Goal: Task Accomplishment & Management: Manage account settings

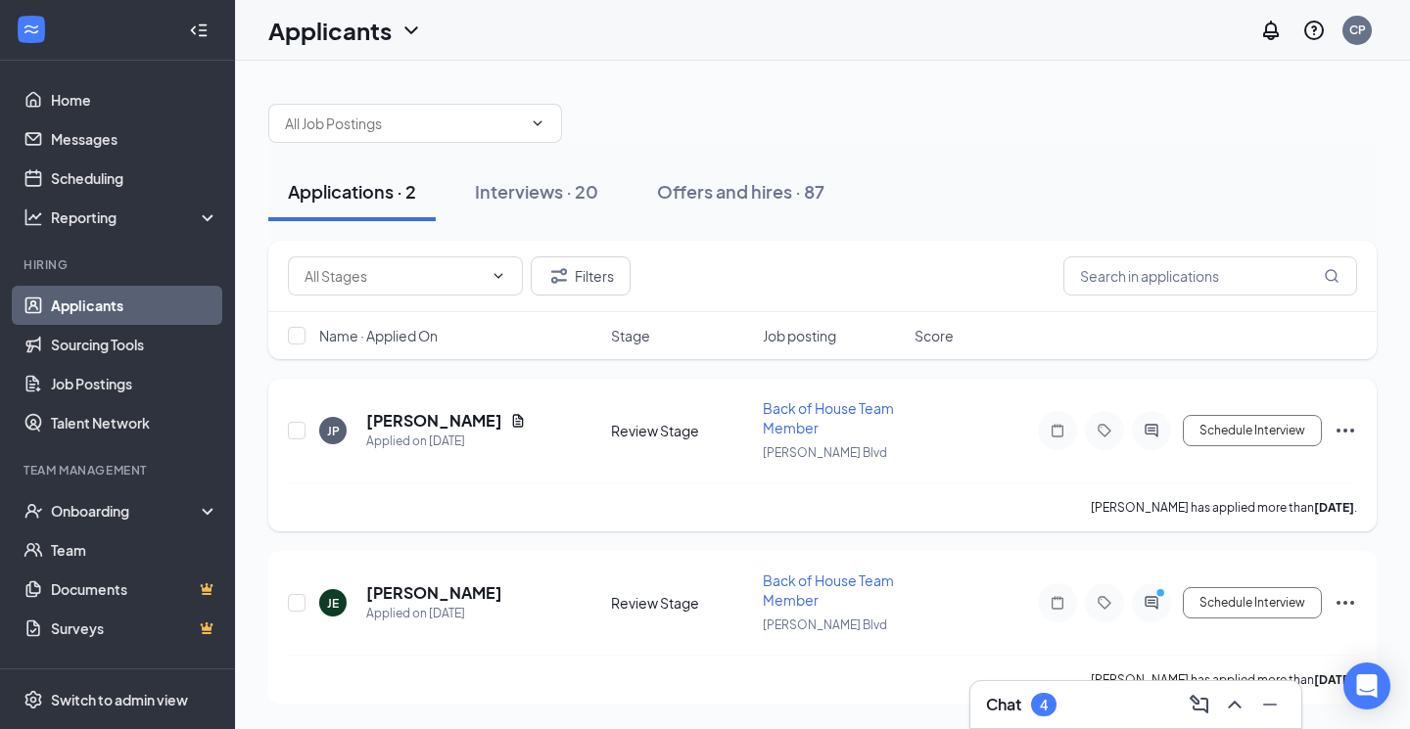
click at [423, 420] on h5 "[PERSON_NAME]" at bounding box center [434, 421] width 136 height 22
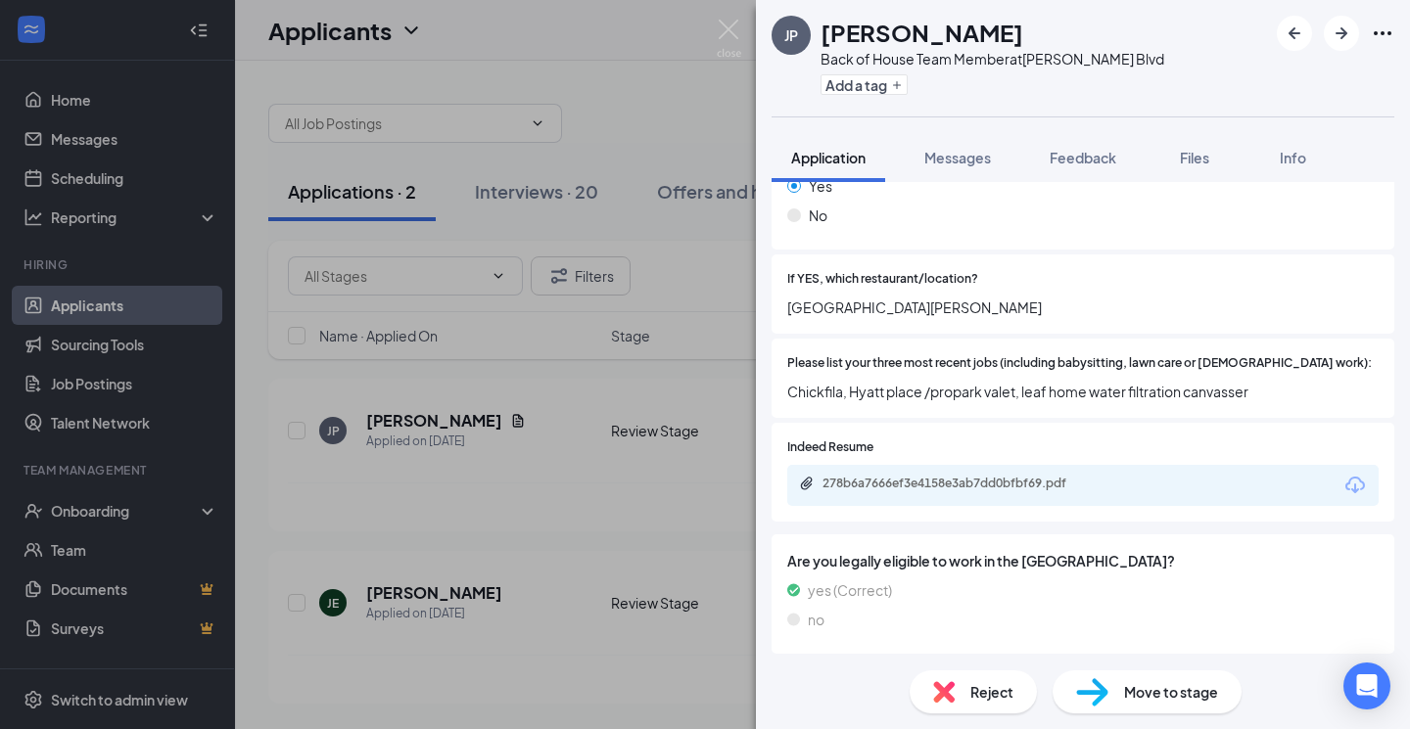
scroll to position [707, 0]
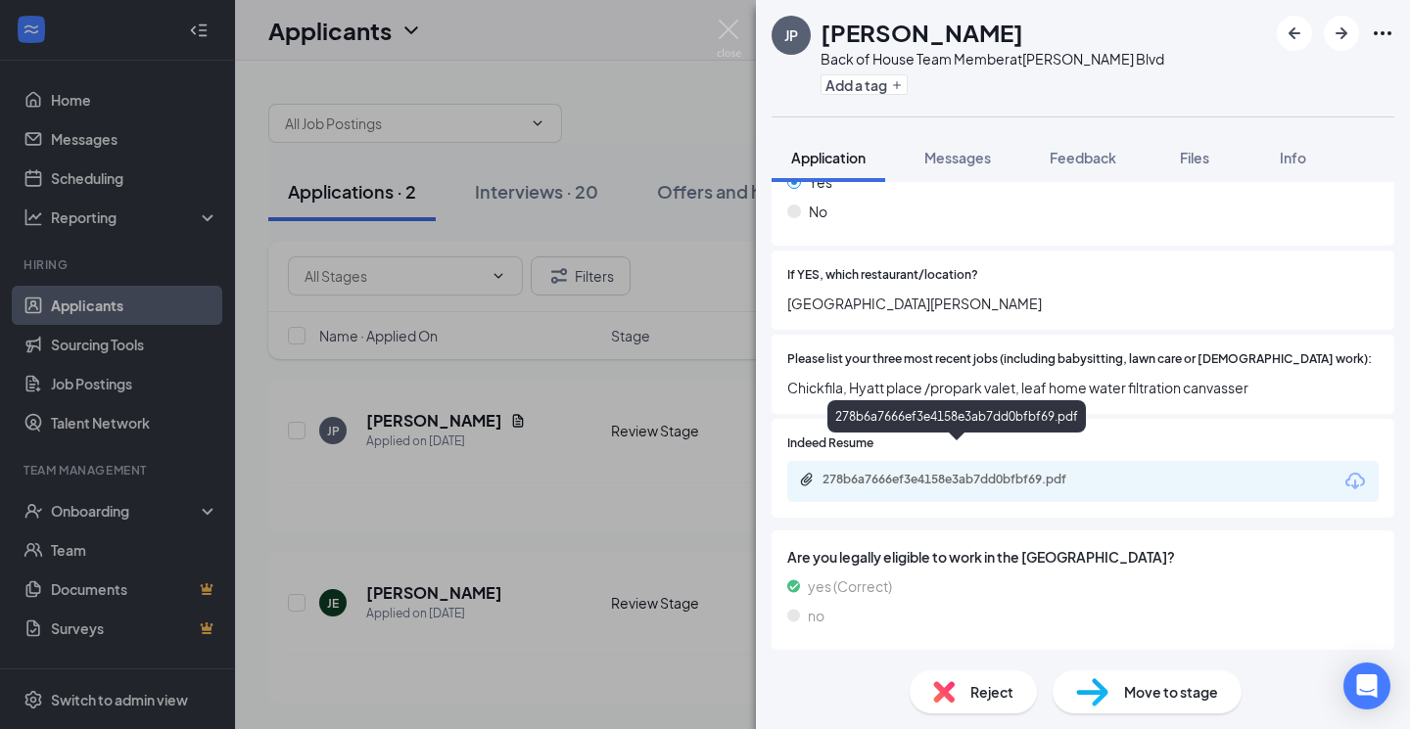
click at [1012, 438] on div "278b6a7666ef3e4158e3ab7dd0bfbf69.pdf" at bounding box center [956, 420] width 258 height 40
click at [1005, 472] on div "278b6a7666ef3e4158e3ab7dd0bfbf69.pdf" at bounding box center [959, 480] width 274 height 16
click at [958, 695] on div "Reject" at bounding box center [972, 692] width 127 height 43
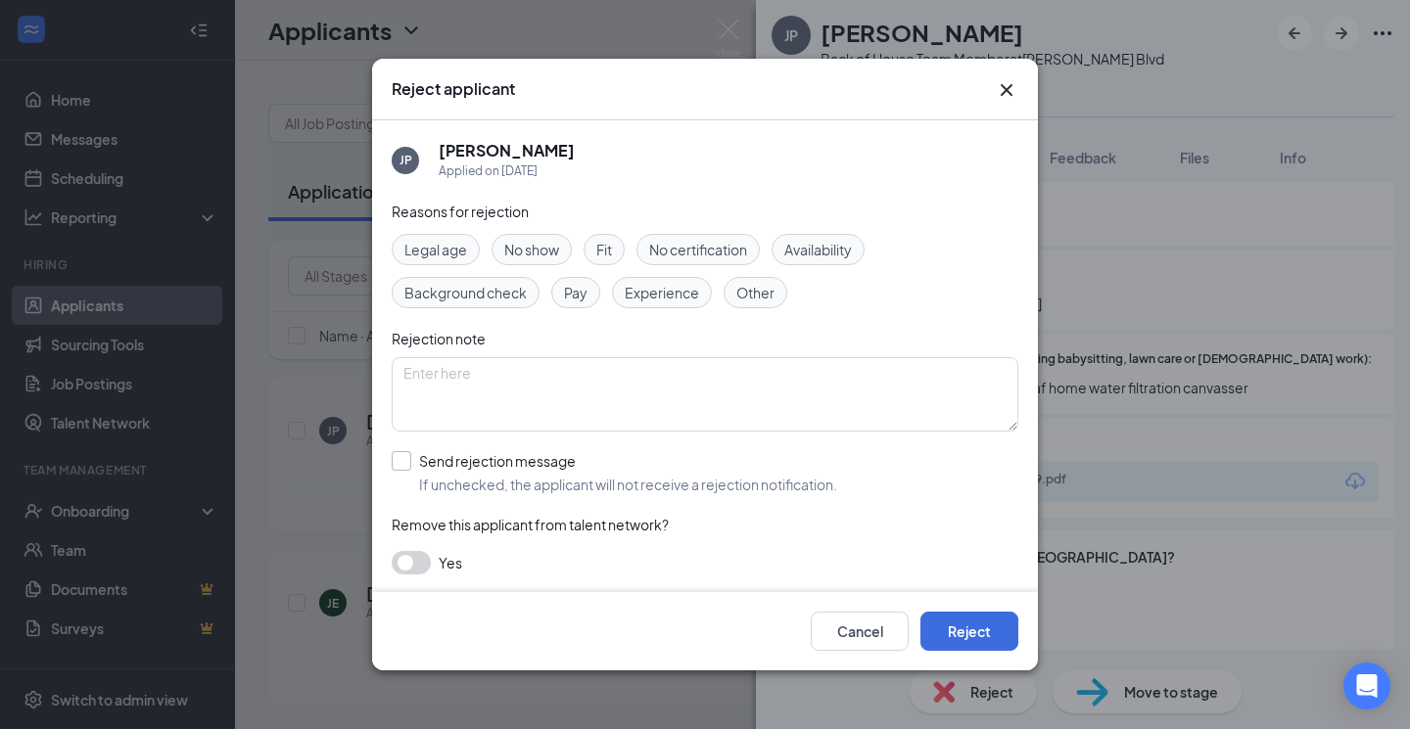
click at [528, 467] on div "Send rejection message" at bounding box center [628, 461] width 418 height 20
click at [528, 467] on input "Send rejection message If unchecked, the applicant will not receive a rejection…" at bounding box center [614, 472] width 445 height 43
checkbox input "true"
click at [553, 559] on span "Rejection - Availability" at bounding box center [696, 560] width 576 height 29
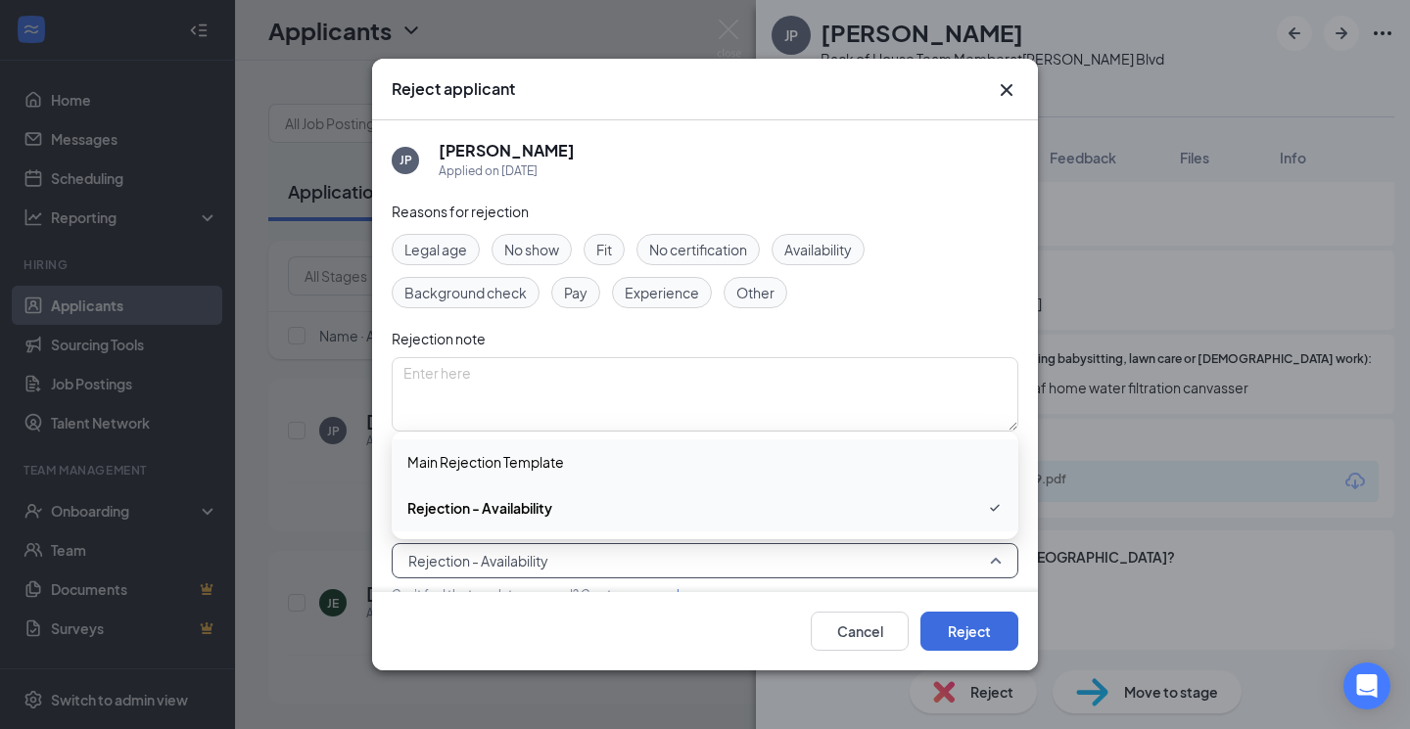
click at [568, 458] on span "Main Rejection Template" at bounding box center [704, 462] width 595 height 22
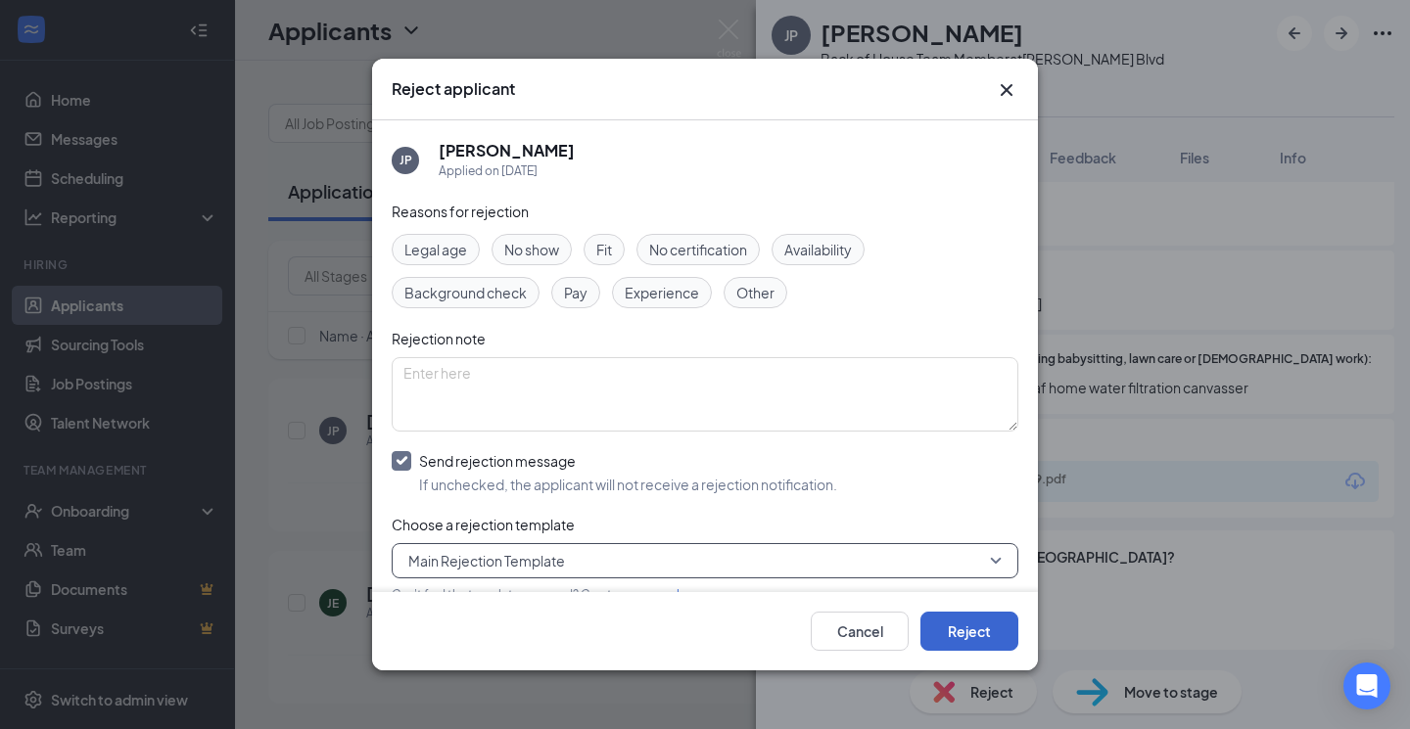
click at [972, 634] on button "Reject" at bounding box center [969, 631] width 98 height 39
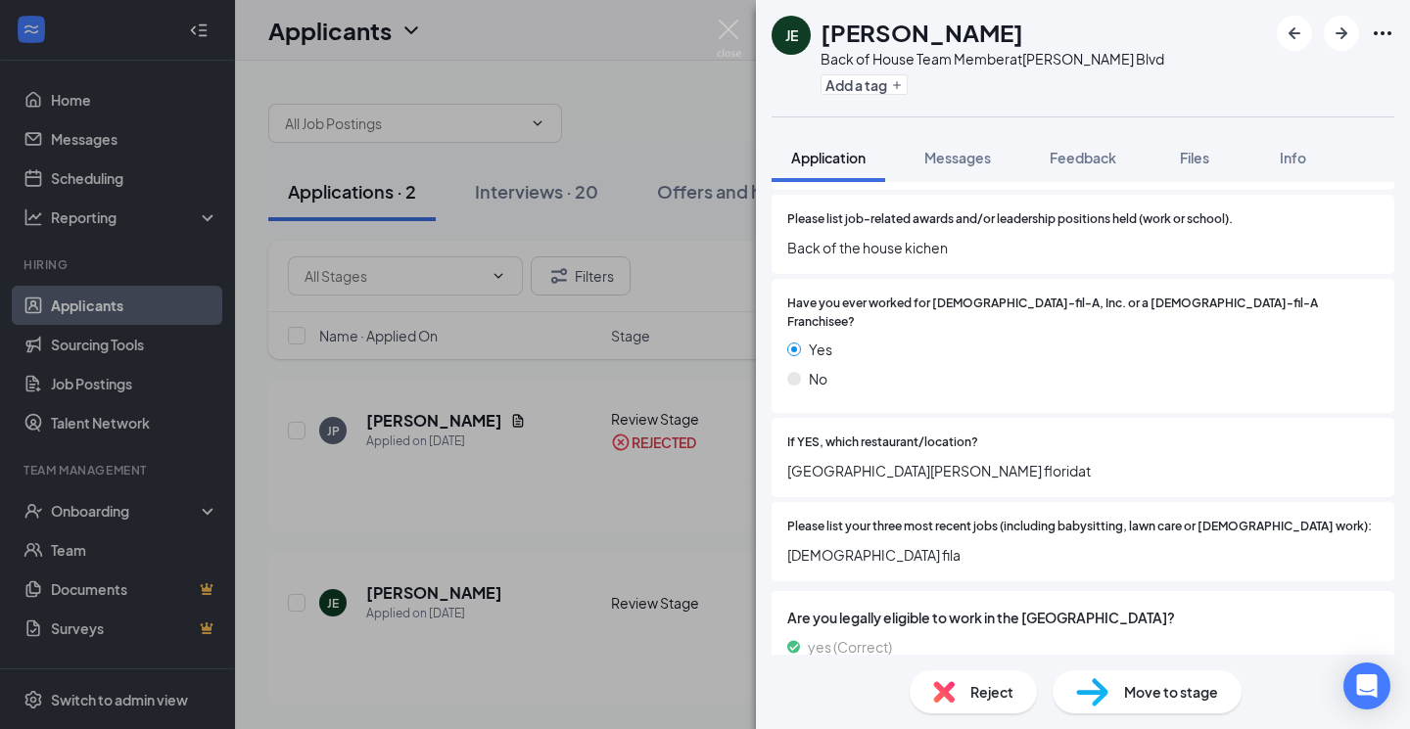
scroll to position [519, 0]
click at [734, 26] on img at bounding box center [729, 39] width 24 height 38
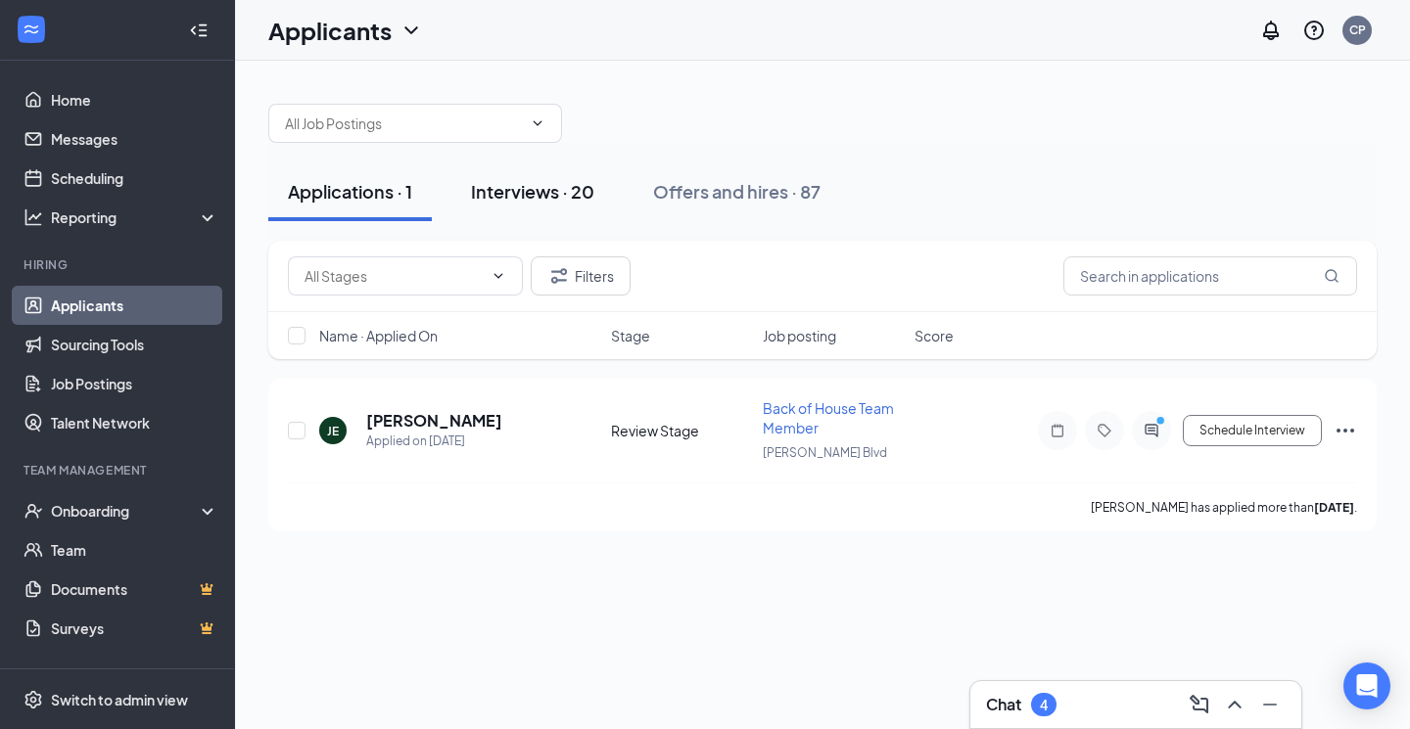
click at [512, 192] on div "Interviews · 20" at bounding box center [532, 191] width 123 height 24
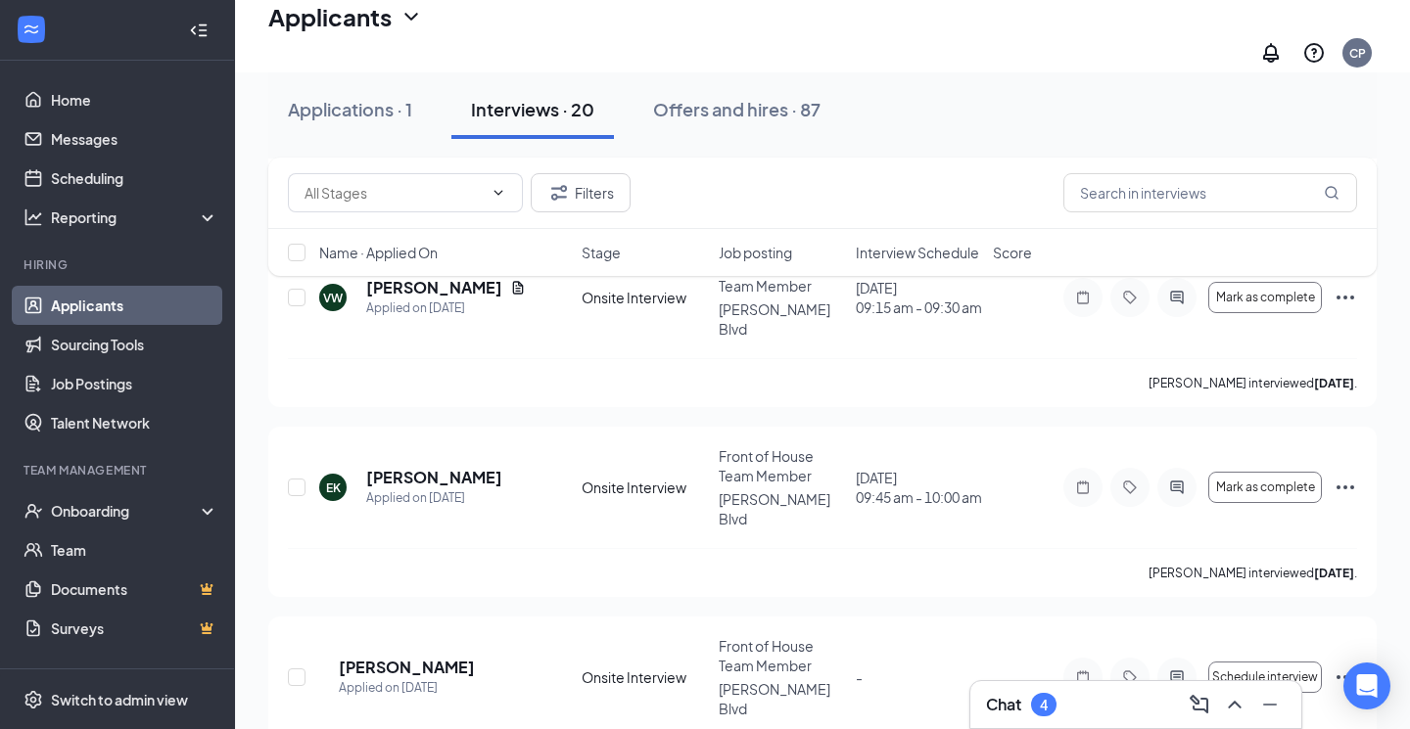
scroll to position [3002, 0]
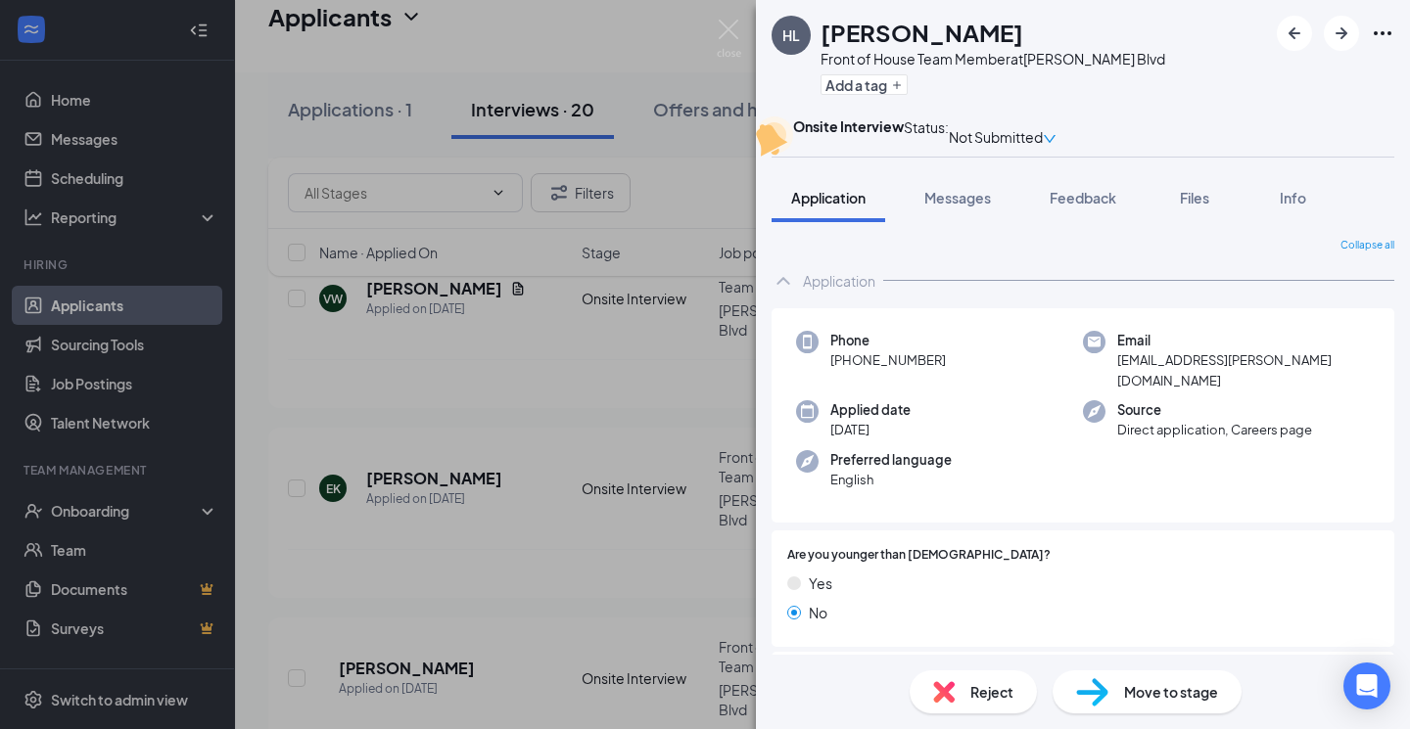
click at [967, 682] on div "Reject" at bounding box center [972, 692] width 127 height 43
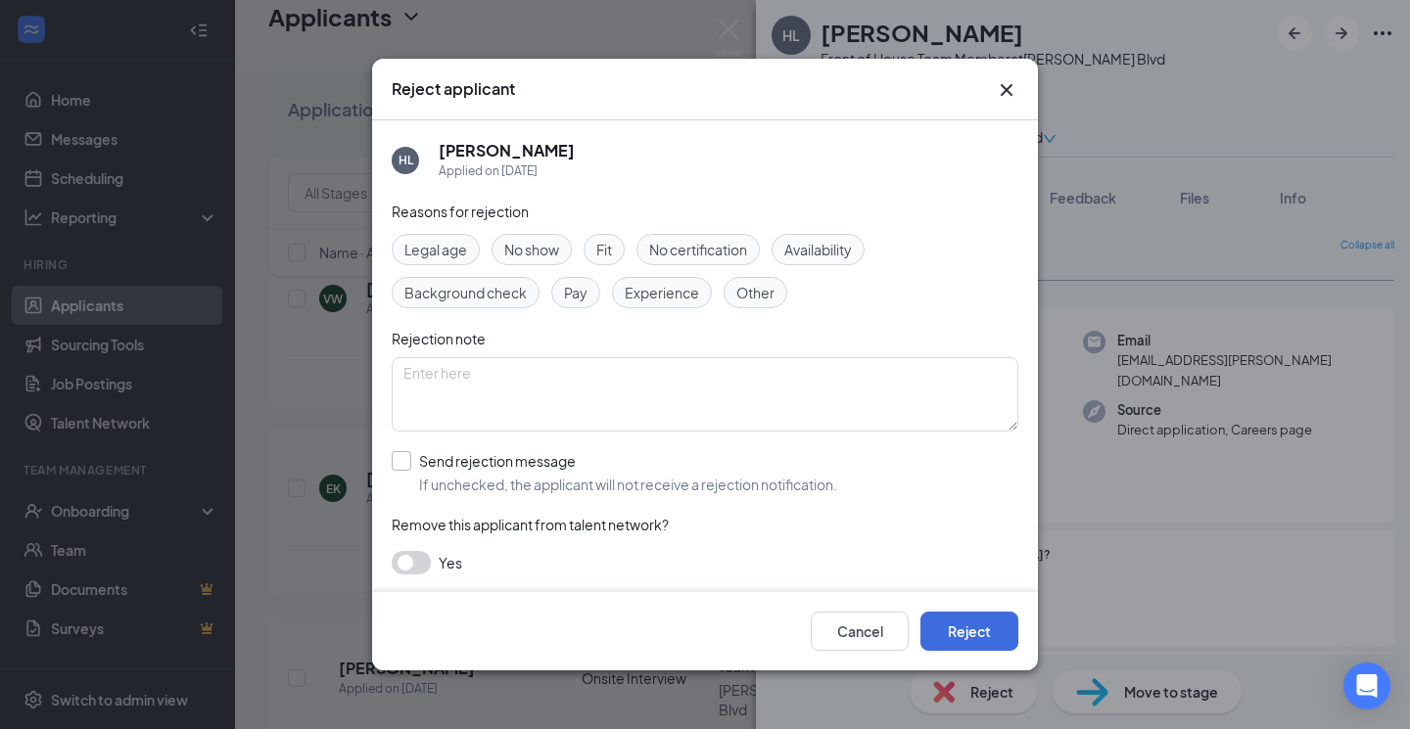
click at [531, 465] on div "Send rejection message" at bounding box center [628, 461] width 418 height 20
click at [531, 465] on input "Send rejection message If unchecked, the applicant will not receive a rejection…" at bounding box center [614, 472] width 445 height 43
checkbox input "true"
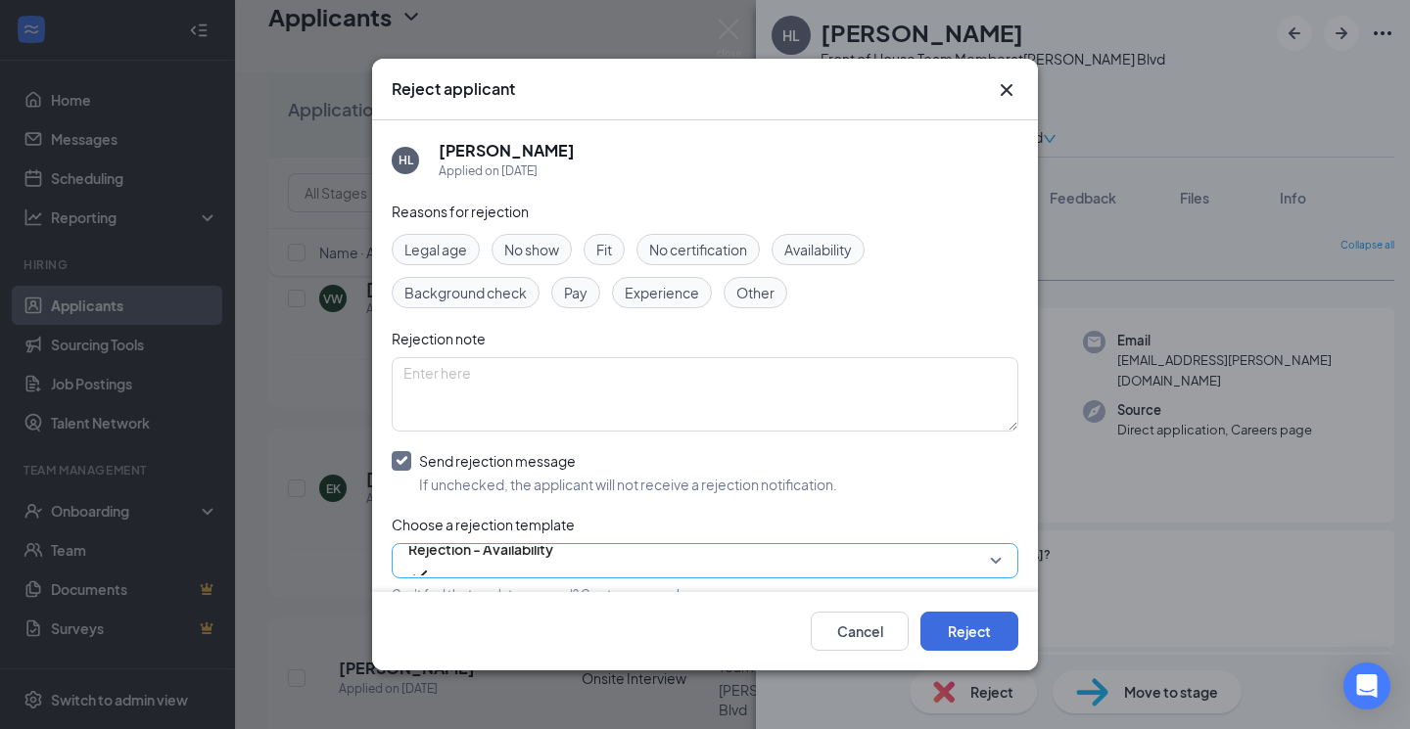
click at [539, 556] on span "Rejection - Availability" at bounding box center [480, 549] width 145 height 29
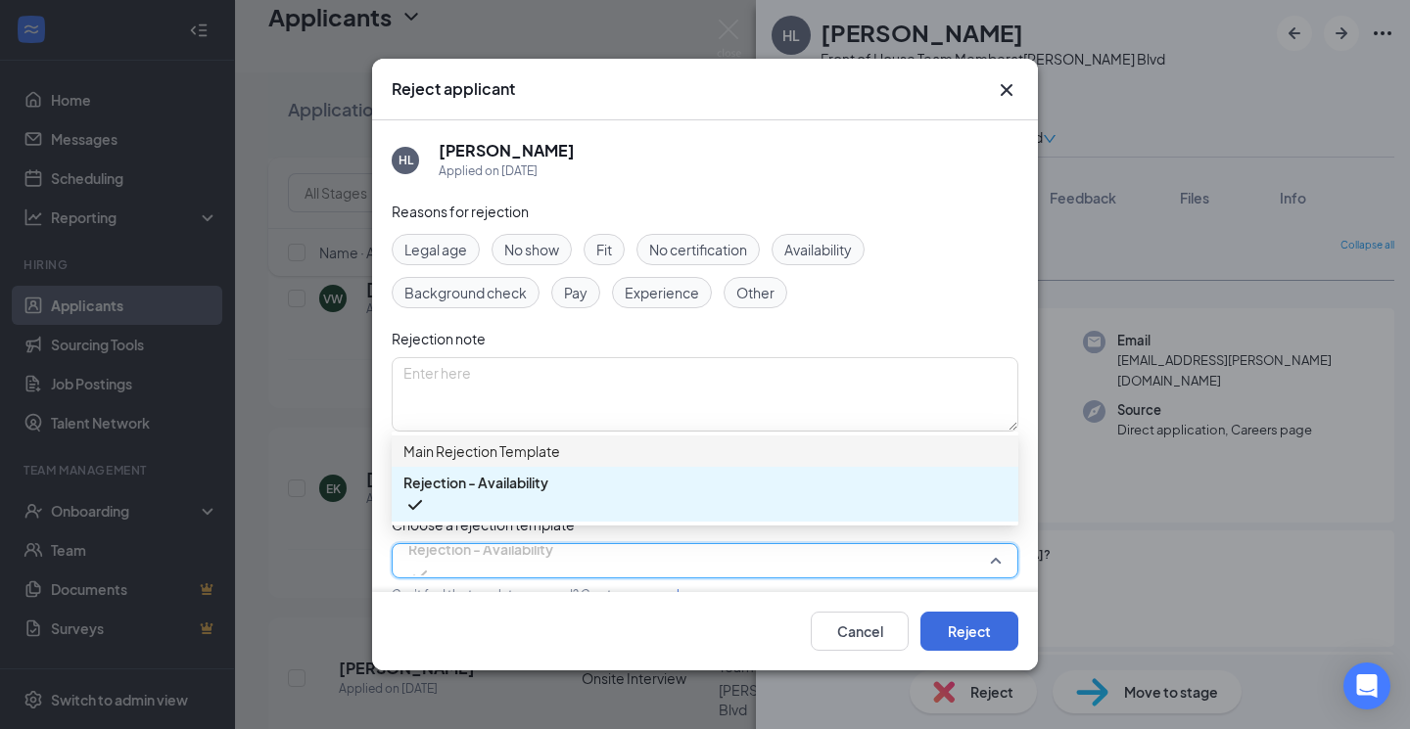
click at [544, 459] on span "Main Rejection Template" at bounding box center [481, 452] width 157 height 22
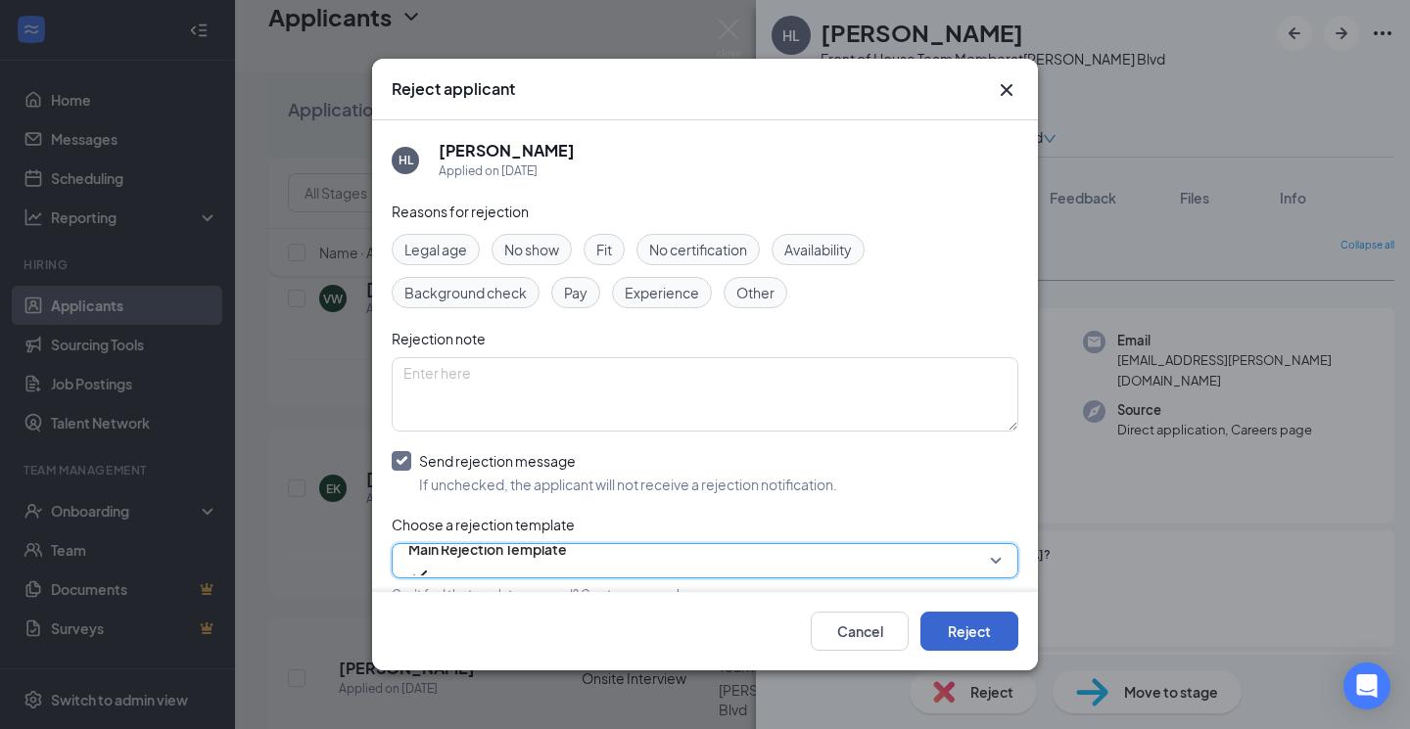
click at [959, 637] on button "Reject" at bounding box center [969, 631] width 98 height 39
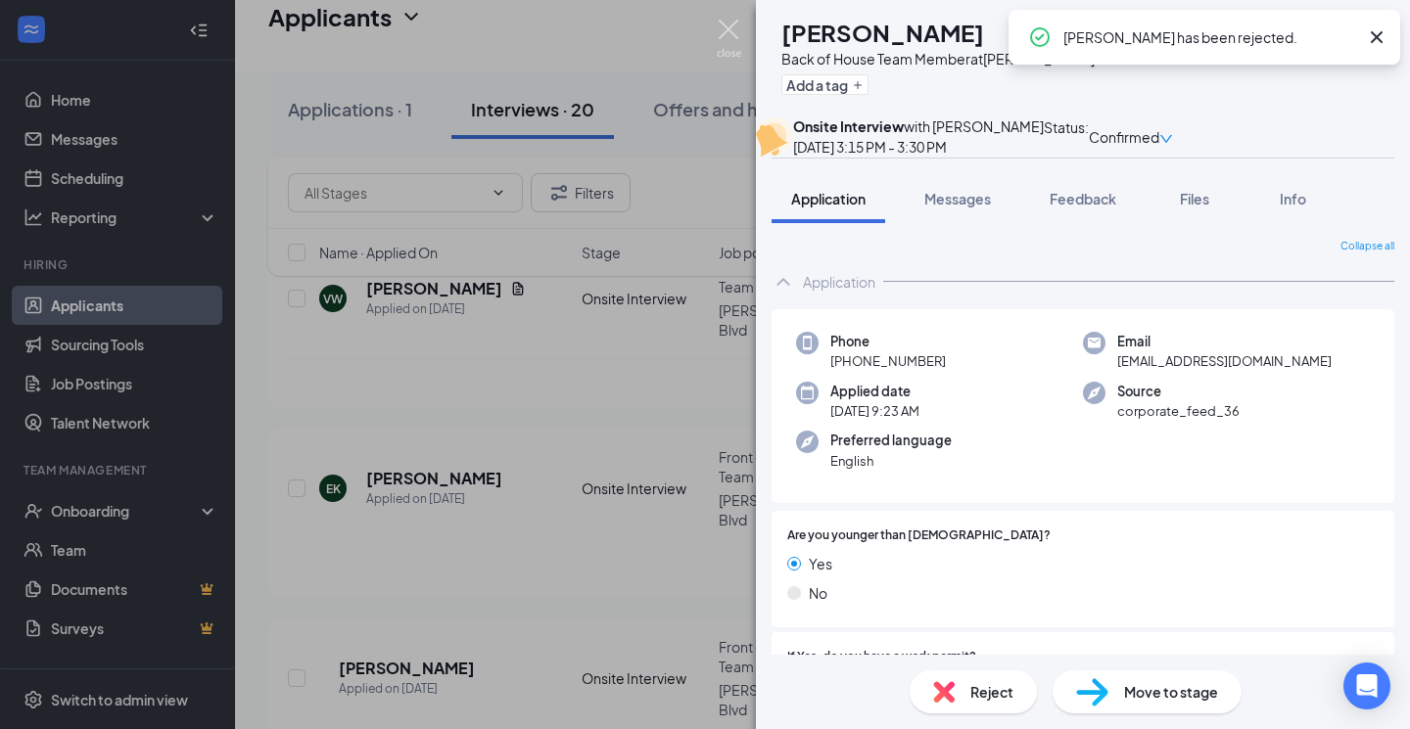
click at [730, 30] on img at bounding box center [729, 39] width 24 height 38
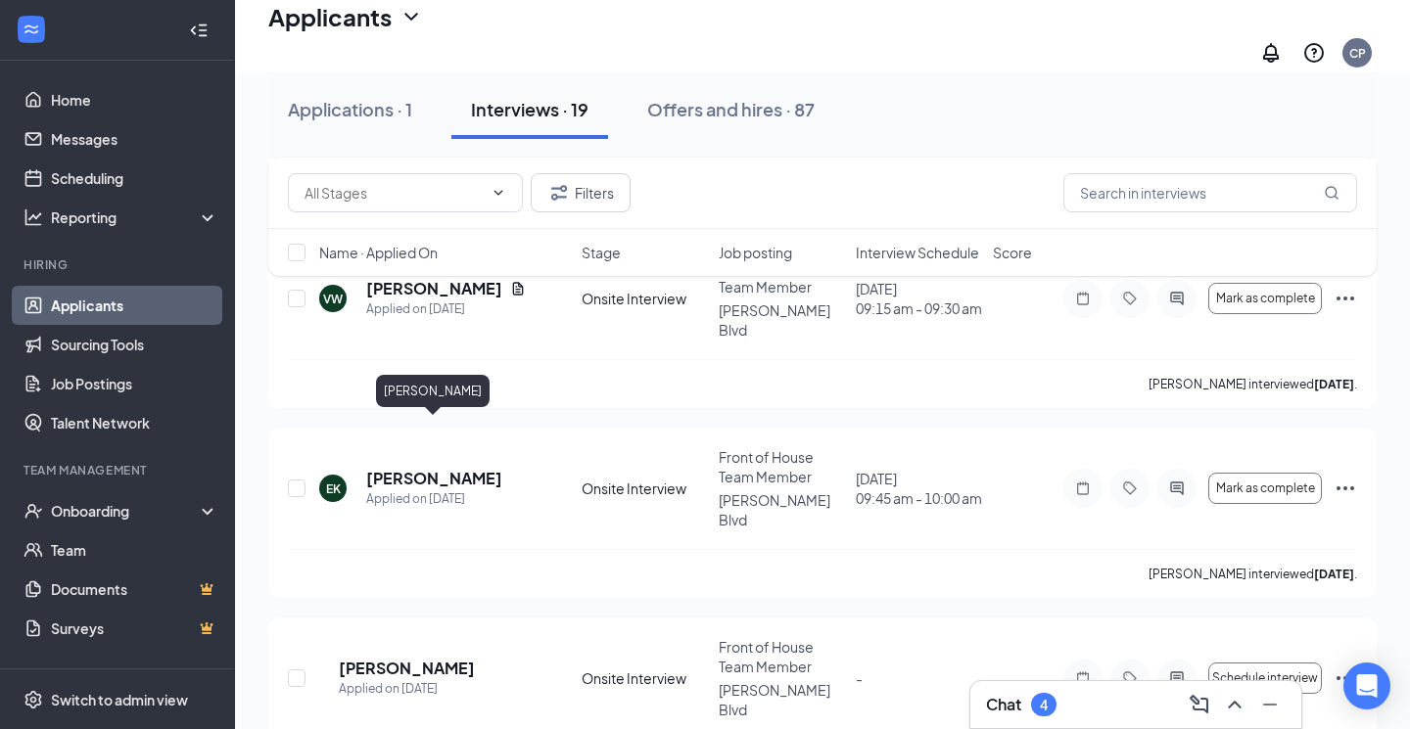
scroll to position [2834, 0]
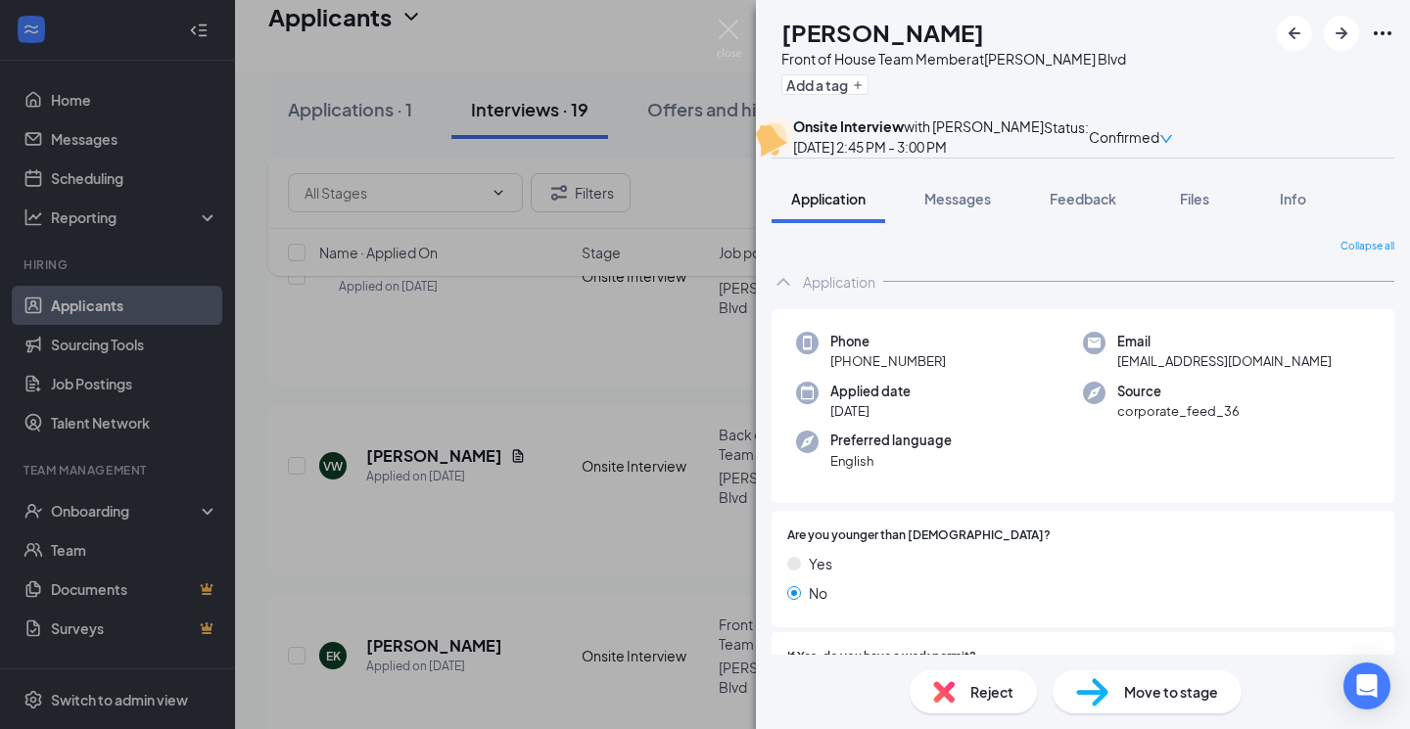
click at [962, 690] on div "Reject" at bounding box center [972, 692] width 127 height 43
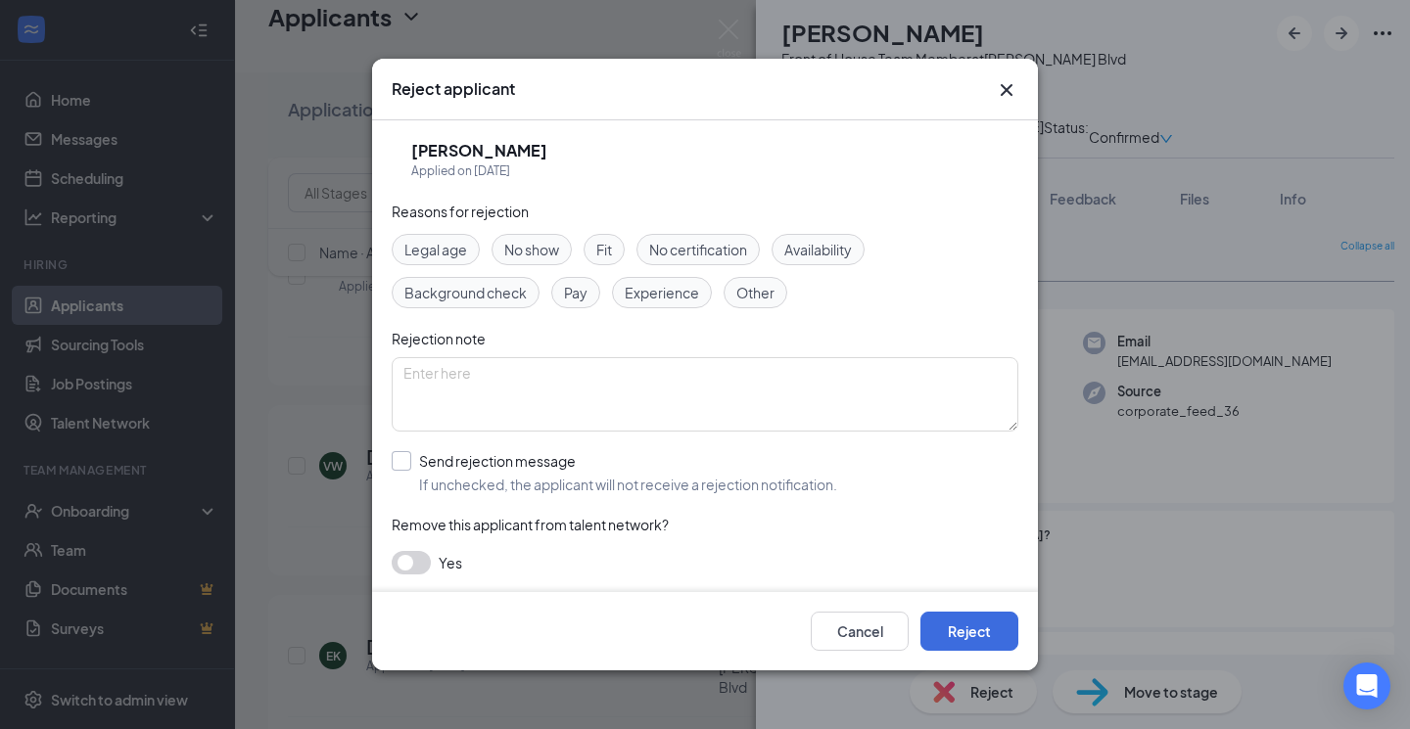
click at [518, 454] on div "Send rejection message" at bounding box center [628, 461] width 418 height 20
click at [518, 454] on input "Send rejection message If unchecked, the applicant will not receive a rejection…" at bounding box center [614, 472] width 445 height 43
checkbox input "true"
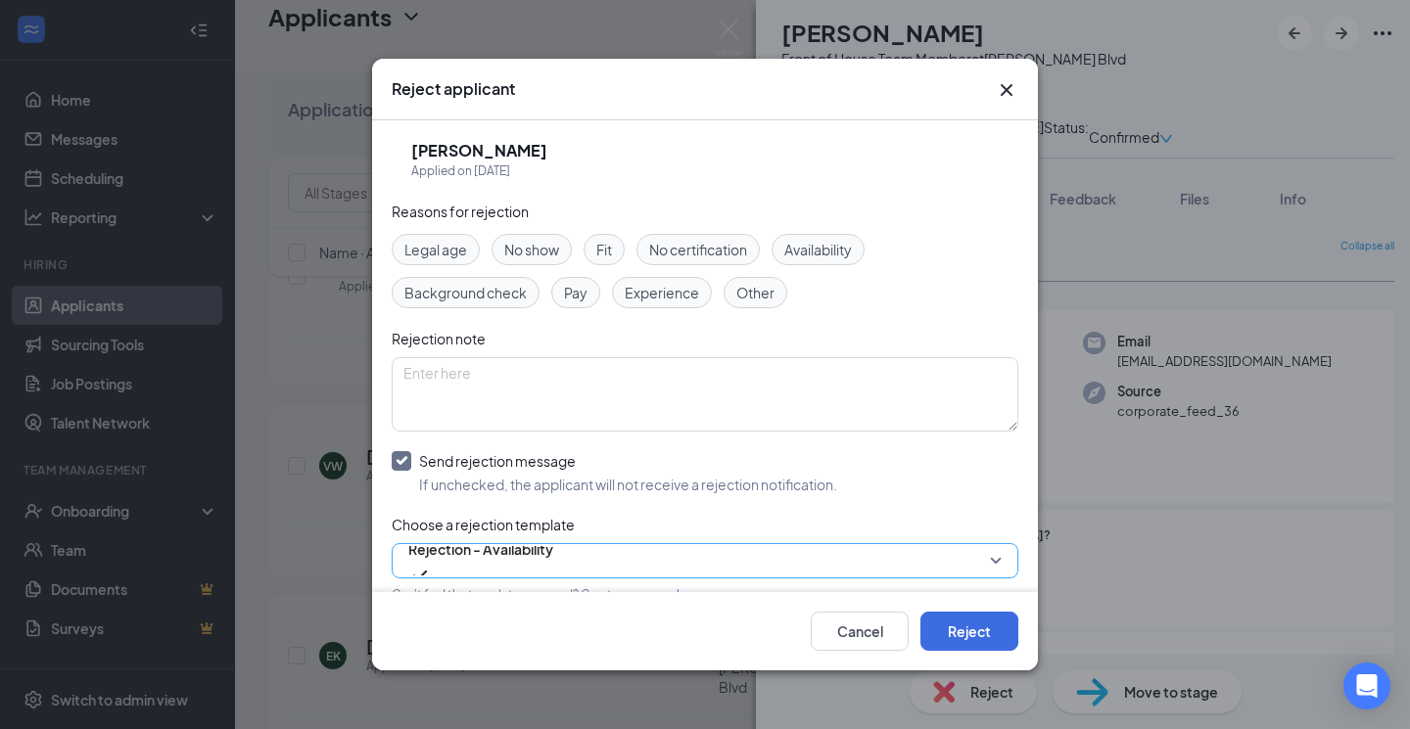
click at [530, 553] on span "Rejection - Availability" at bounding box center [480, 549] width 145 height 29
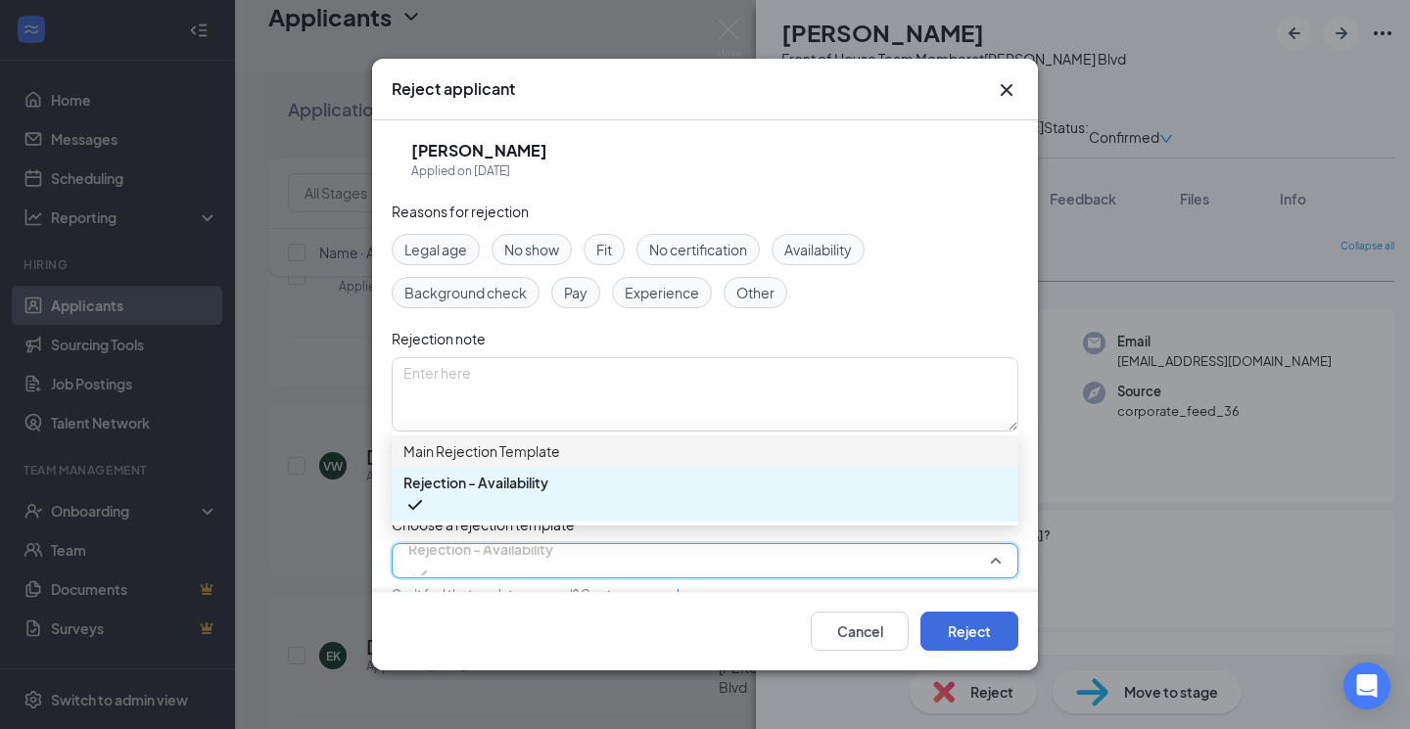
click at [538, 461] on span "Main Rejection Template" at bounding box center [481, 452] width 157 height 22
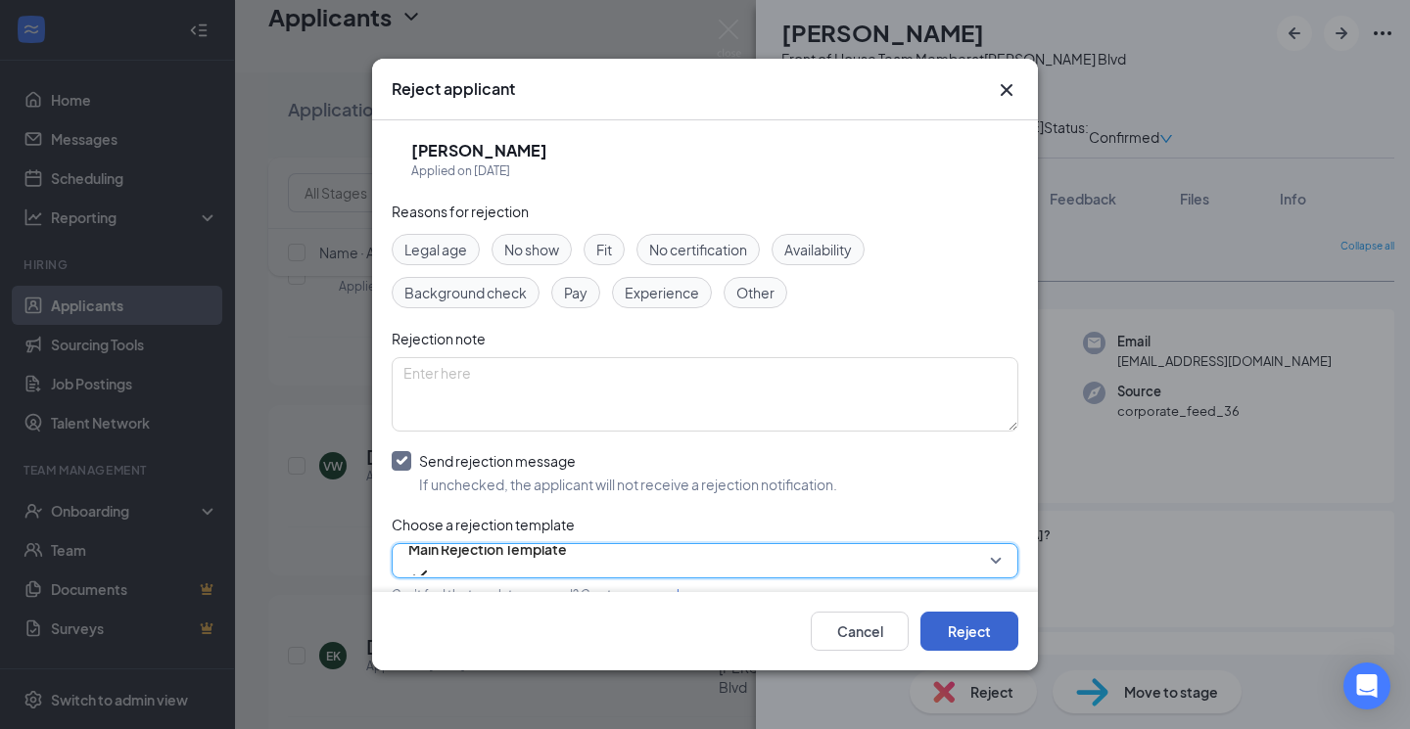
click at [969, 625] on button "Reject" at bounding box center [969, 631] width 98 height 39
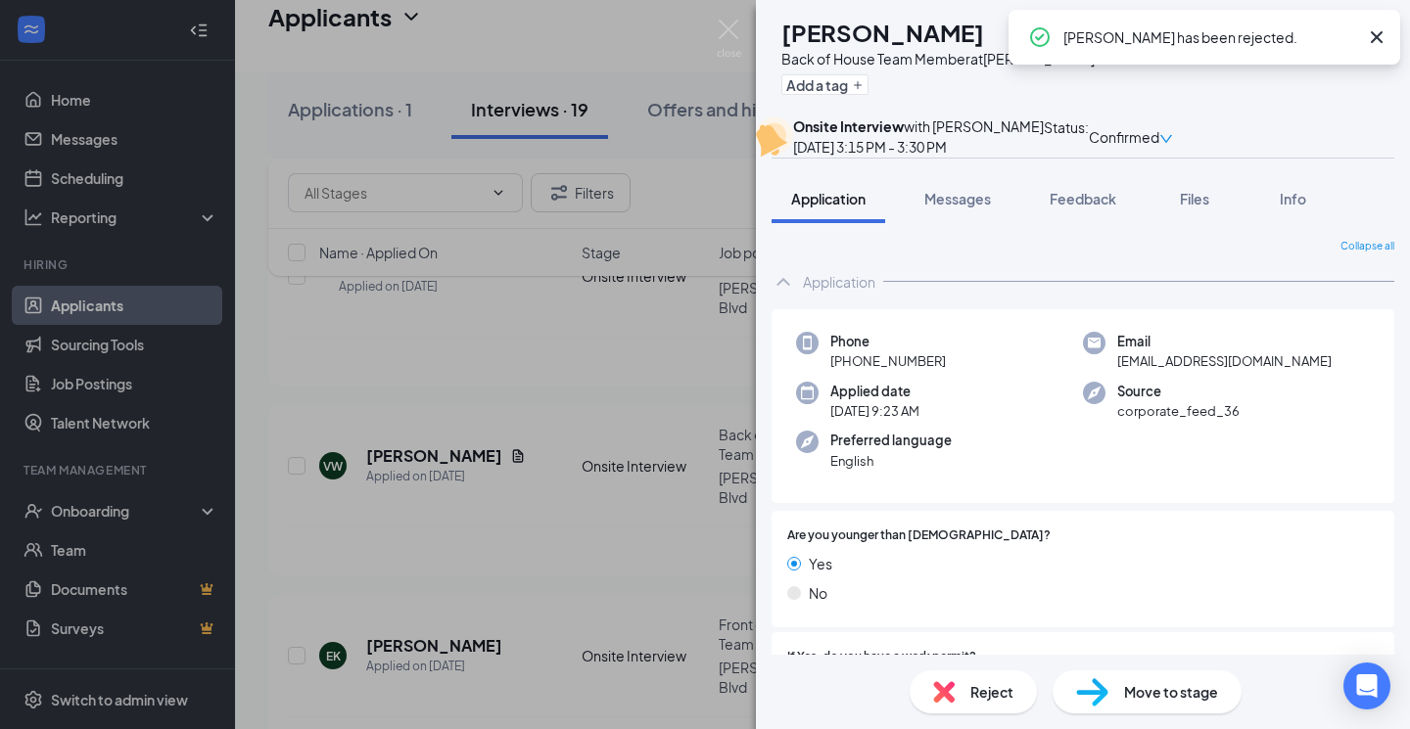
scroll to position [2667, 0]
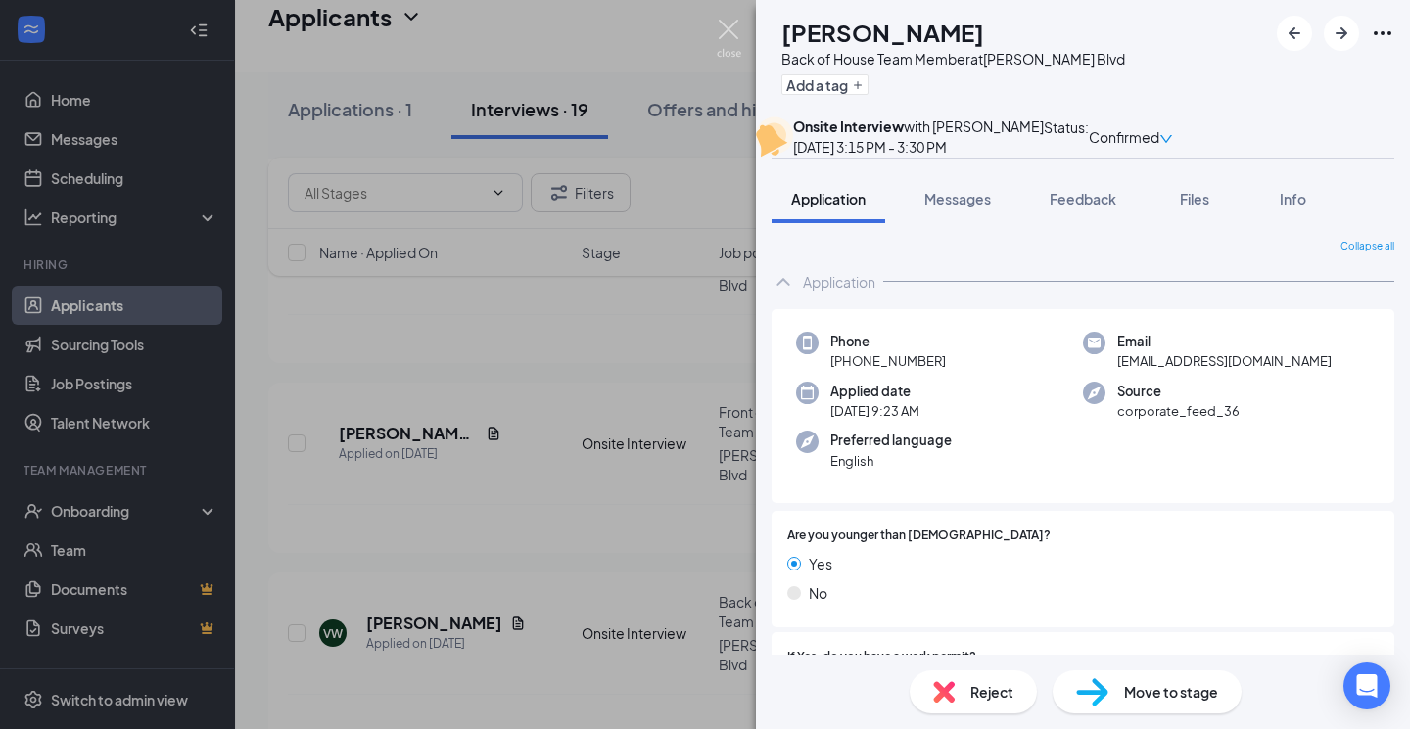
click at [727, 30] on img at bounding box center [729, 39] width 24 height 38
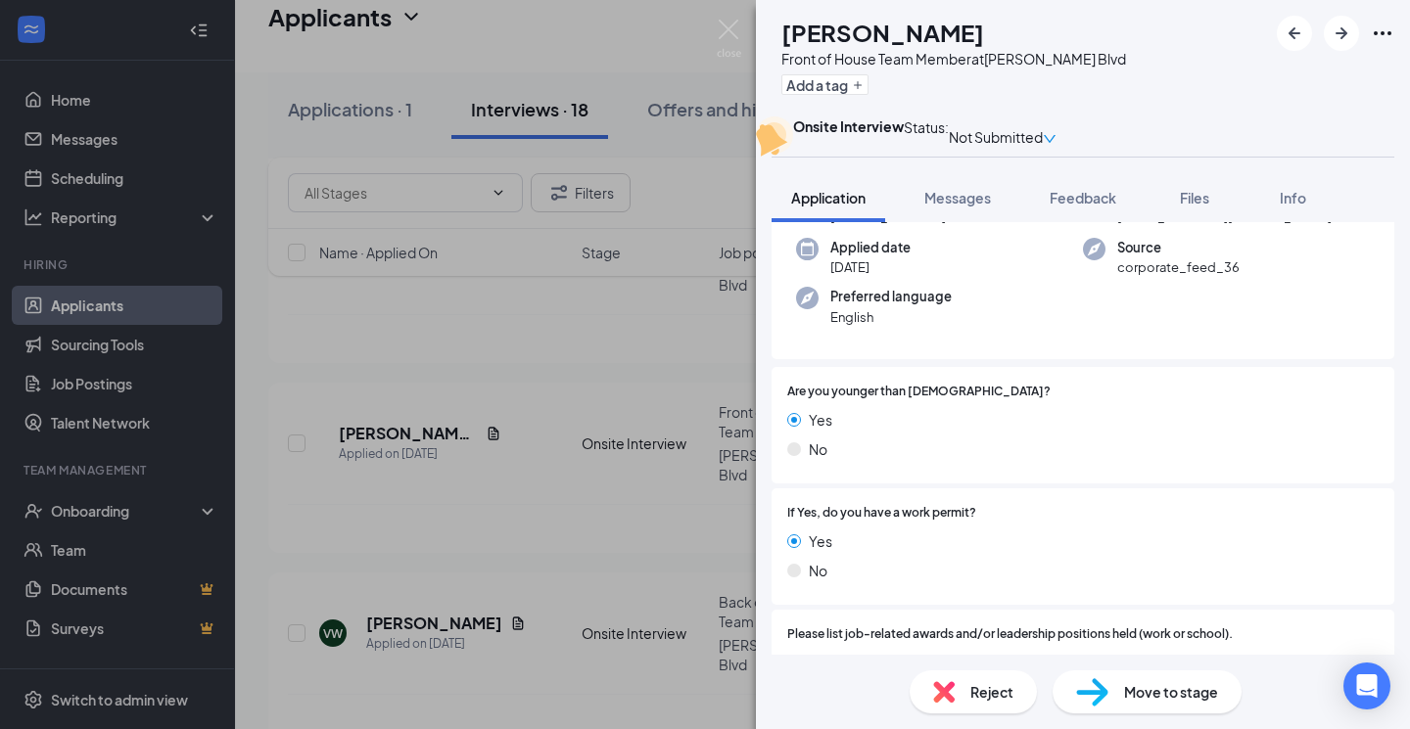
scroll to position [34, 0]
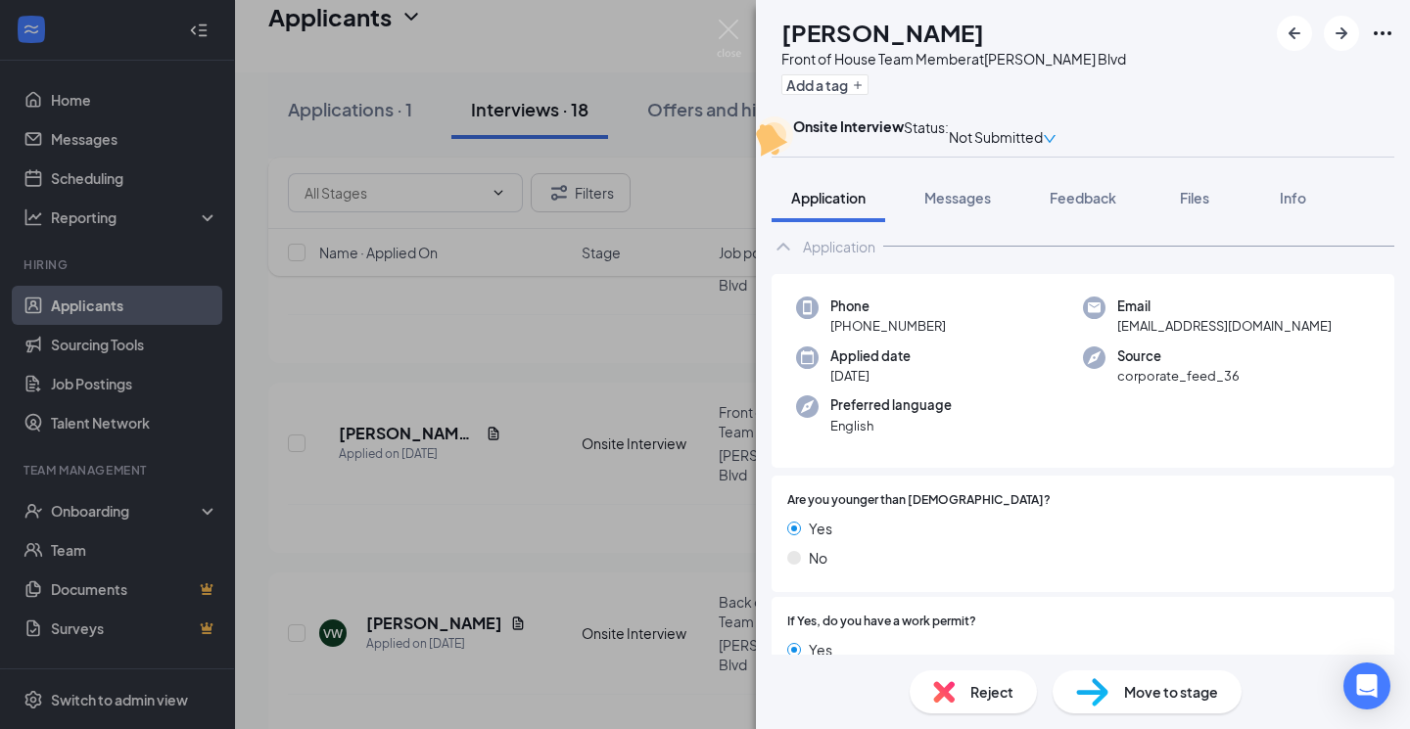
click at [975, 695] on span "Reject" at bounding box center [991, 692] width 43 height 22
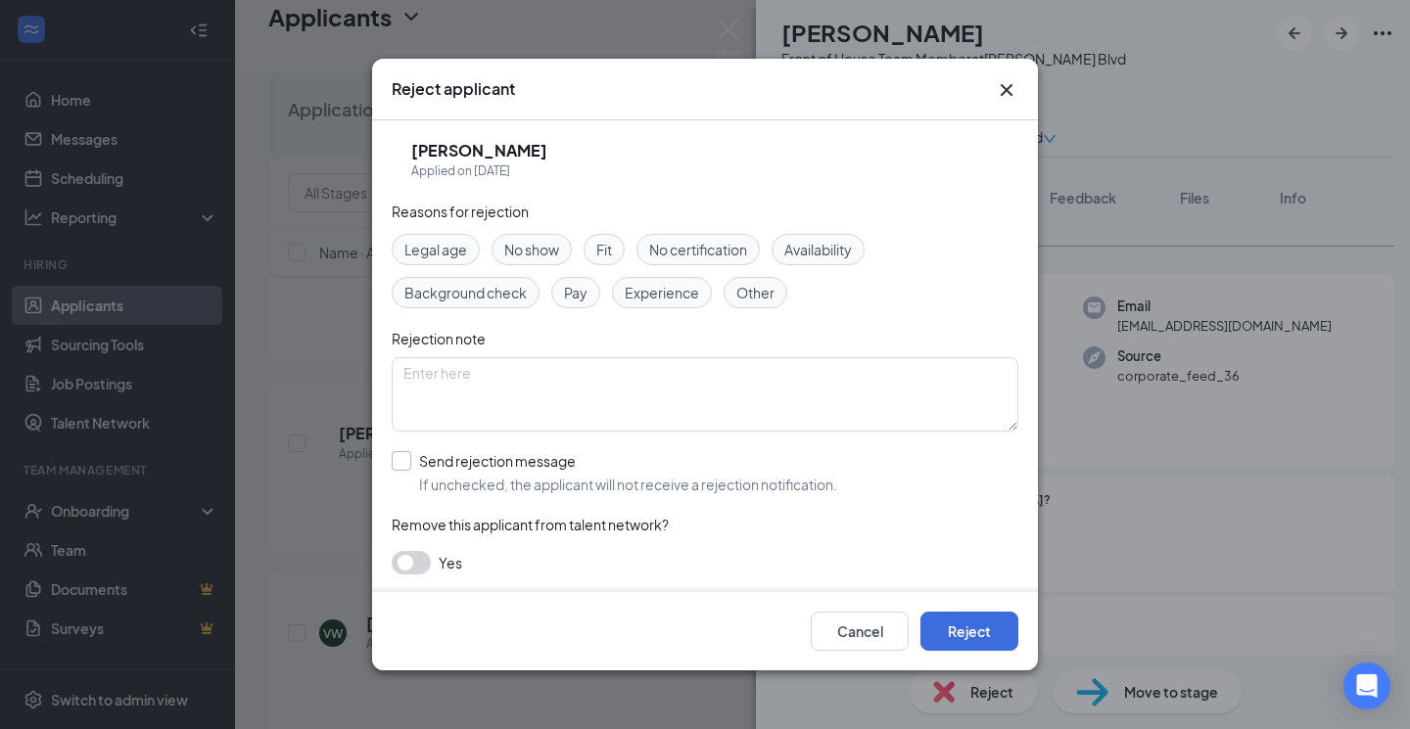
click at [545, 462] on div "Send rejection message" at bounding box center [628, 461] width 418 height 20
click at [545, 462] on input "Send rejection message If unchecked, the applicant will not receive a rejection…" at bounding box center [614, 472] width 445 height 43
checkbox input "true"
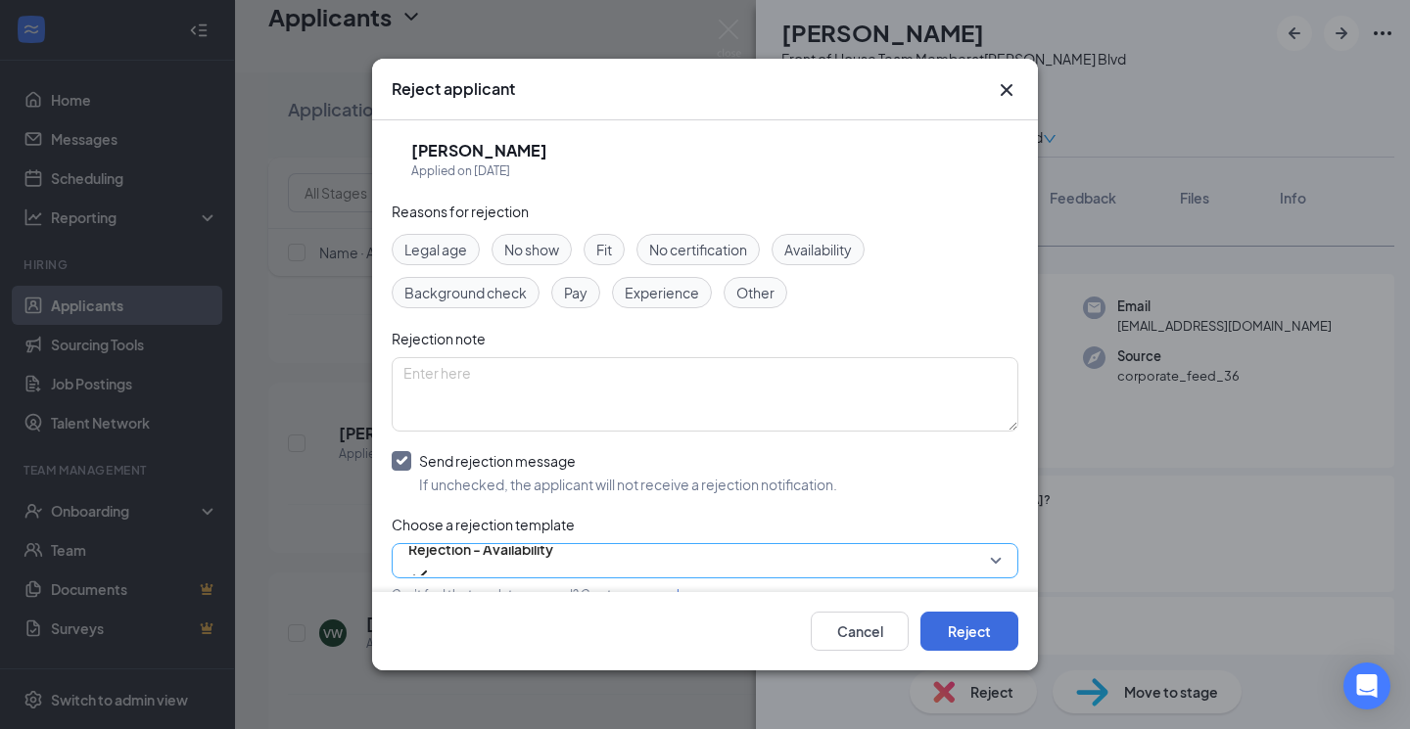
click at [553, 548] on span "Rejection - Availability" at bounding box center [480, 561] width 145 height 53
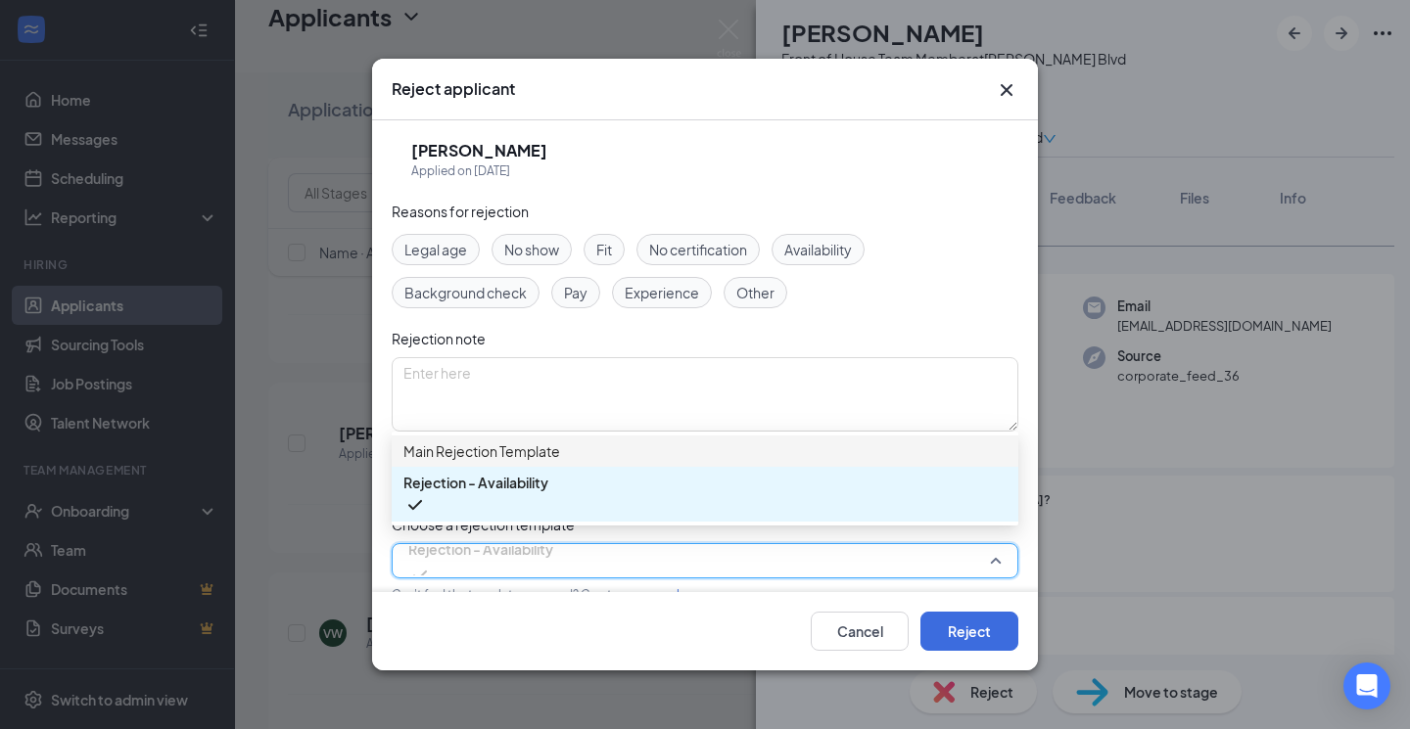
click at [583, 455] on span "Main Rejection Template" at bounding box center [704, 452] width 603 height 22
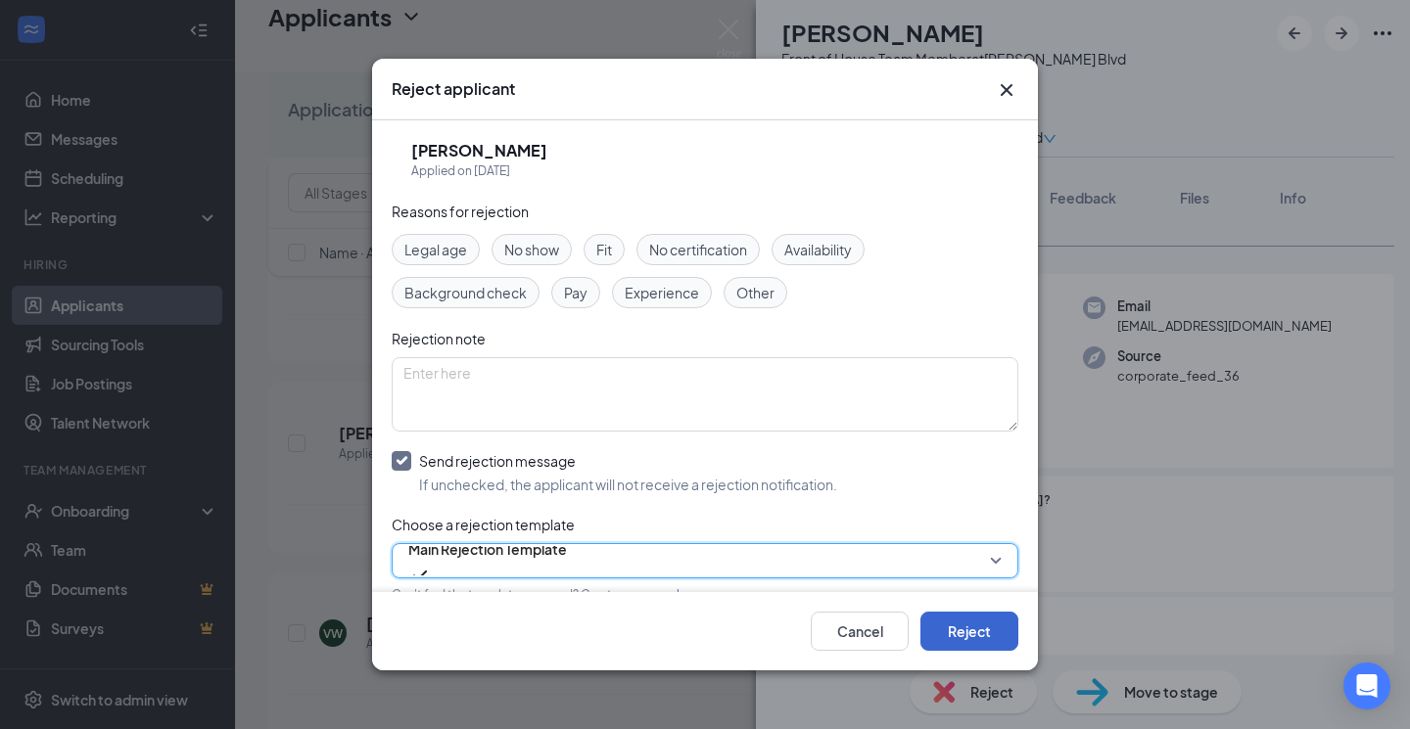
click at [972, 631] on button "Reject" at bounding box center [969, 631] width 98 height 39
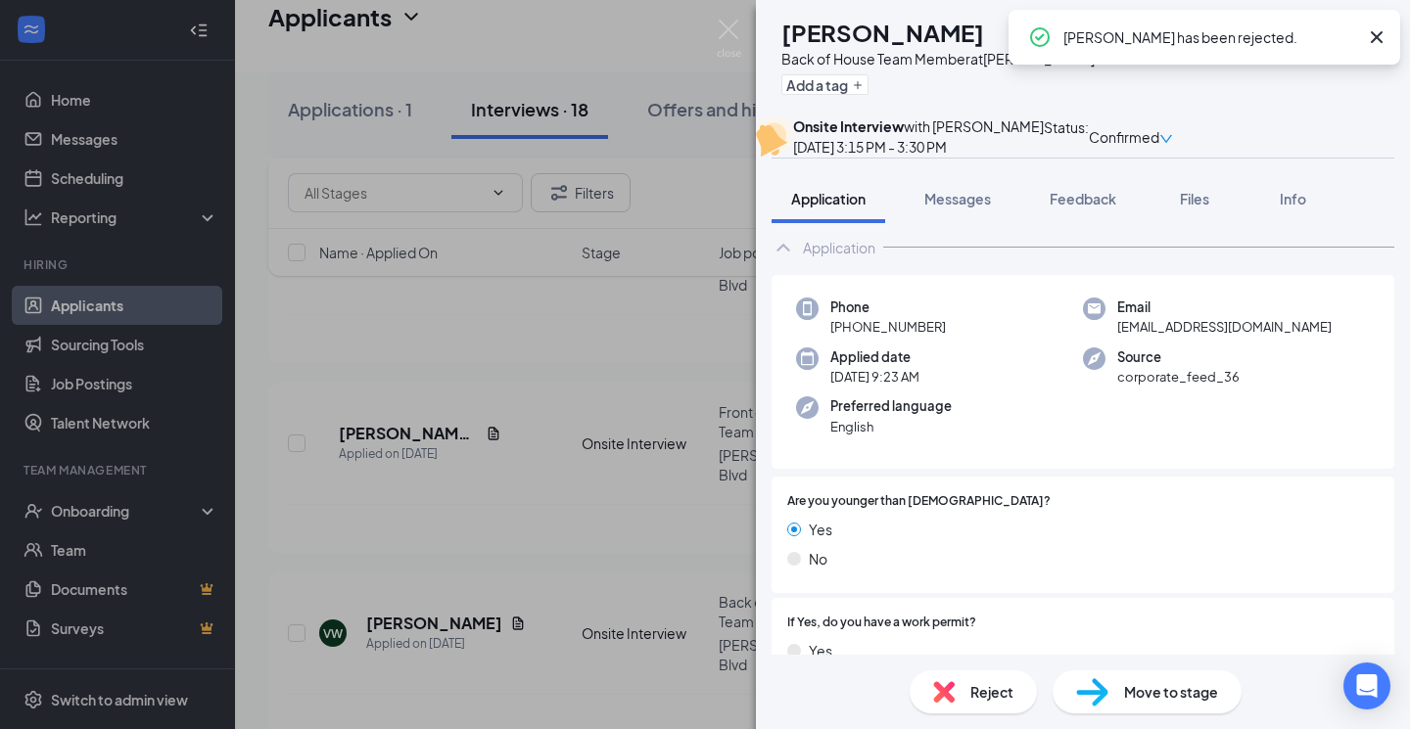
scroll to position [2499, 0]
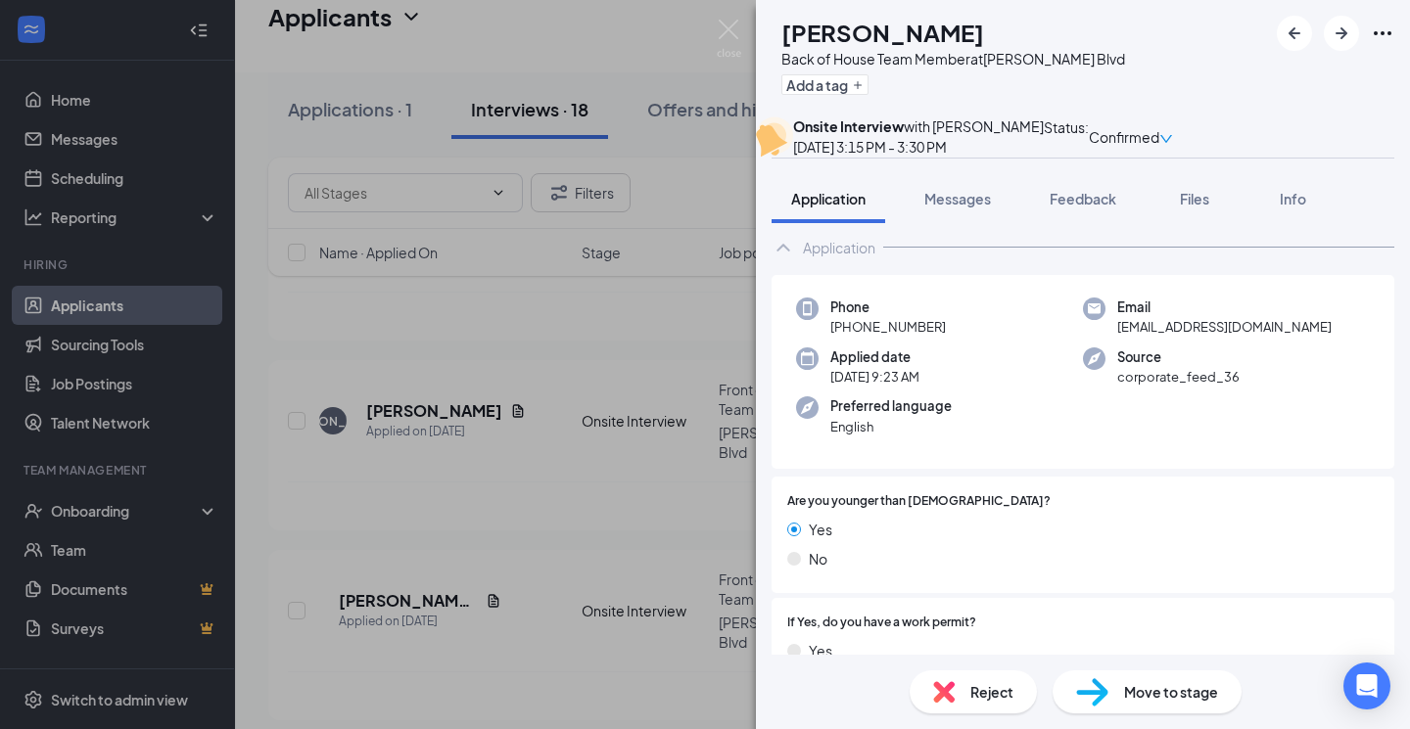
click at [726, 16] on div "MG [PERSON_NAME] Back of House Team Member at [PERSON_NAME][GEOGRAPHIC_DATA] Ad…" at bounding box center [705, 364] width 1410 height 729
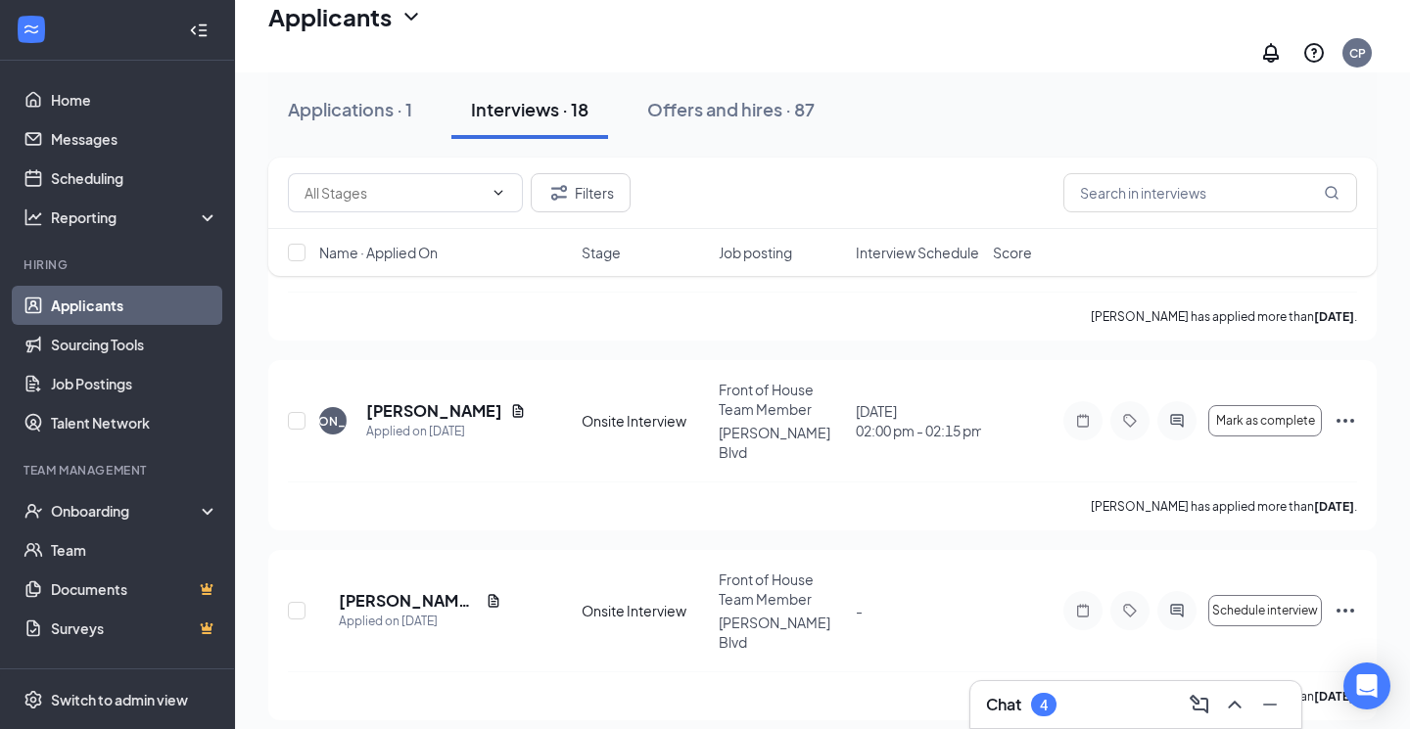
click at [726, 22] on div "Applicants CP" at bounding box center [822, 36] width 1175 height 72
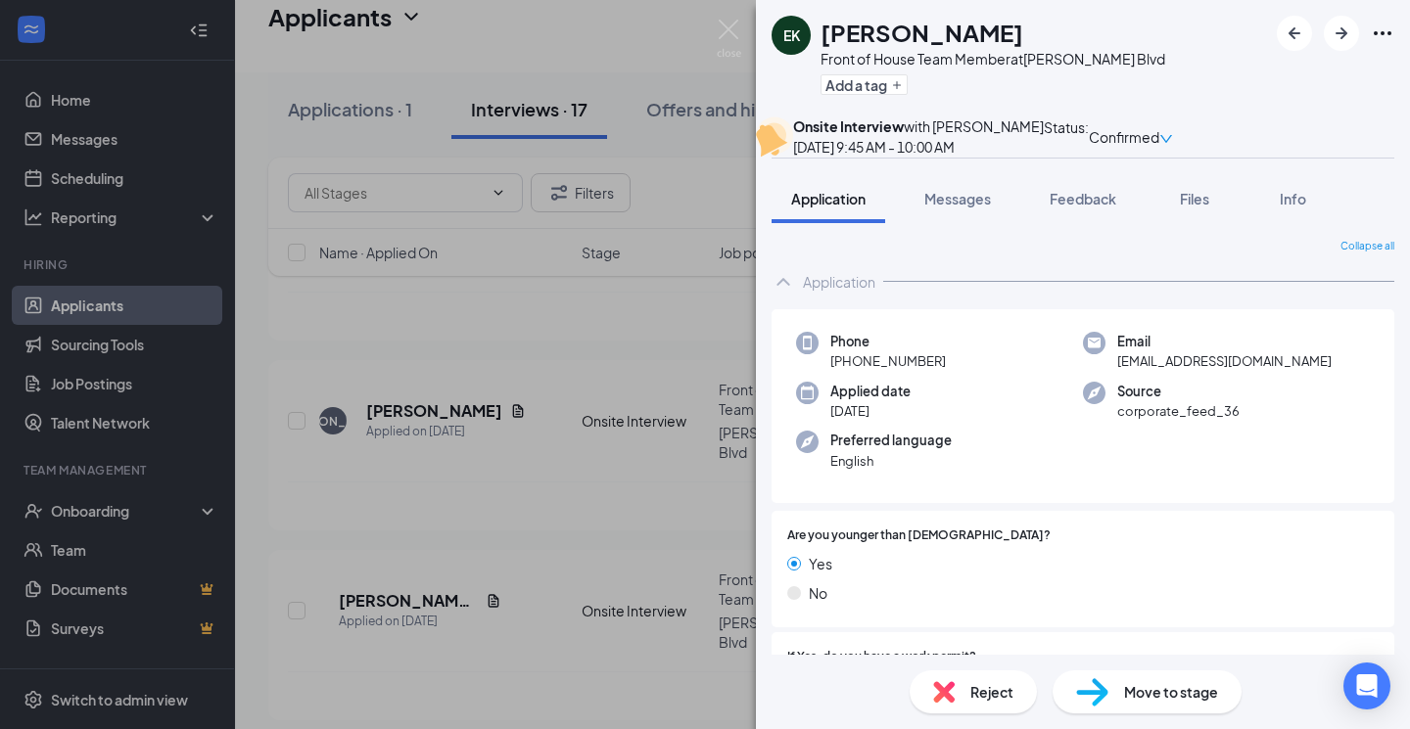
click at [965, 691] on div "Reject" at bounding box center [972, 692] width 127 height 43
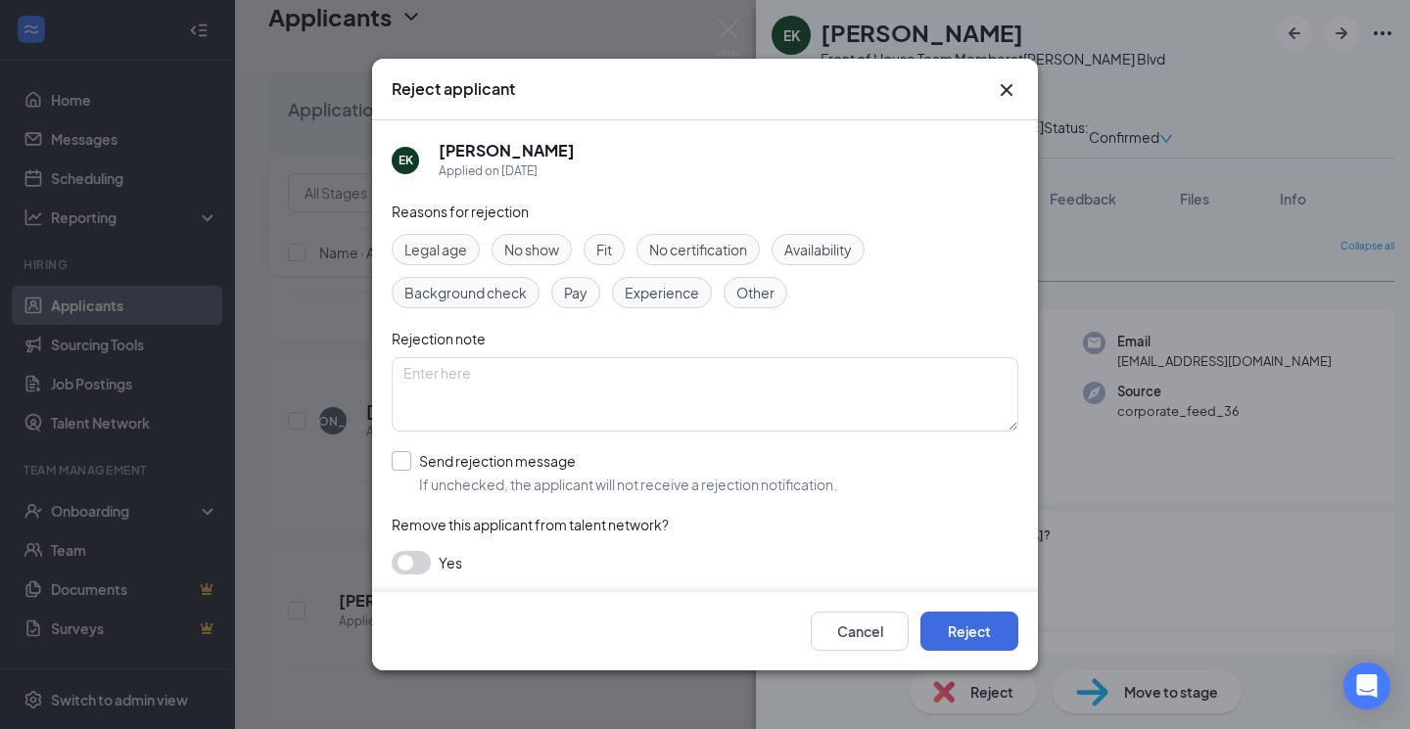
click at [450, 463] on div "Send rejection message" at bounding box center [628, 461] width 418 height 20
click at [450, 463] on input "Send rejection message If unchecked, the applicant will not receive a rejection…" at bounding box center [614, 472] width 445 height 43
checkbox input "true"
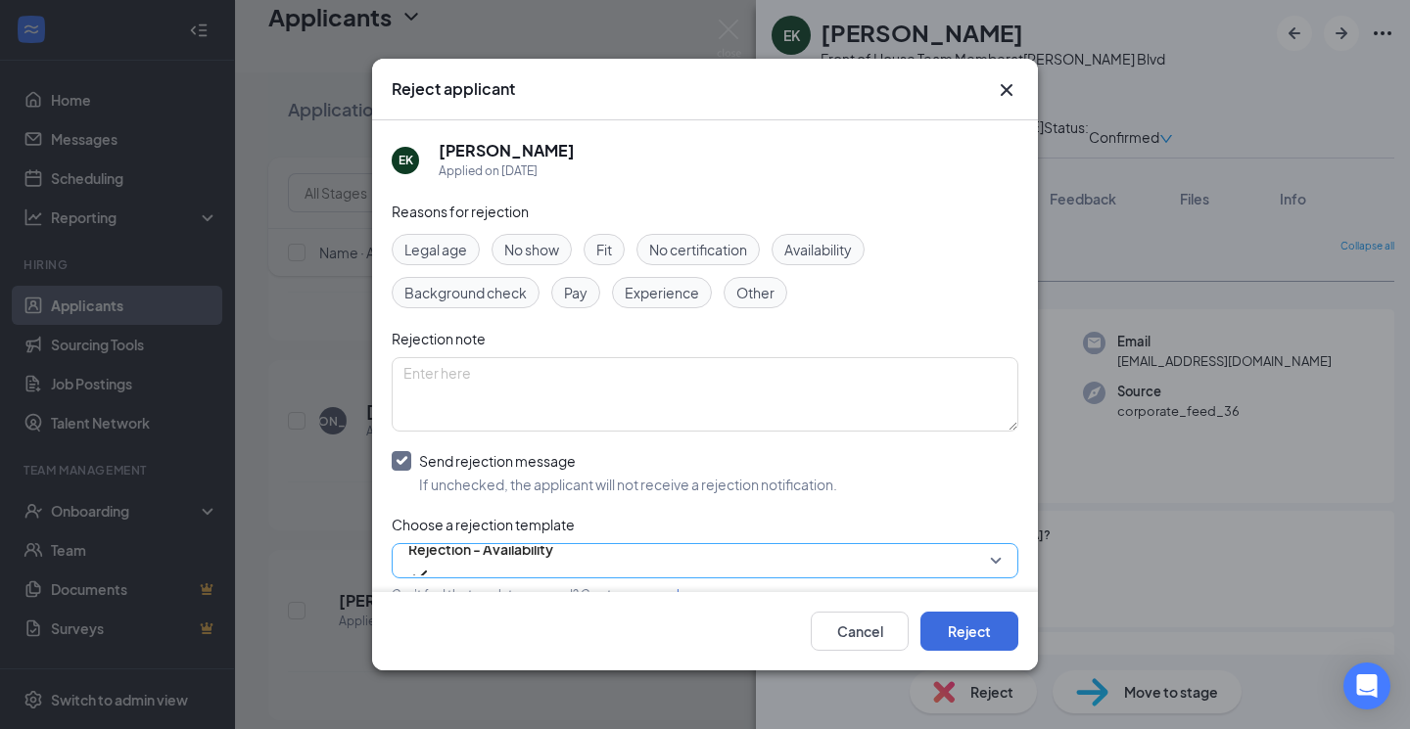
click at [471, 561] on span "Rejection - Availability" at bounding box center [480, 549] width 145 height 29
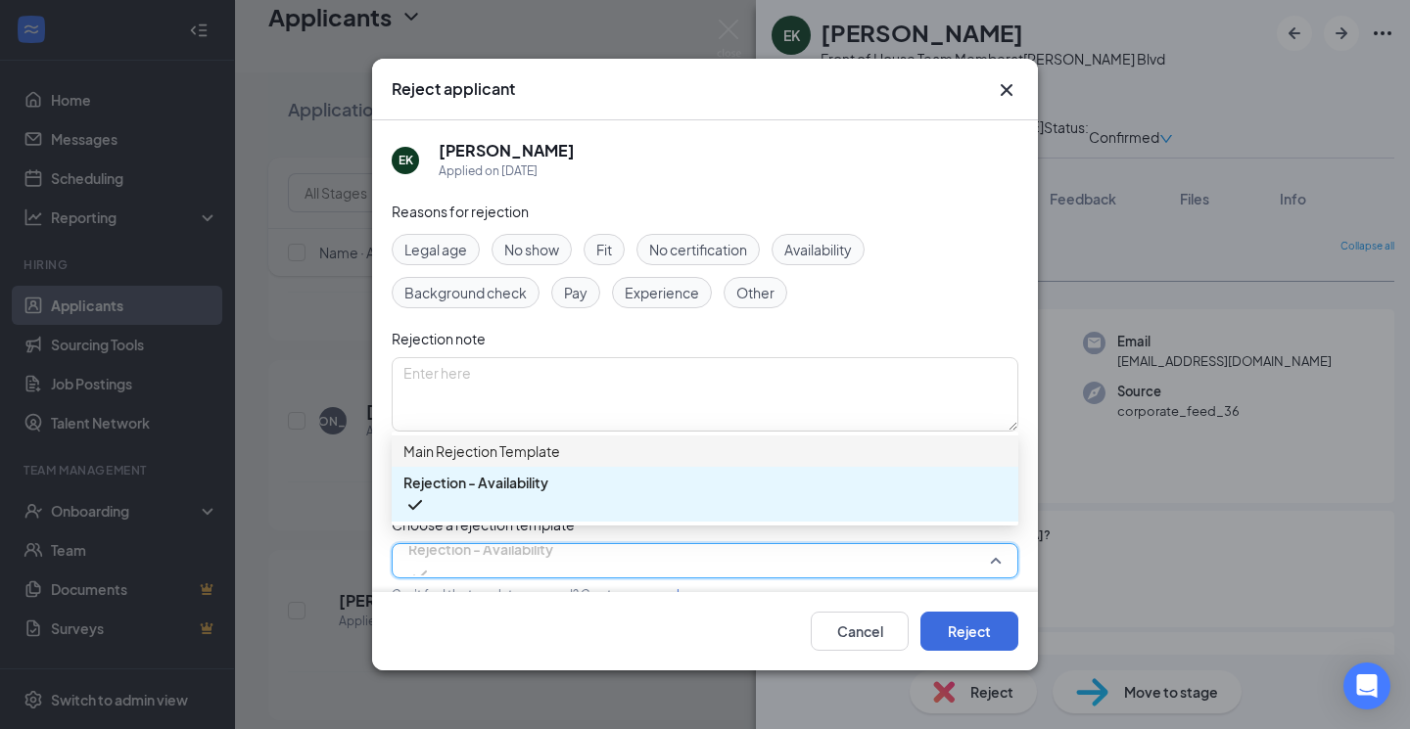
click at [485, 462] on span "Main Rejection Template" at bounding box center [481, 452] width 157 height 22
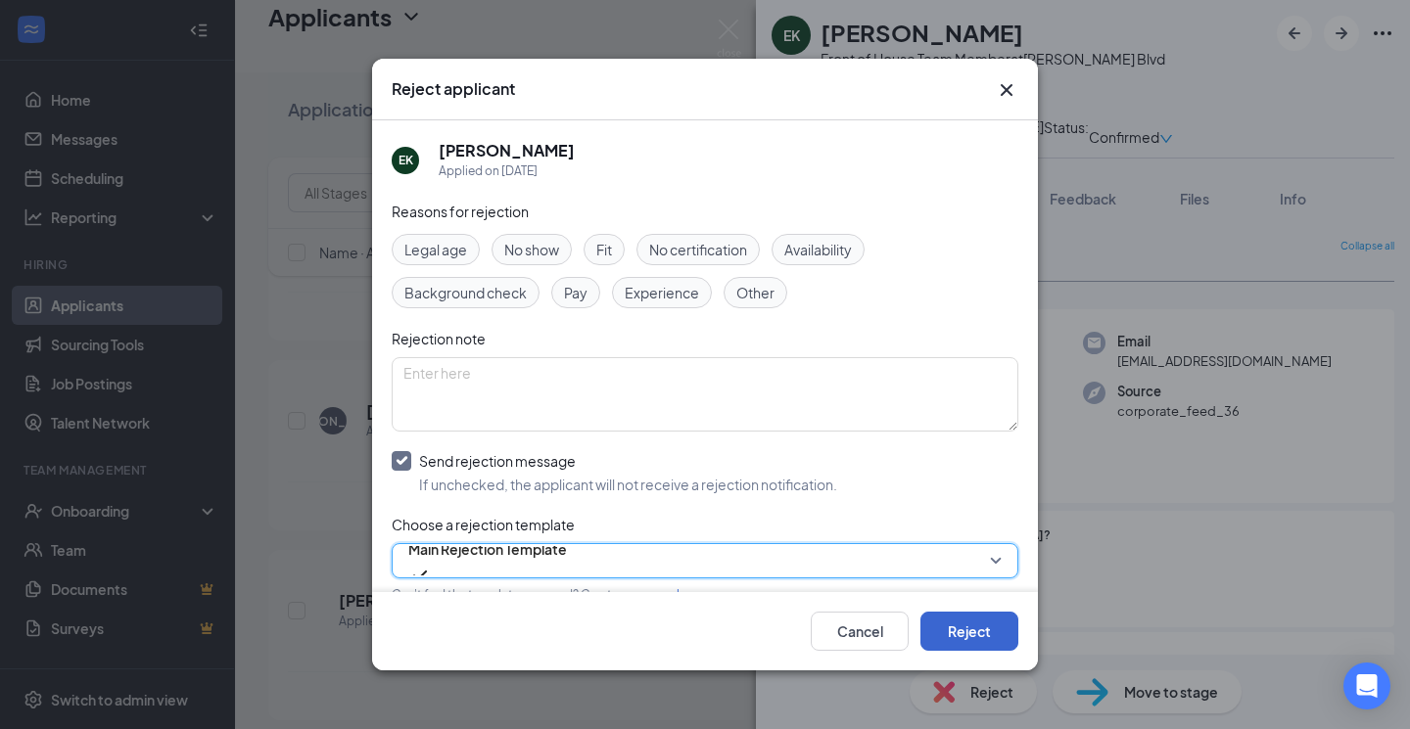
click at [949, 637] on button "Reject" at bounding box center [969, 631] width 98 height 39
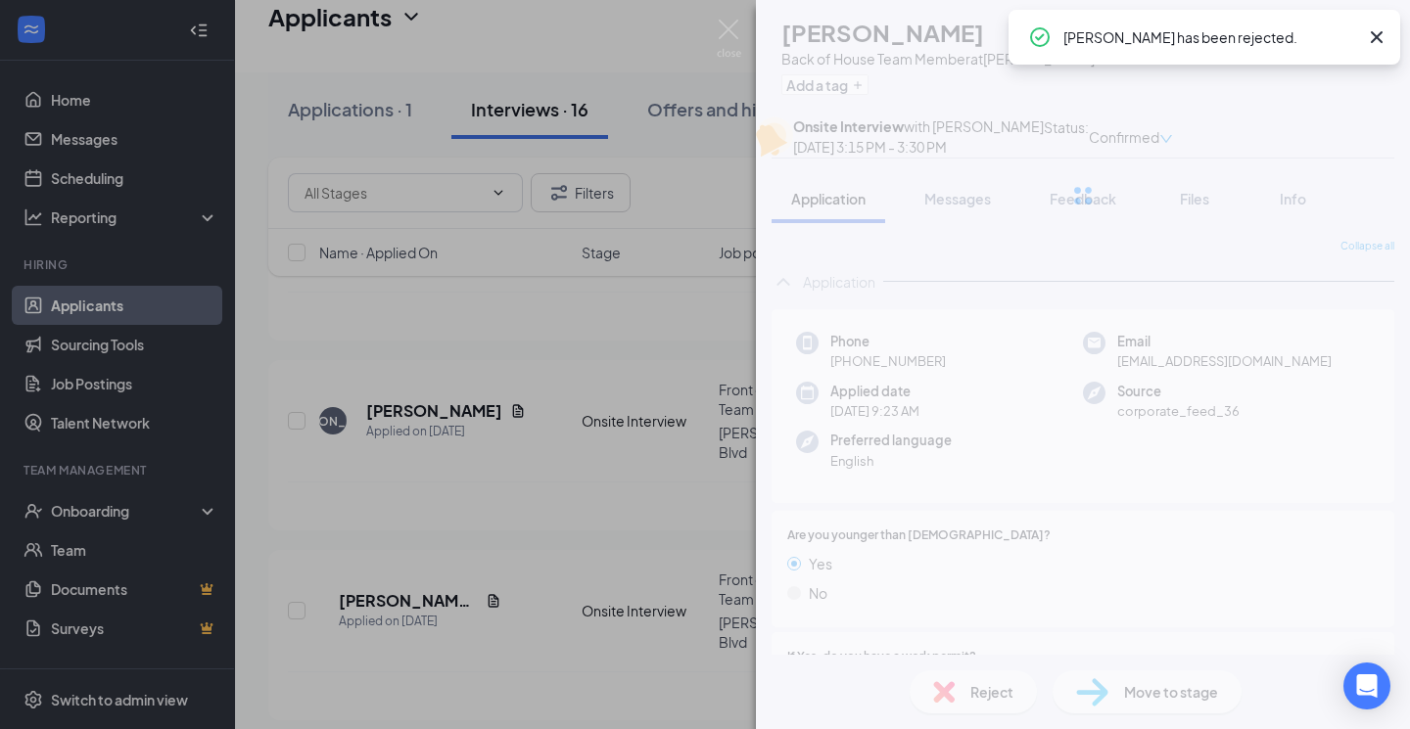
scroll to position [2332, 0]
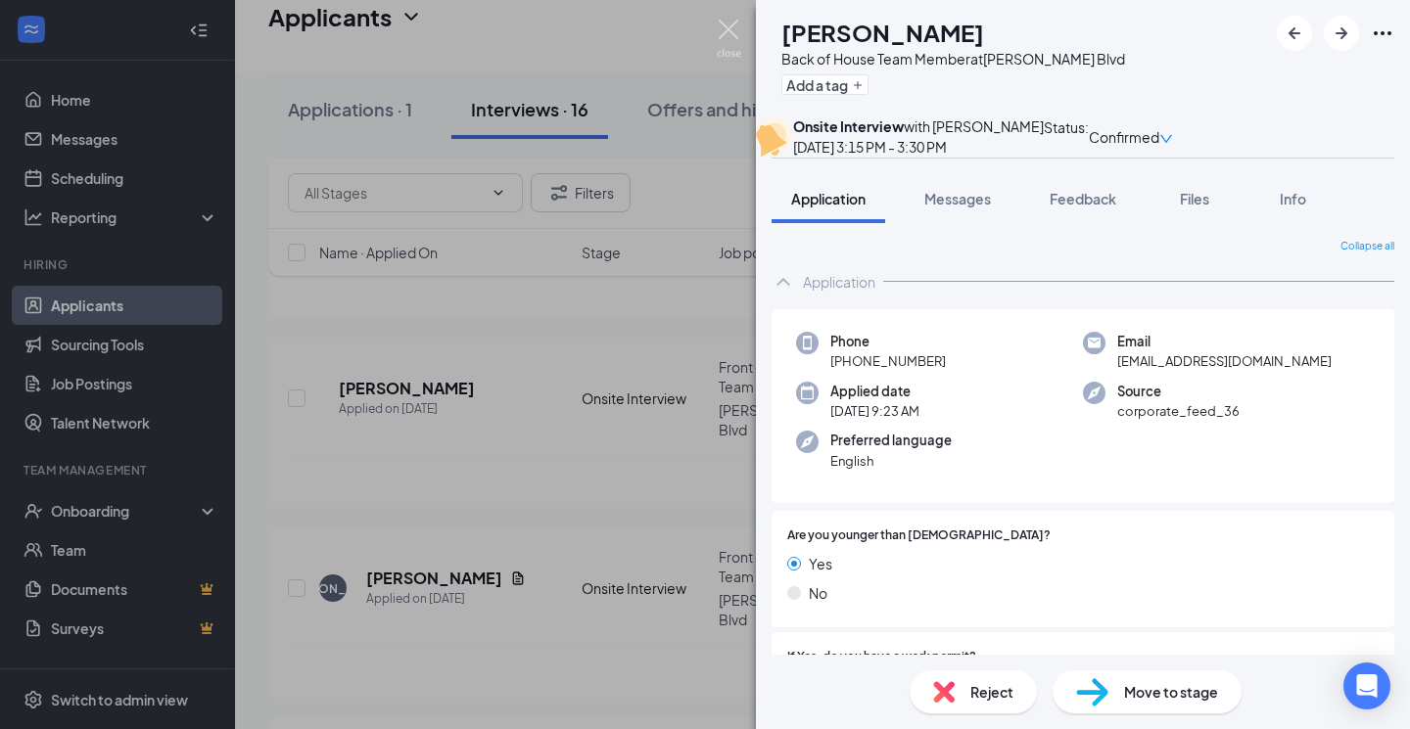
click at [725, 32] on img at bounding box center [729, 39] width 24 height 38
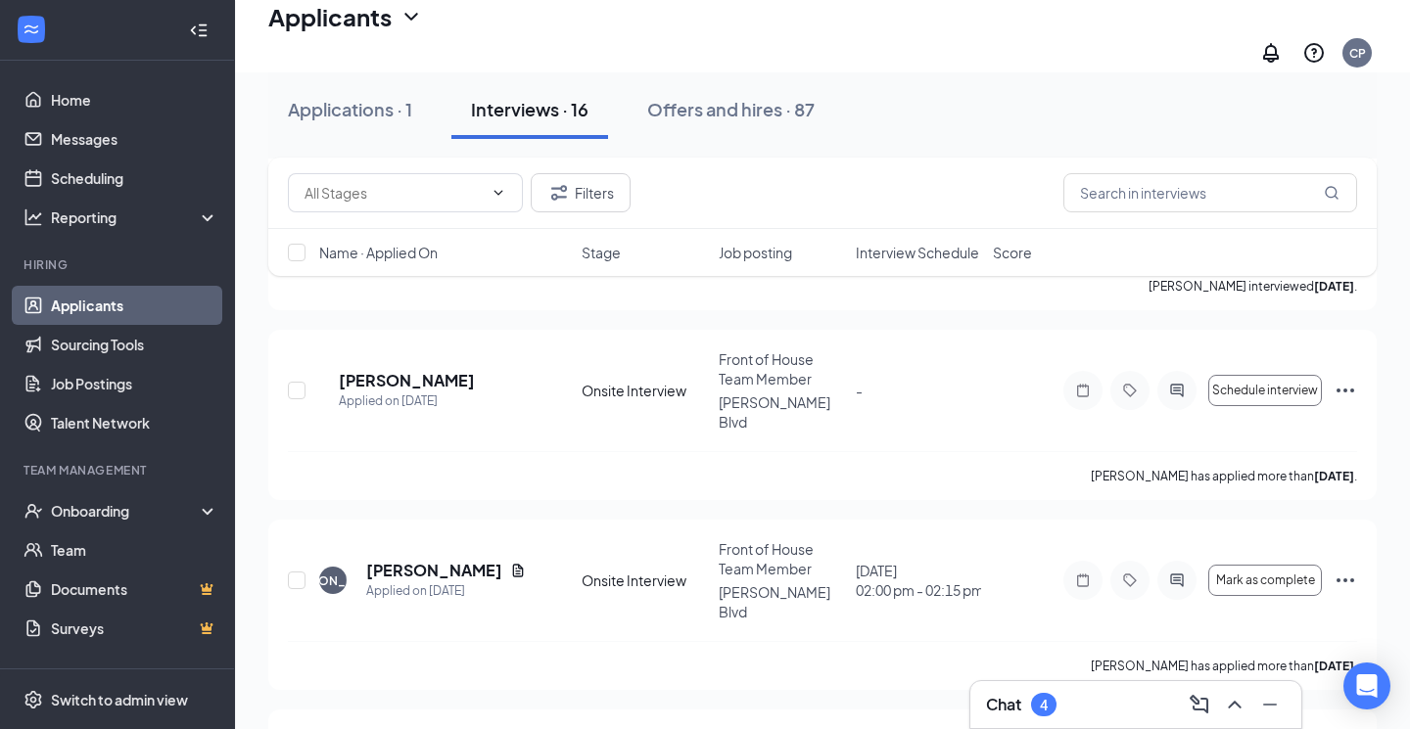
scroll to position [2332, 0]
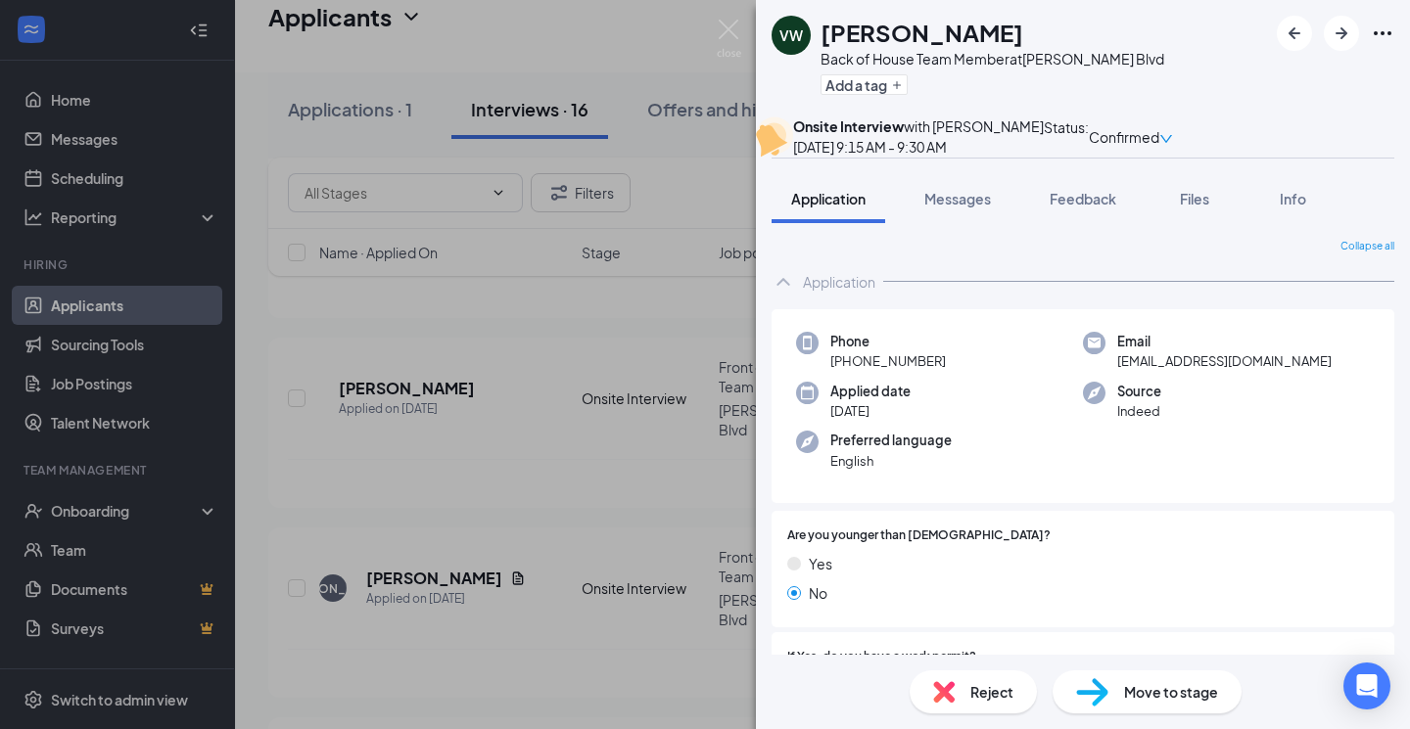
click at [981, 696] on span "Reject" at bounding box center [991, 692] width 43 height 22
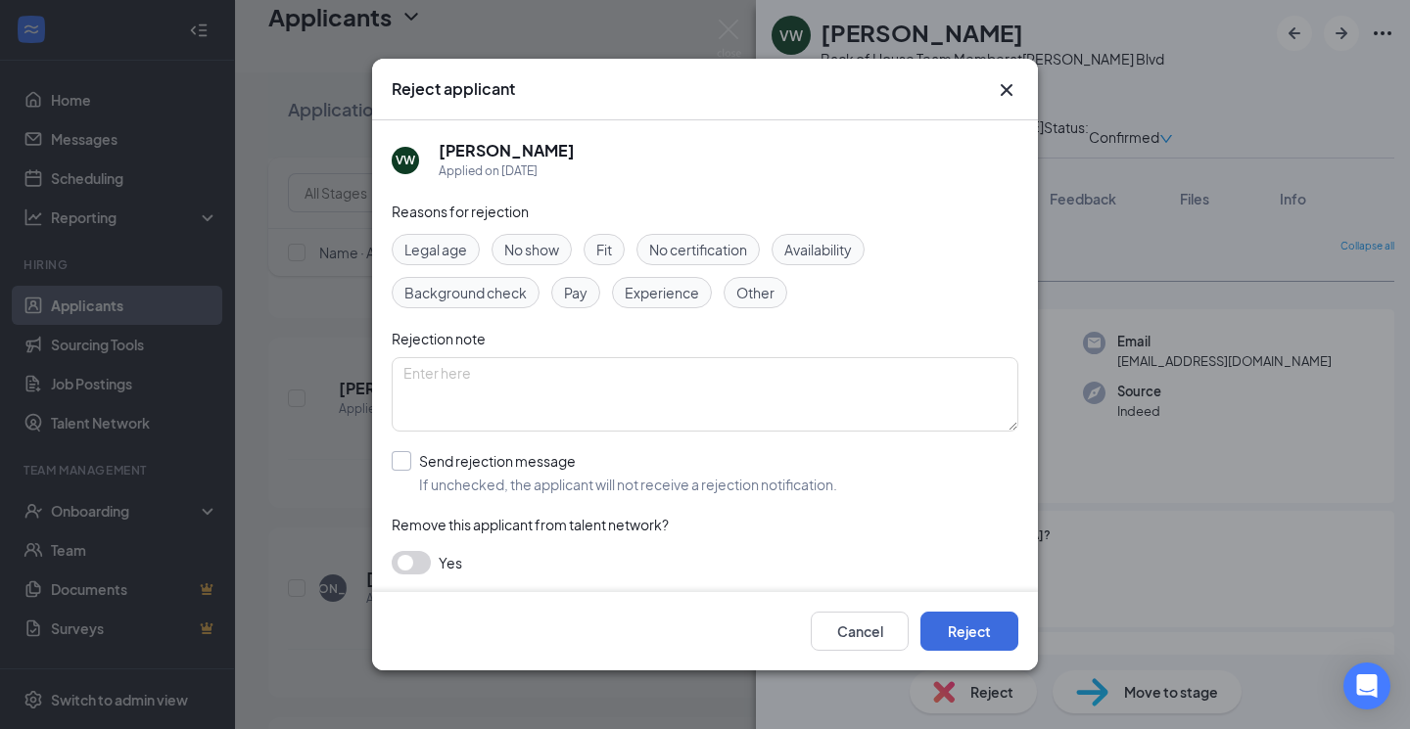
click at [447, 465] on div "Send rejection message" at bounding box center [628, 461] width 418 height 20
click at [447, 465] on input "Send rejection message If unchecked, the applicant will not receive a rejection…" at bounding box center [614, 472] width 445 height 43
checkbox input "true"
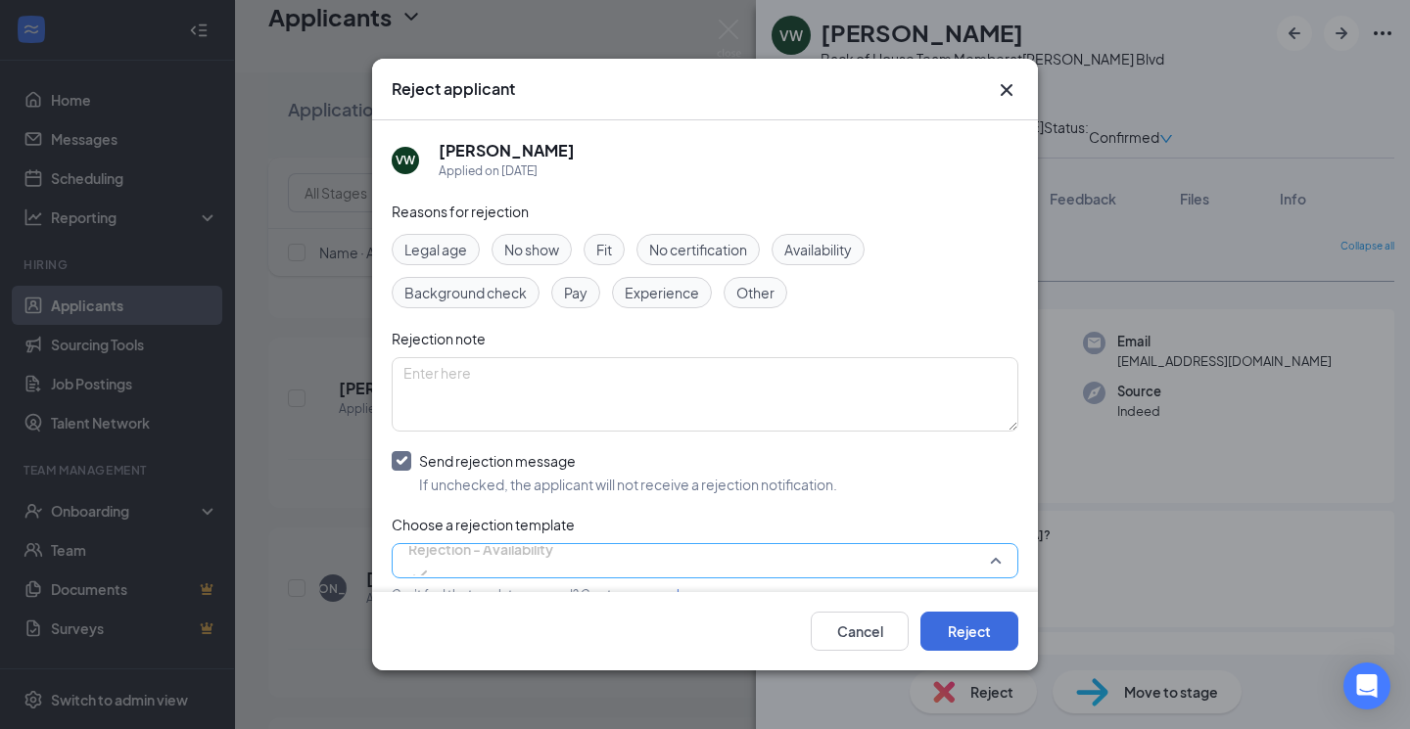
click at [481, 561] on span "Rejection - Availability" at bounding box center [480, 549] width 145 height 29
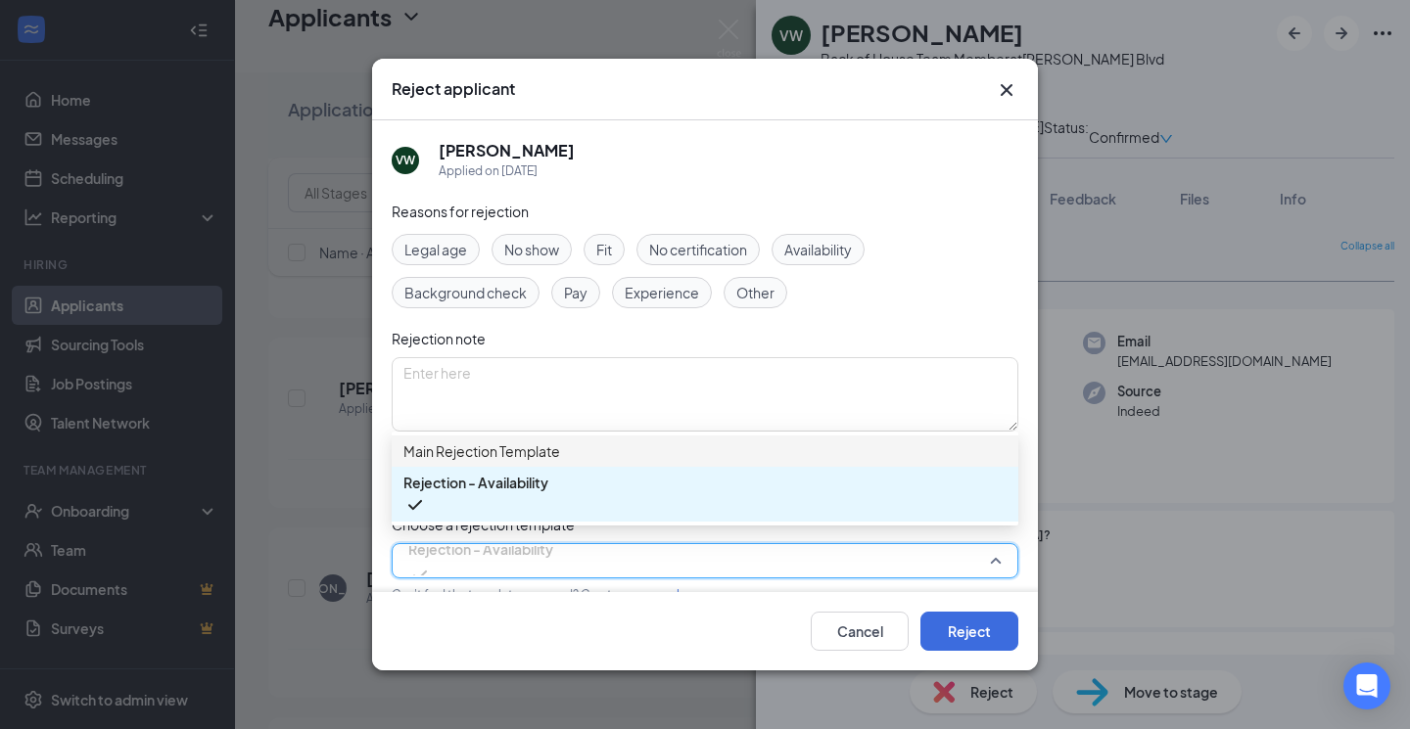
click at [486, 452] on span "Main Rejection Template" at bounding box center [481, 452] width 157 height 22
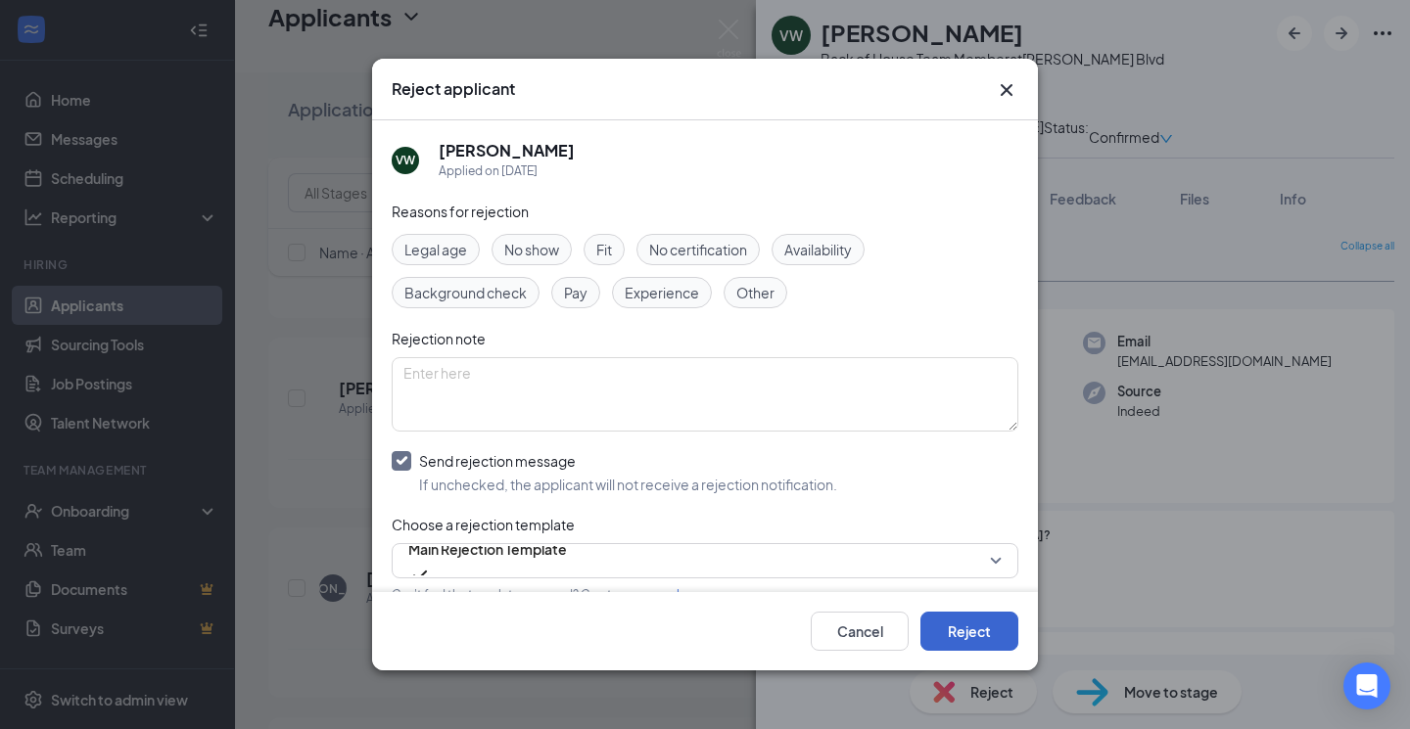
click at [956, 618] on button "Reject" at bounding box center [969, 631] width 98 height 39
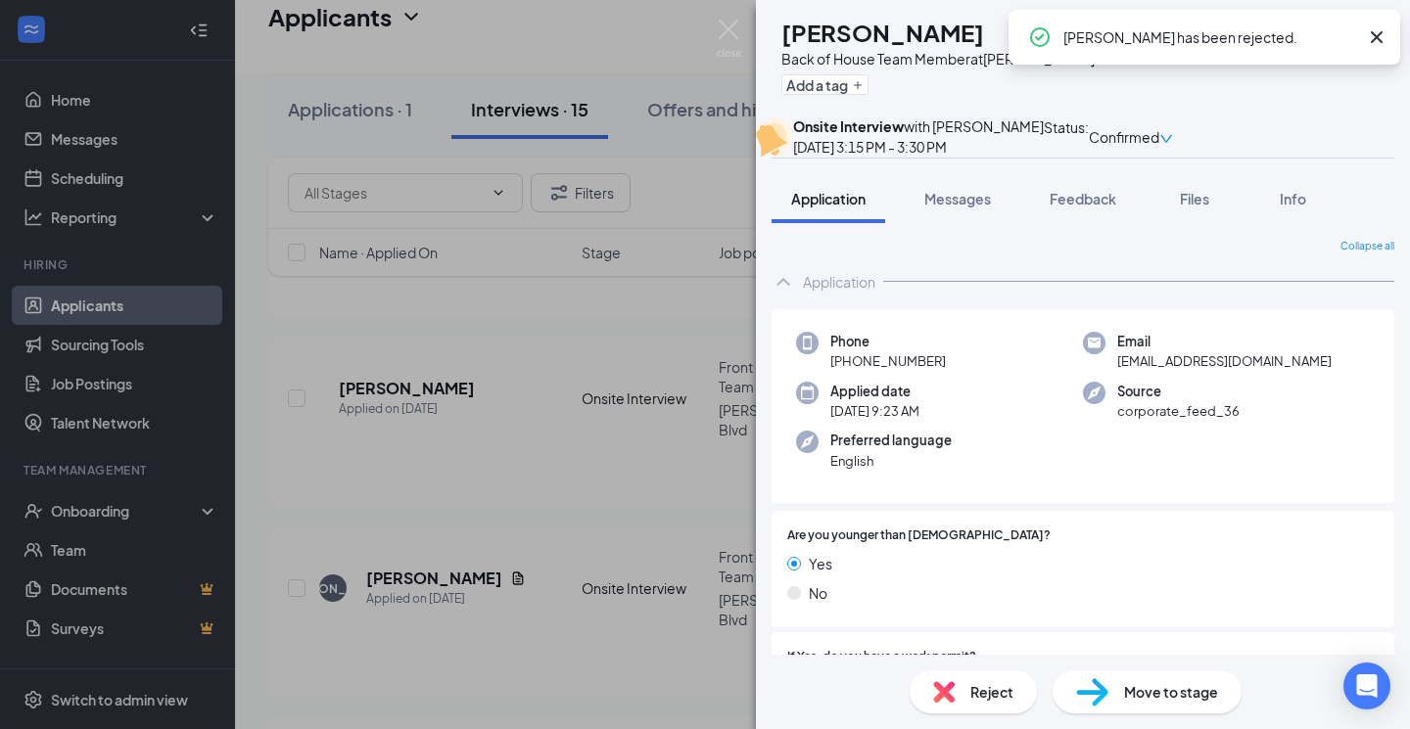
scroll to position [2165, 0]
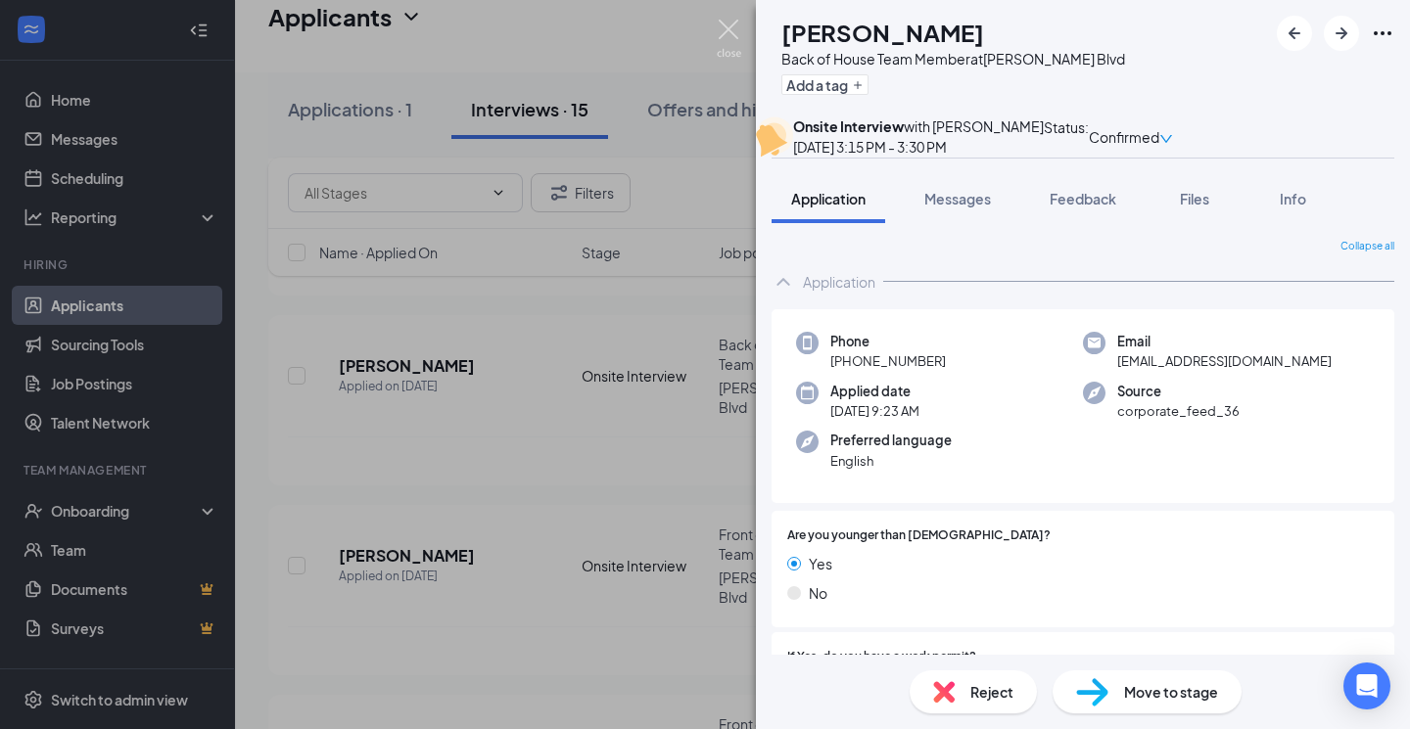
click at [725, 28] on img at bounding box center [729, 39] width 24 height 38
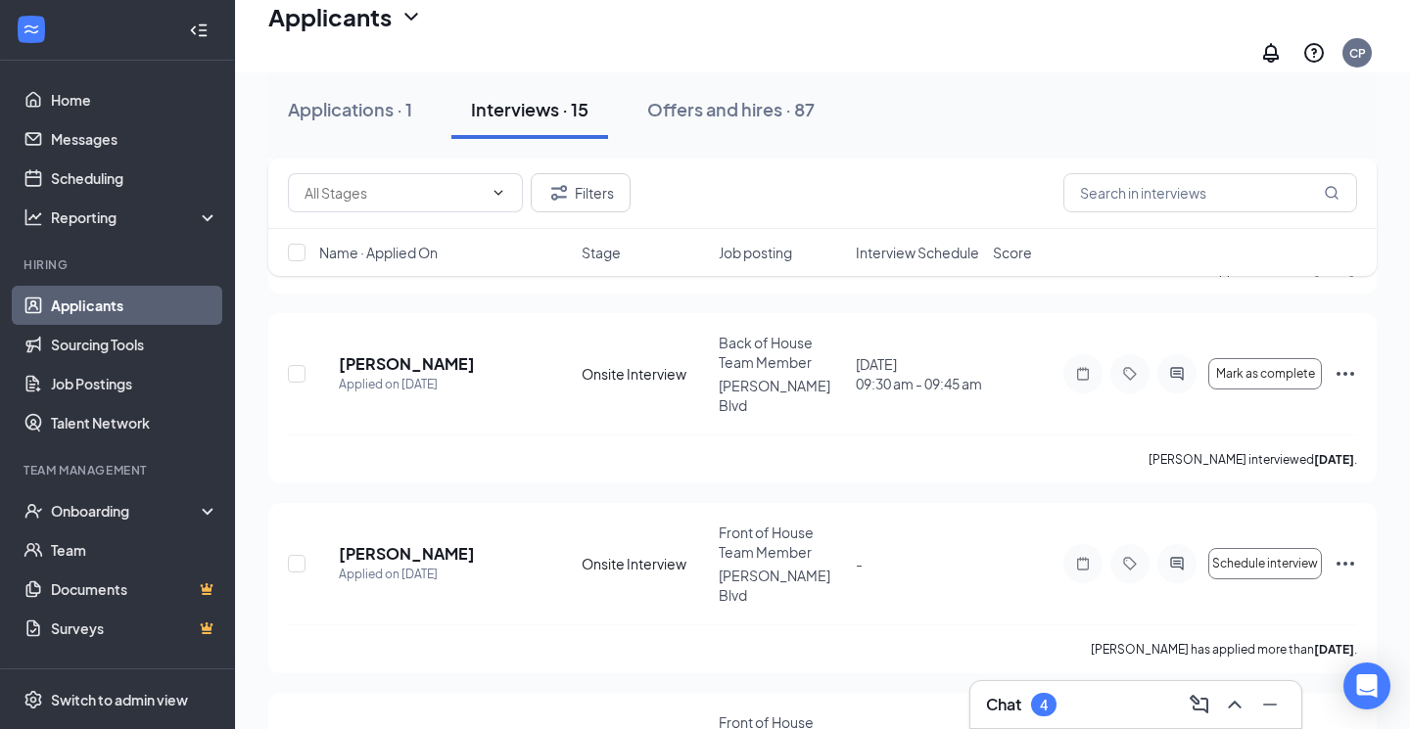
scroll to position [2165, 0]
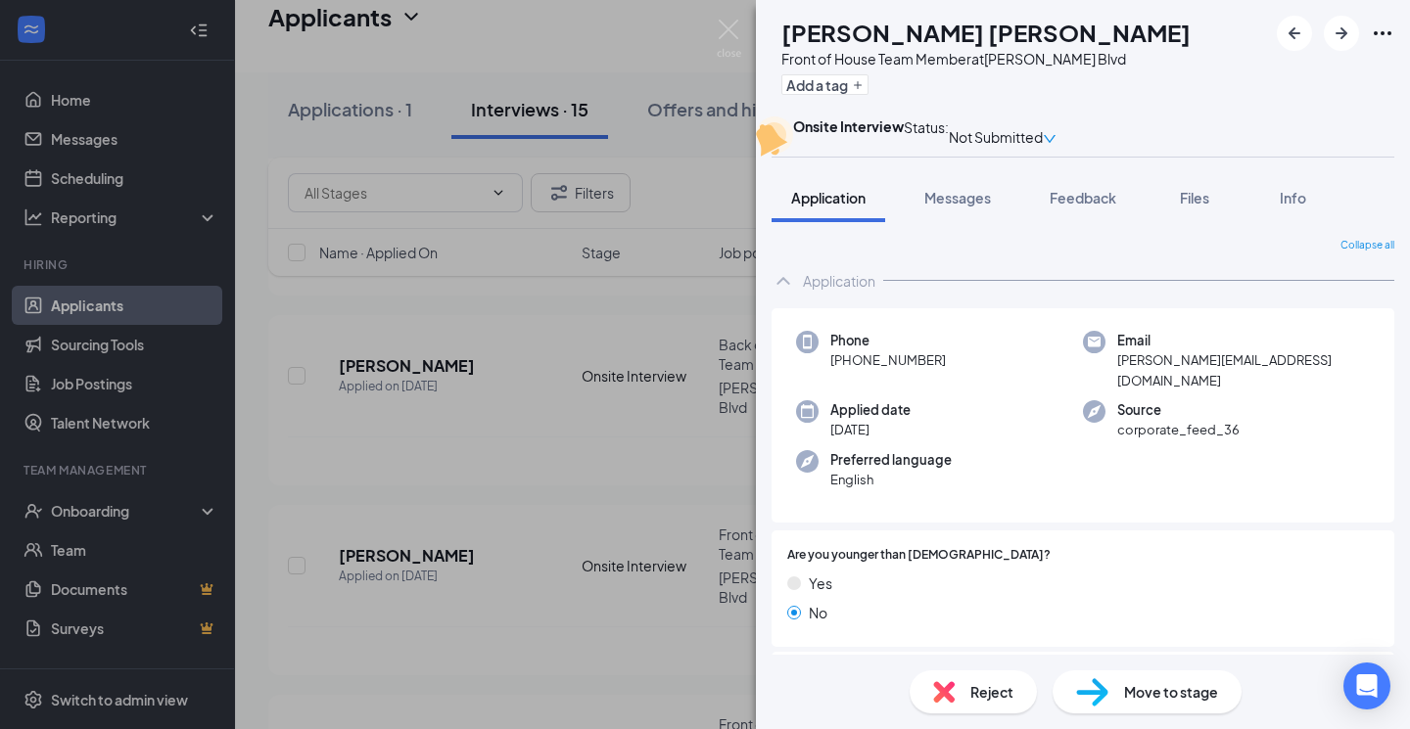
click at [961, 682] on div "Reject" at bounding box center [972, 692] width 127 height 43
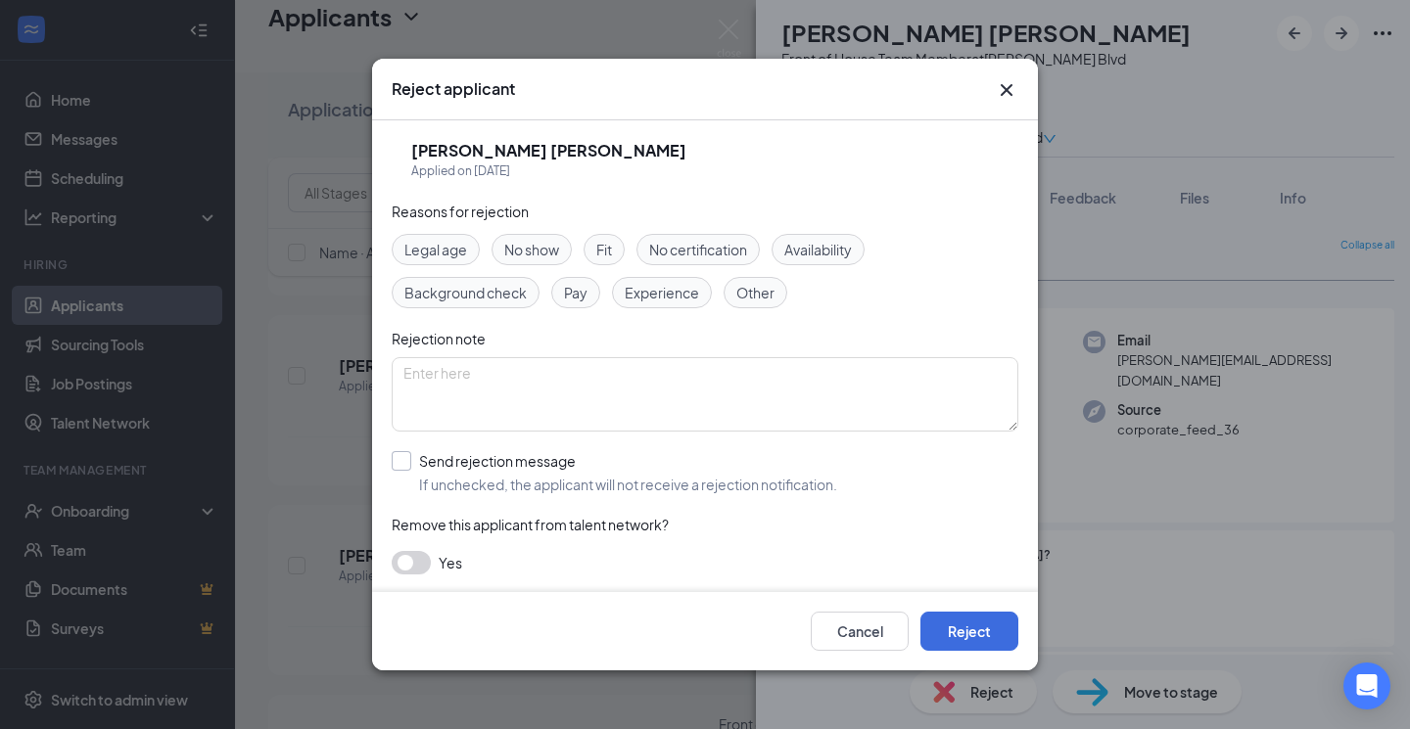
click at [519, 458] on div "Send rejection message" at bounding box center [628, 461] width 418 height 20
click at [519, 458] on input "Send rejection message If unchecked, the applicant will not receive a rejection…" at bounding box center [614, 472] width 445 height 43
checkbox input "true"
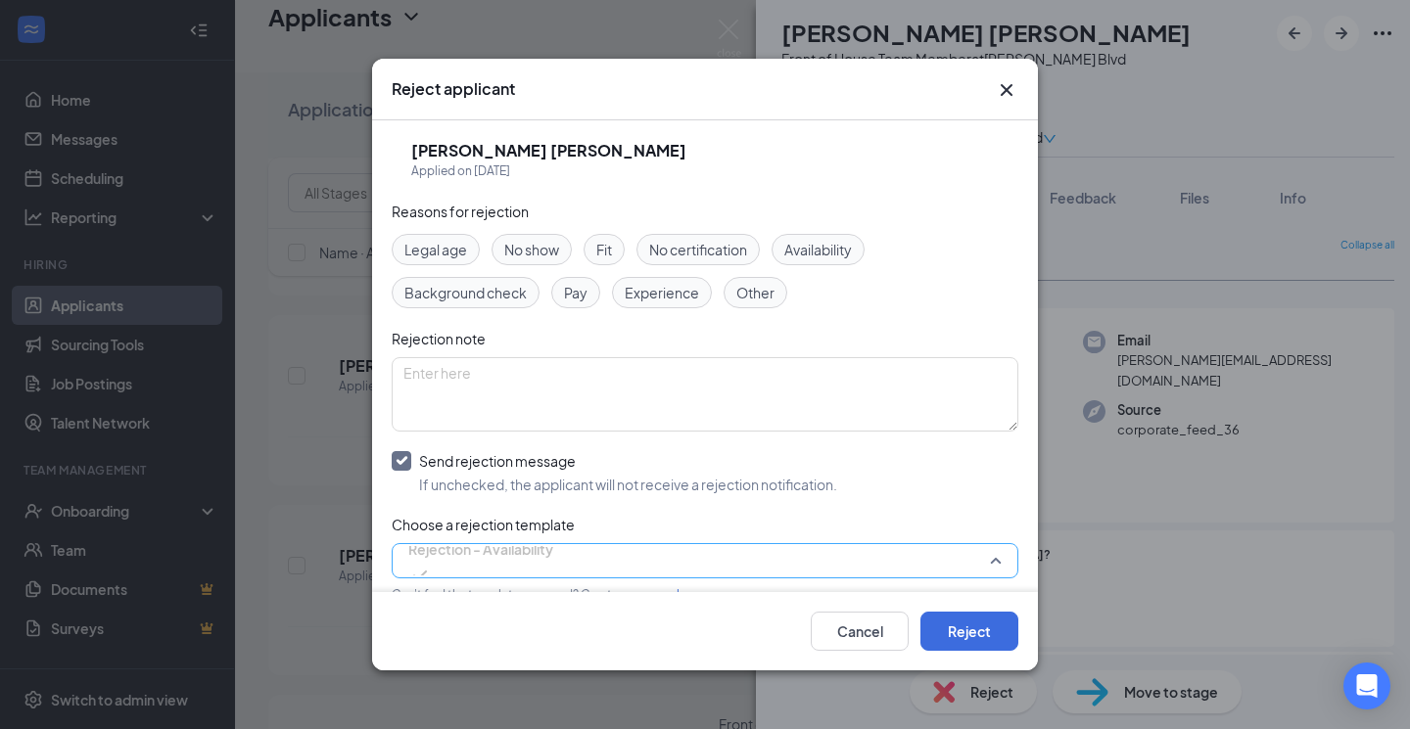
click at [536, 564] on span "Rejection - Availability" at bounding box center [480, 549] width 145 height 29
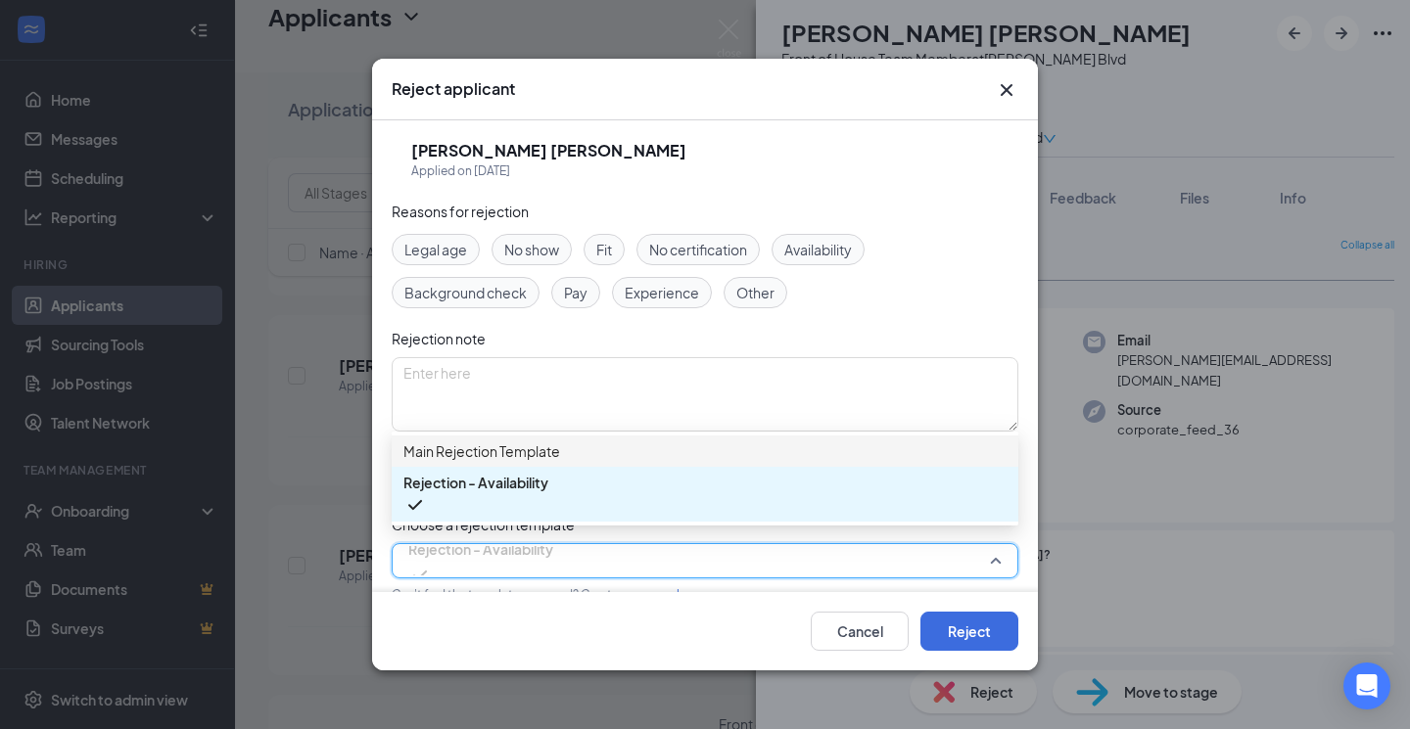
click at [573, 462] on span "Main Rejection Template" at bounding box center [704, 452] width 603 height 22
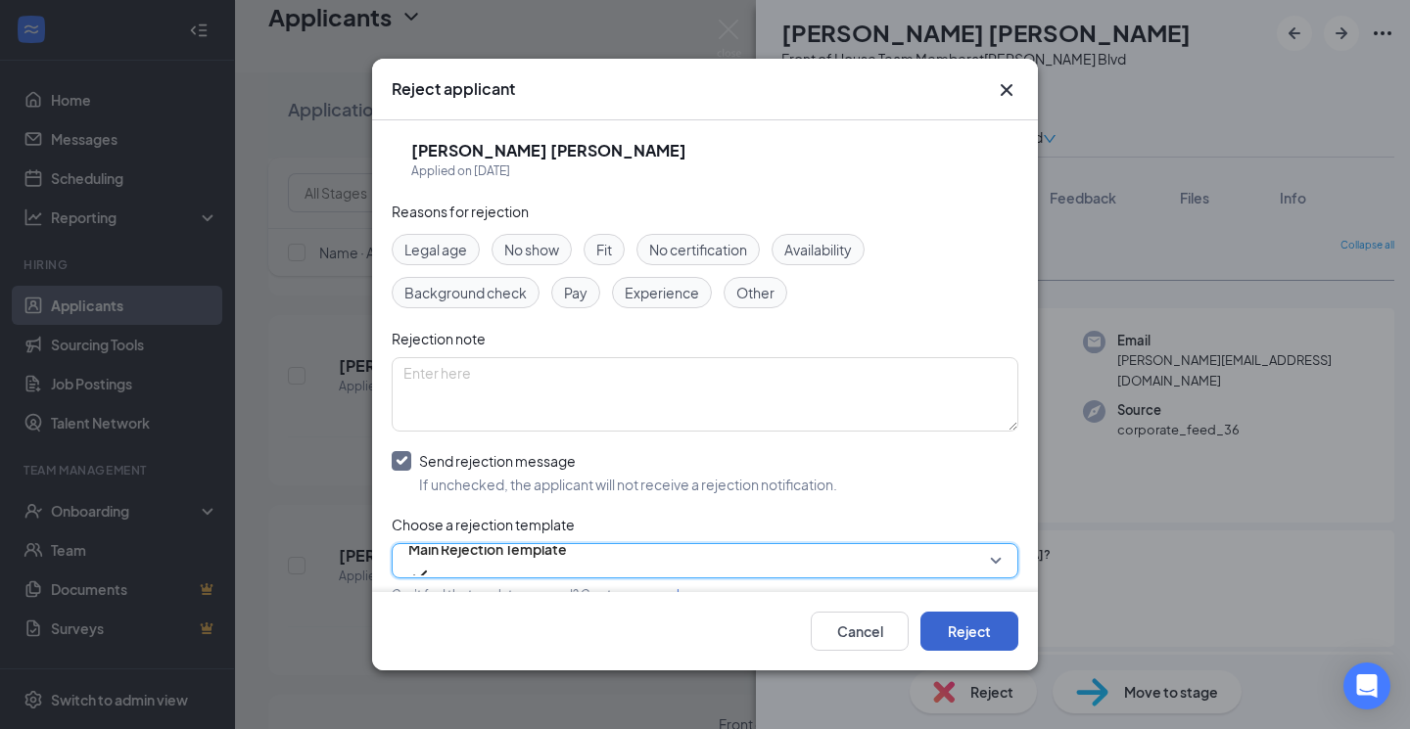
click at [949, 628] on button "Reject" at bounding box center [969, 631] width 98 height 39
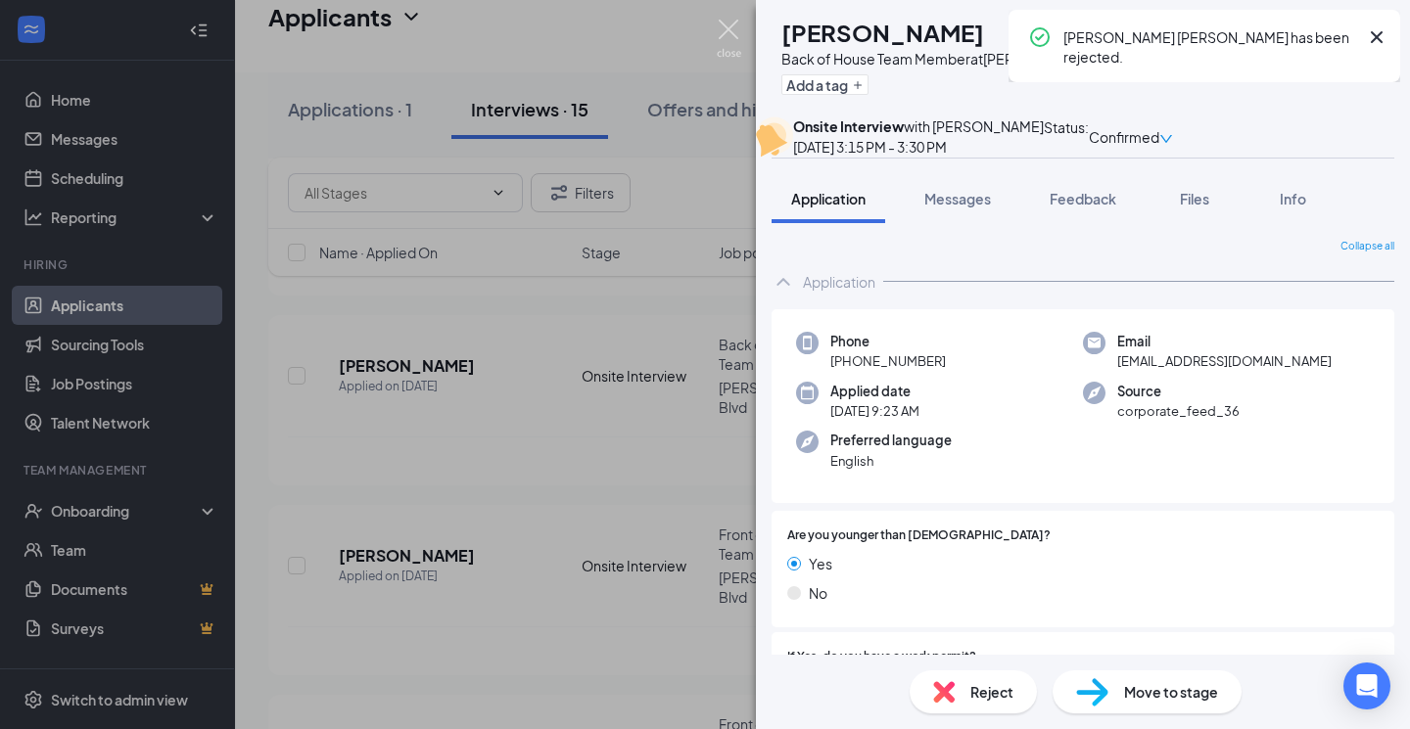
click at [723, 31] on img at bounding box center [729, 39] width 24 height 38
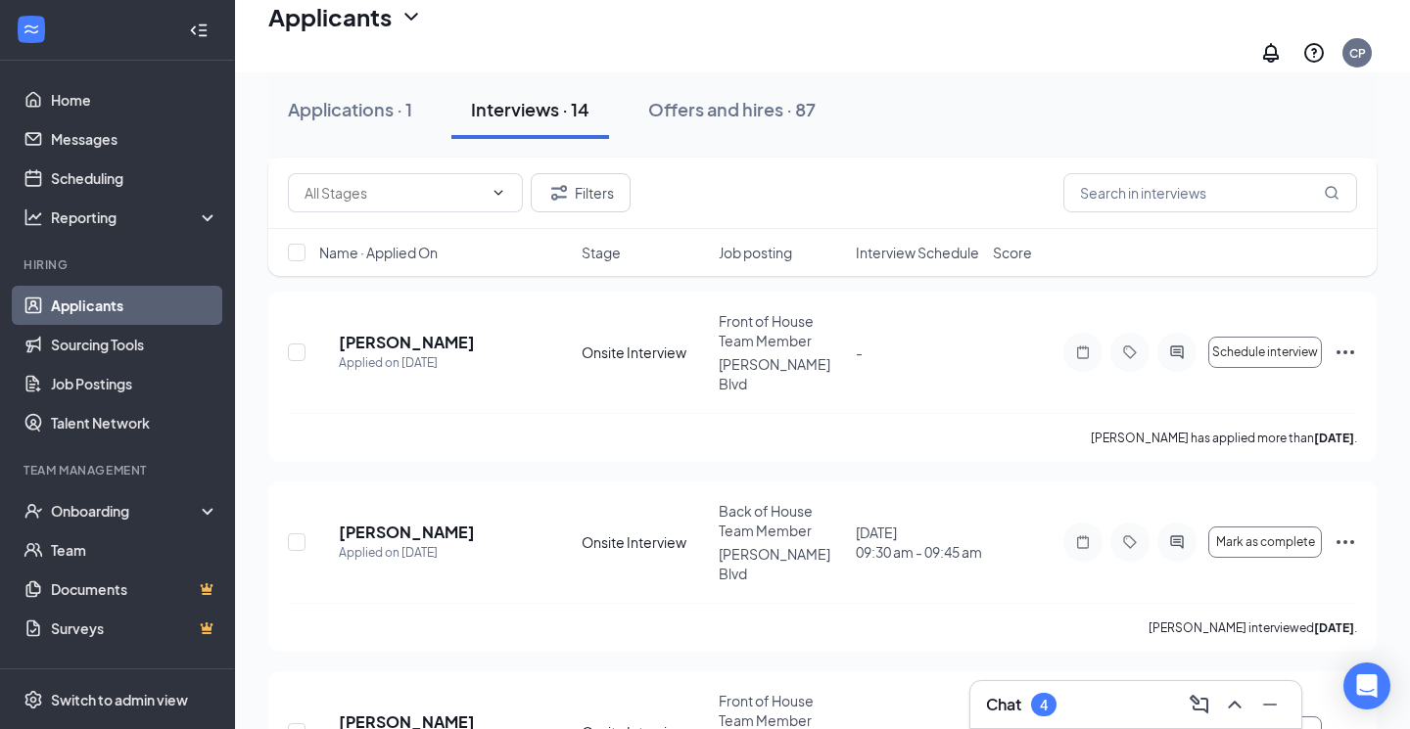
scroll to position [1997, 0]
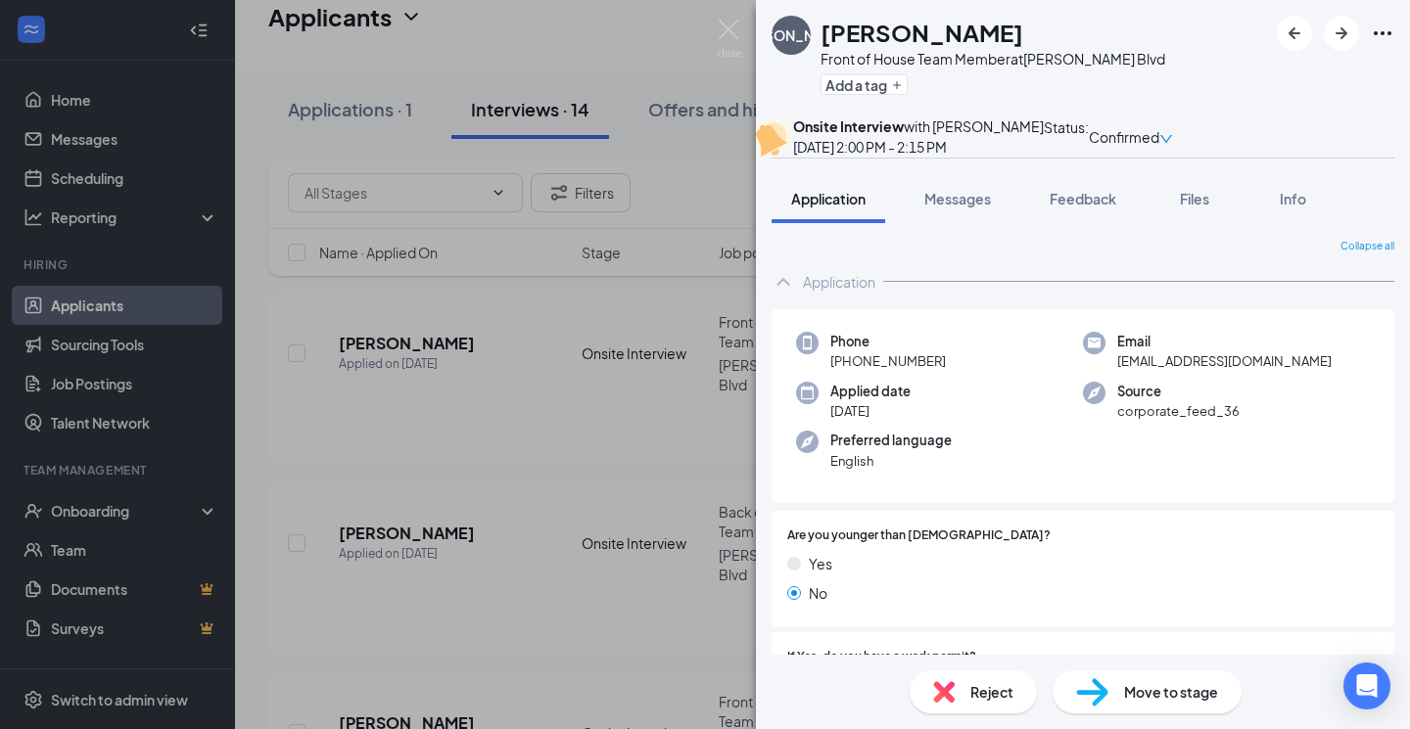
click at [996, 692] on span "Reject" at bounding box center [991, 692] width 43 height 22
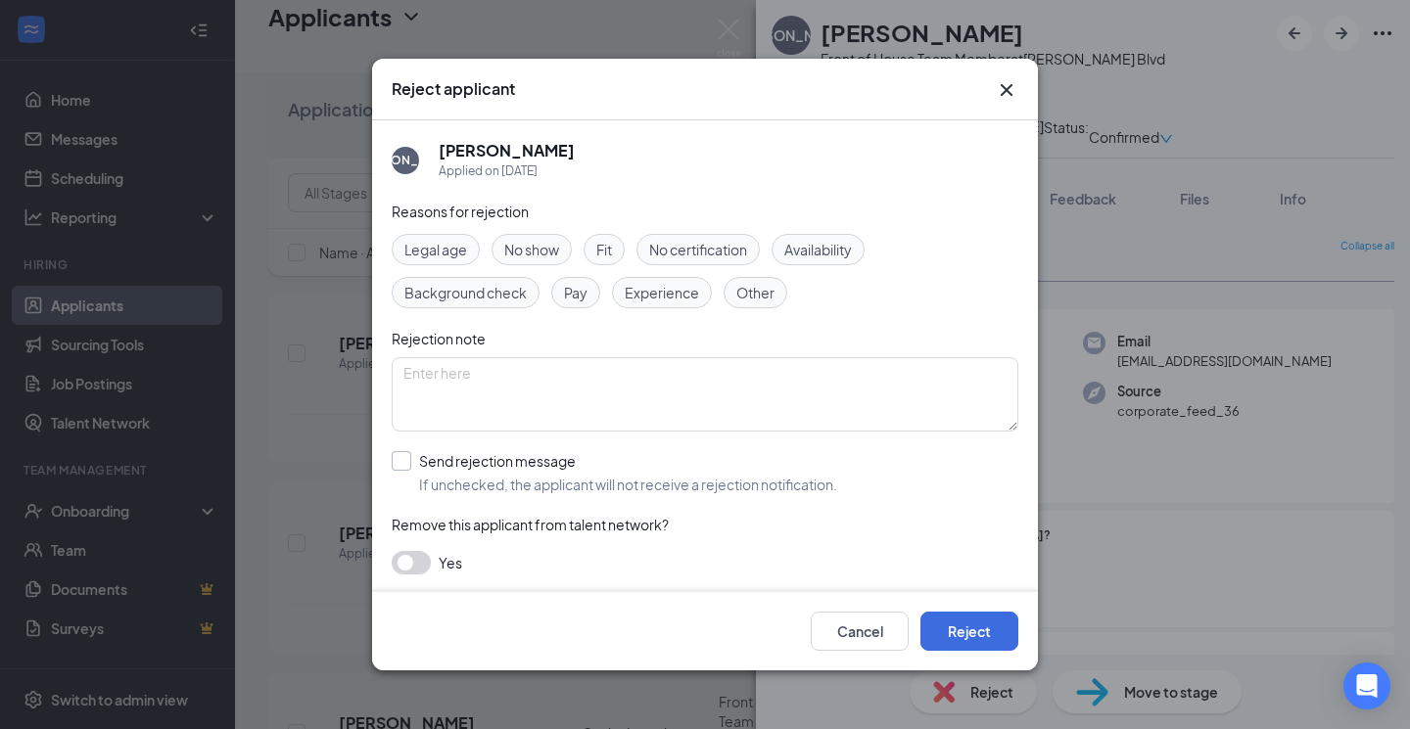
click at [511, 468] on div "Send rejection message" at bounding box center [628, 461] width 418 height 20
click at [511, 468] on input "Send rejection message If unchecked, the applicant will not receive a rejection…" at bounding box center [614, 472] width 445 height 43
checkbox input "true"
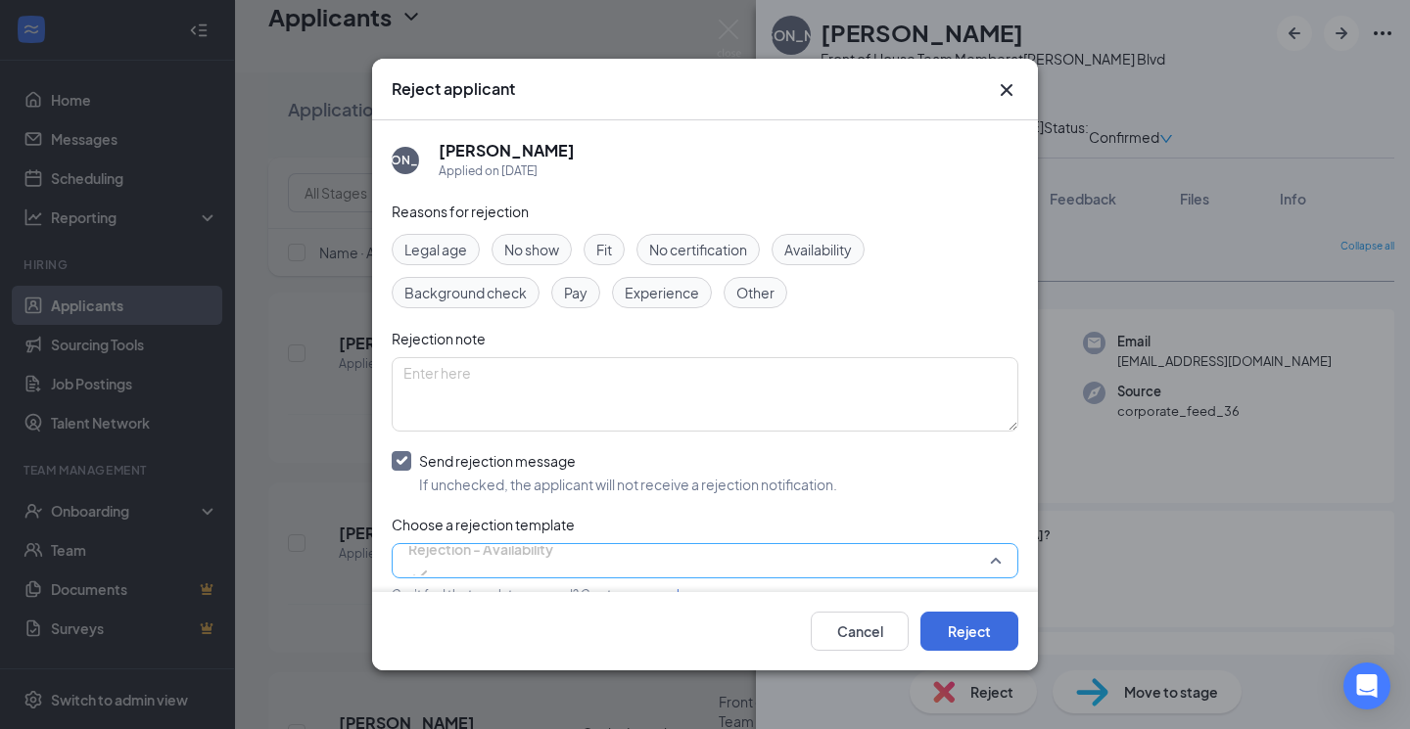
click at [466, 559] on span "Rejection - Availability" at bounding box center [480, 549] width 145 height 29
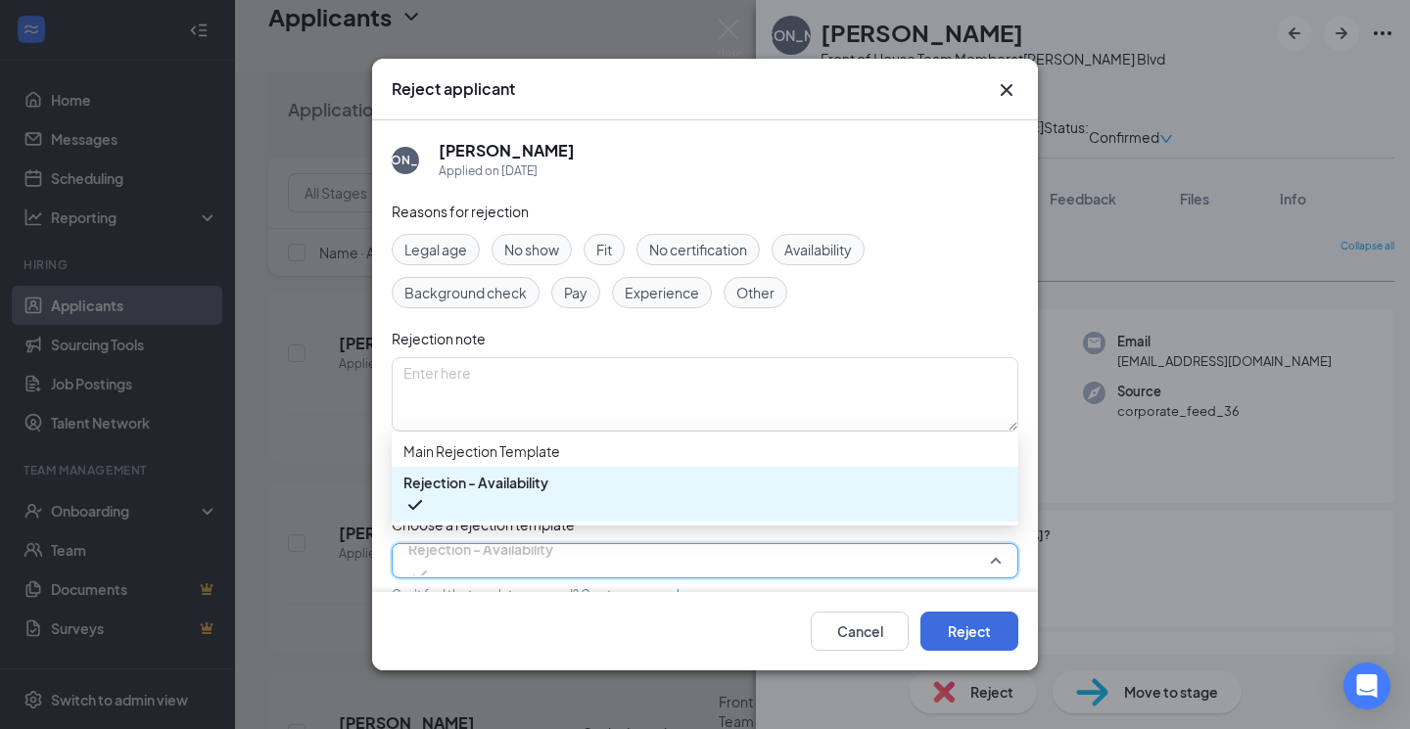
click at [497, 455] on span "Main Rejection Template" at bounding box center [481, 452] width 157 height 22
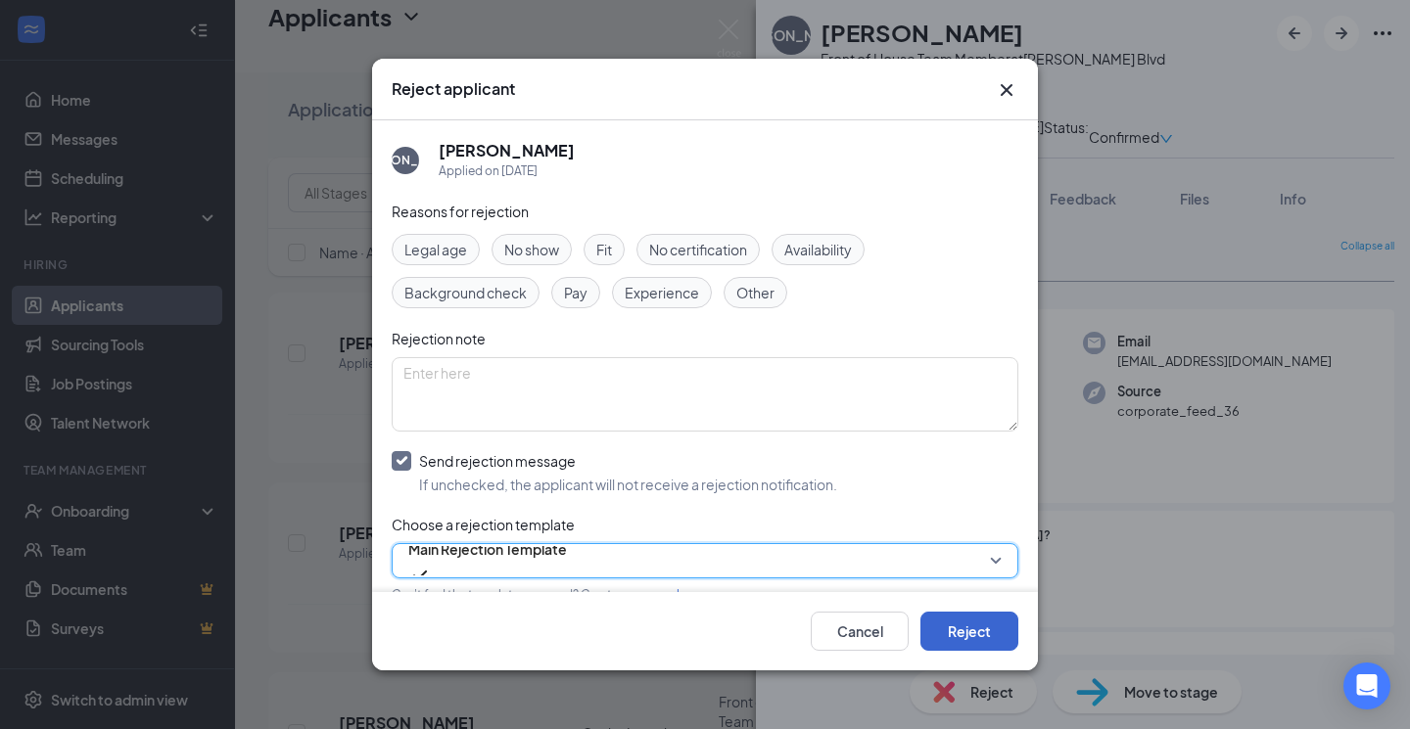
click at [951, 636] on button "Reject" at bounding box center [969, 631] width 98 height 39
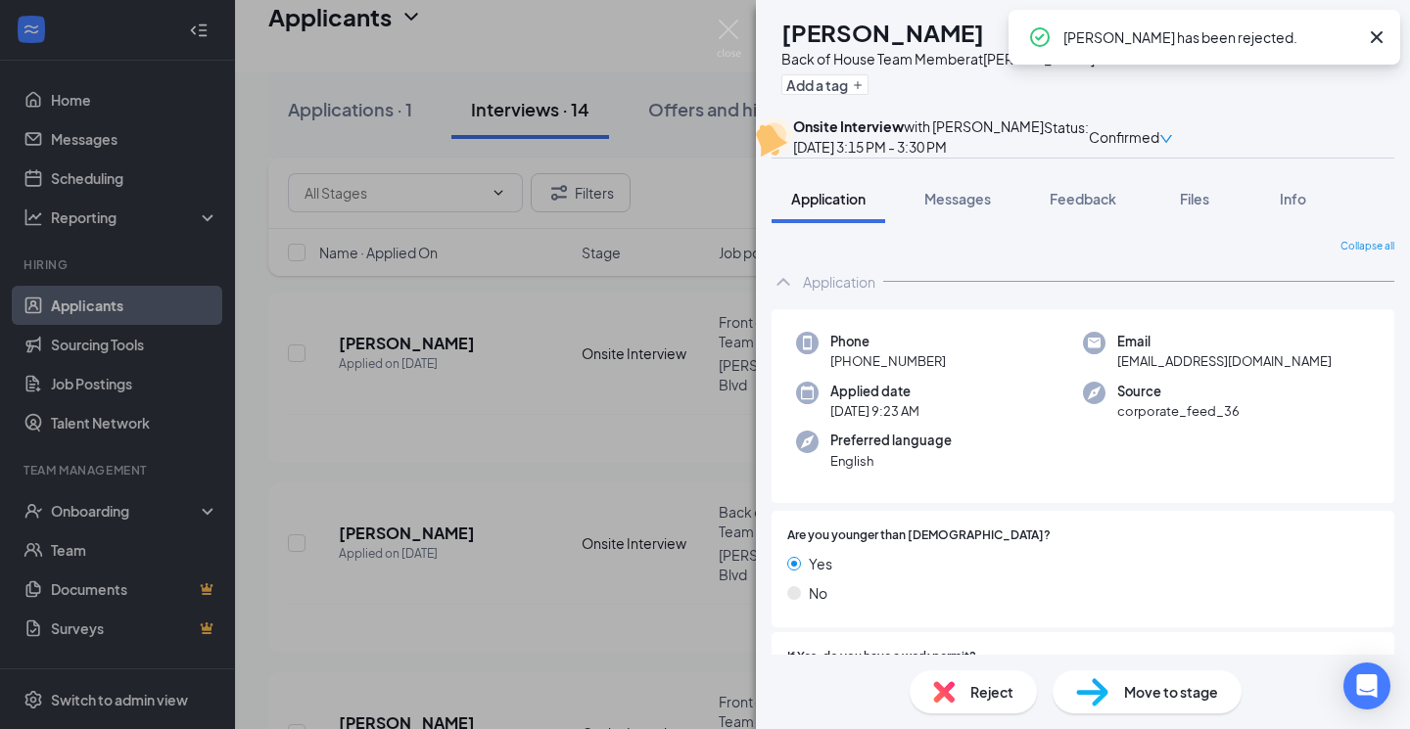
scroll to position [1830, 0]
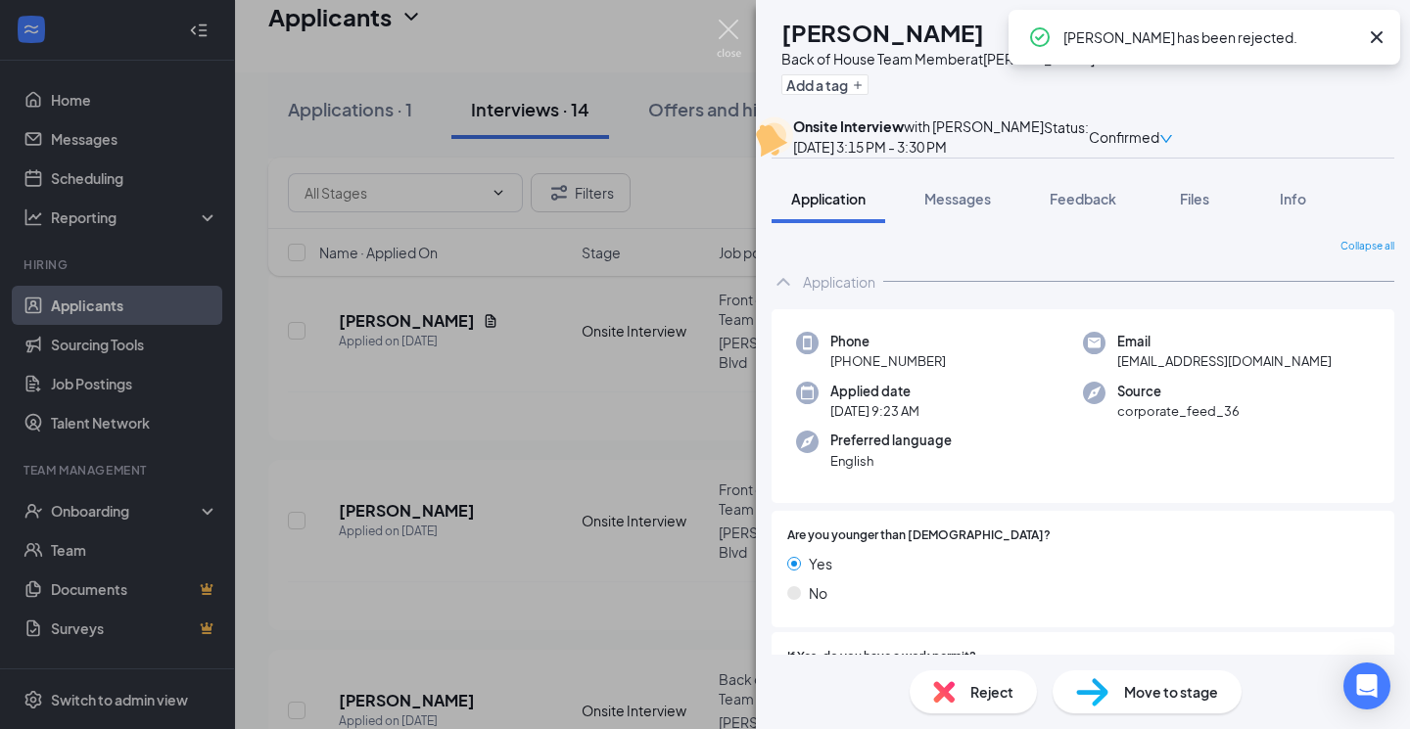
click at [726, 35] on img at bounding box center [729, 39] width 24 height 38
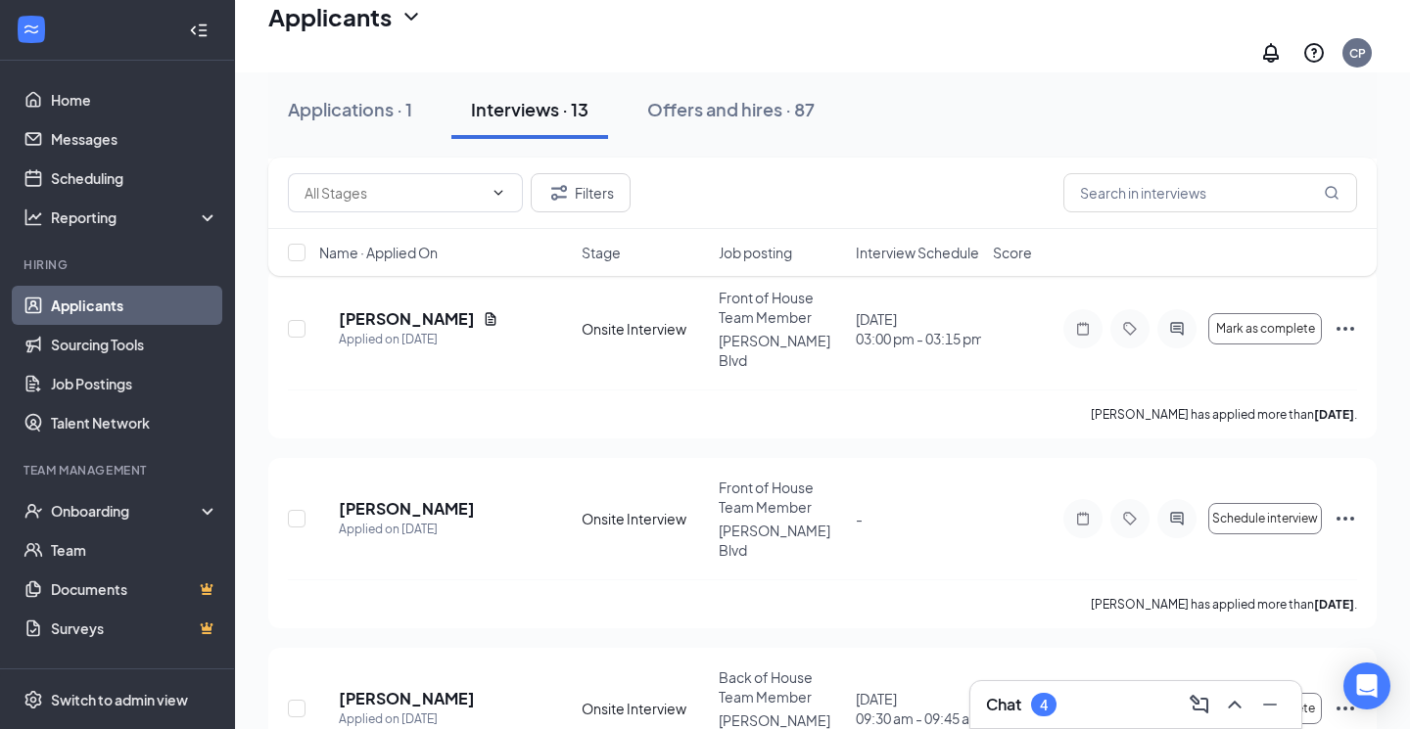
scroll to position [1830, 0]
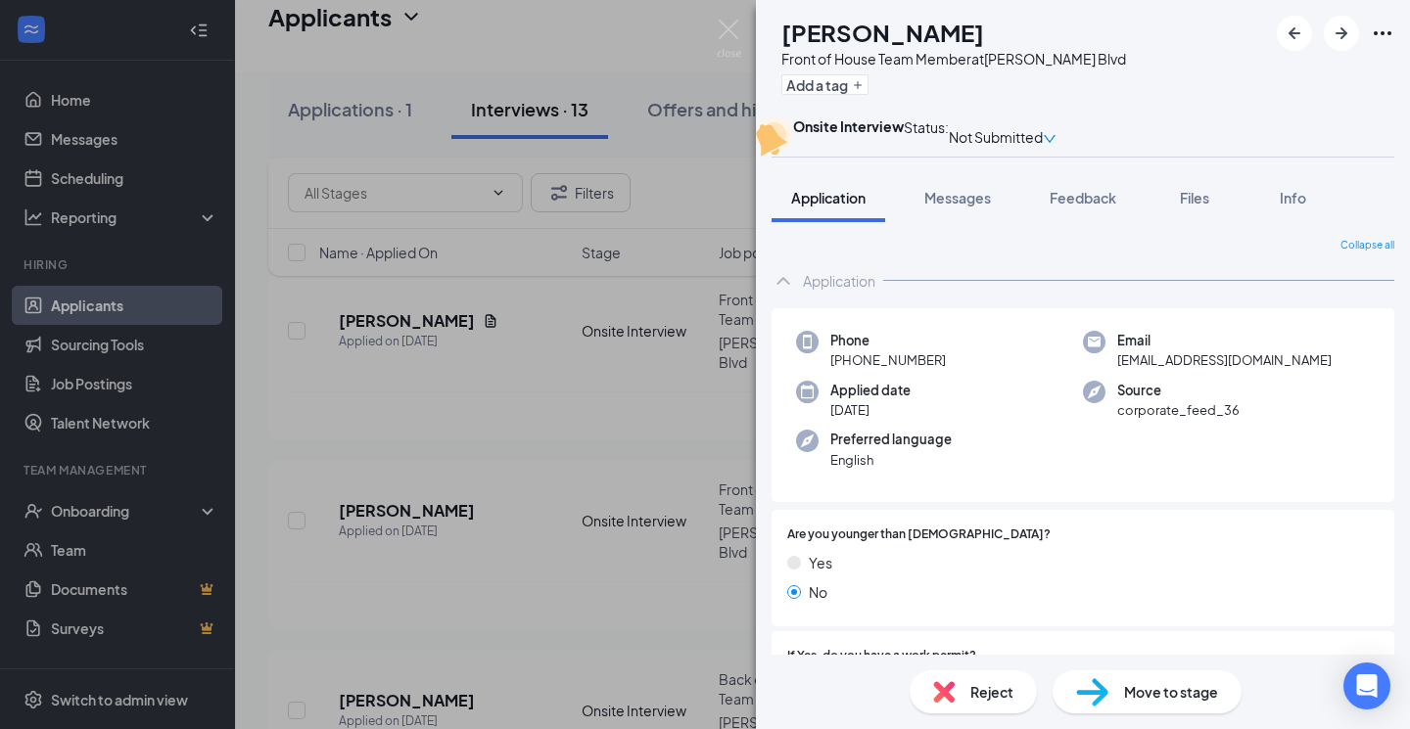
click at [968, 703] on div "Reject" at bounding box center [972, 692] width 127 height 43
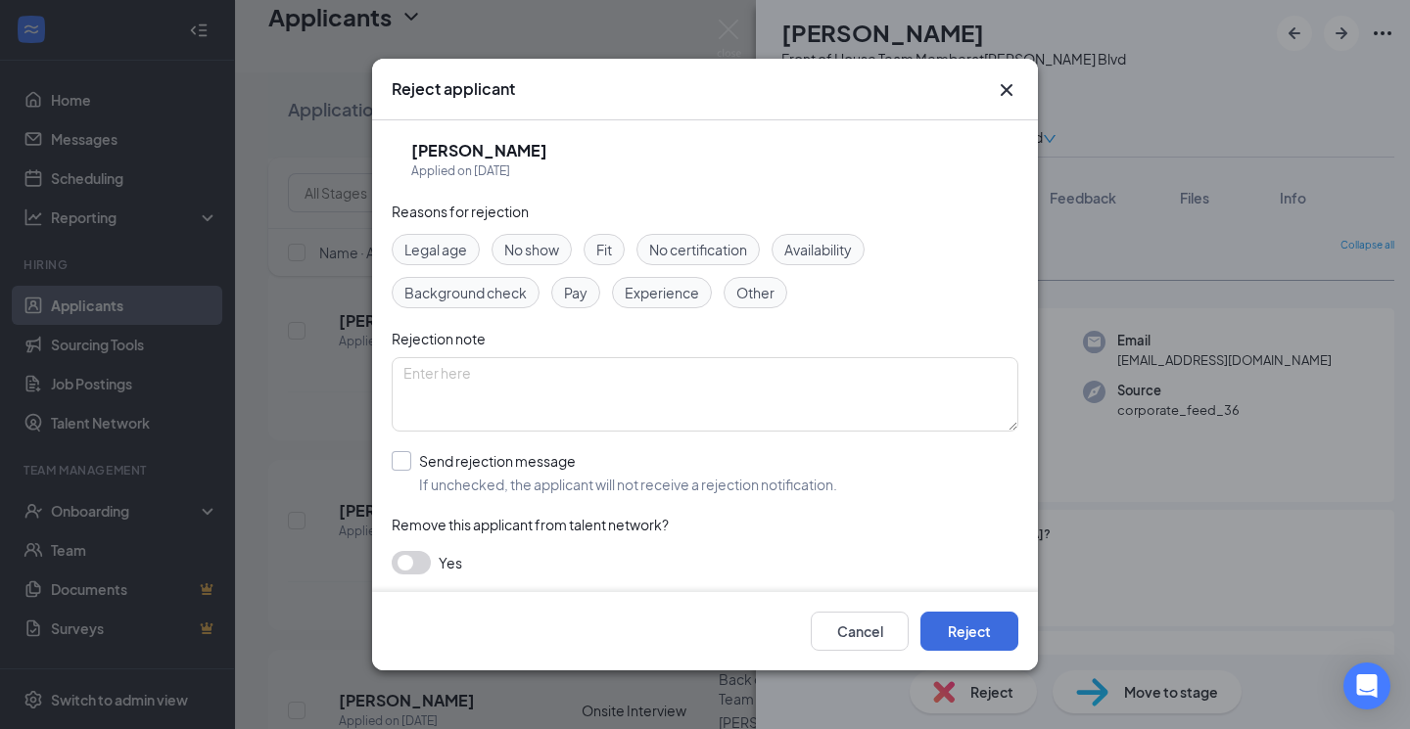
click at [415, 460] on label "Send rejection message If unchecked, the applicant will not receive a rejection…" at bounding box center [614, 472] width 445 height 43
click at [415, 460] on input "Send rejection message If unchecked, the applicant will not receive a rejection…" at bounding box center [614, 472] width 445 height 43
checkbox input "true"
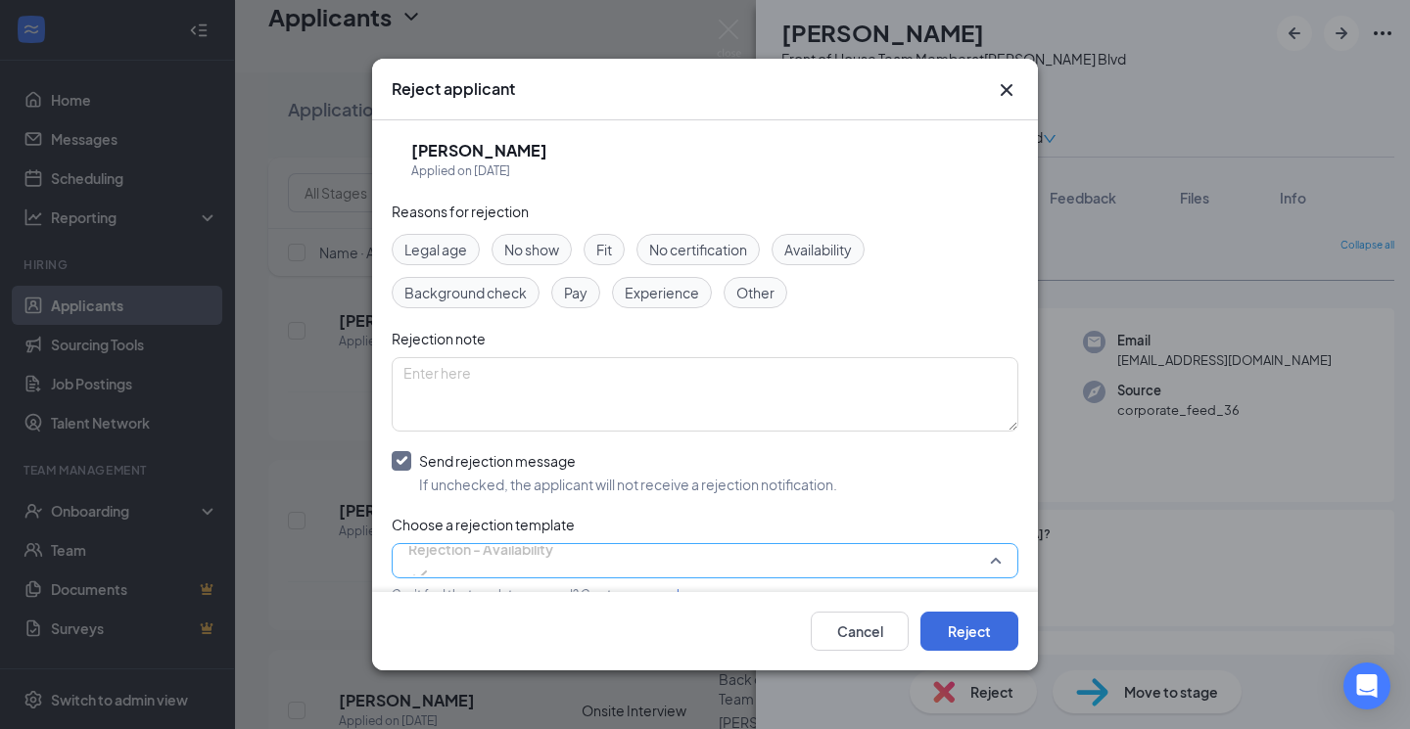
click at [479, 555] on span "Rejection - Availability" at bounding box center [480, 549] width 145 height 29
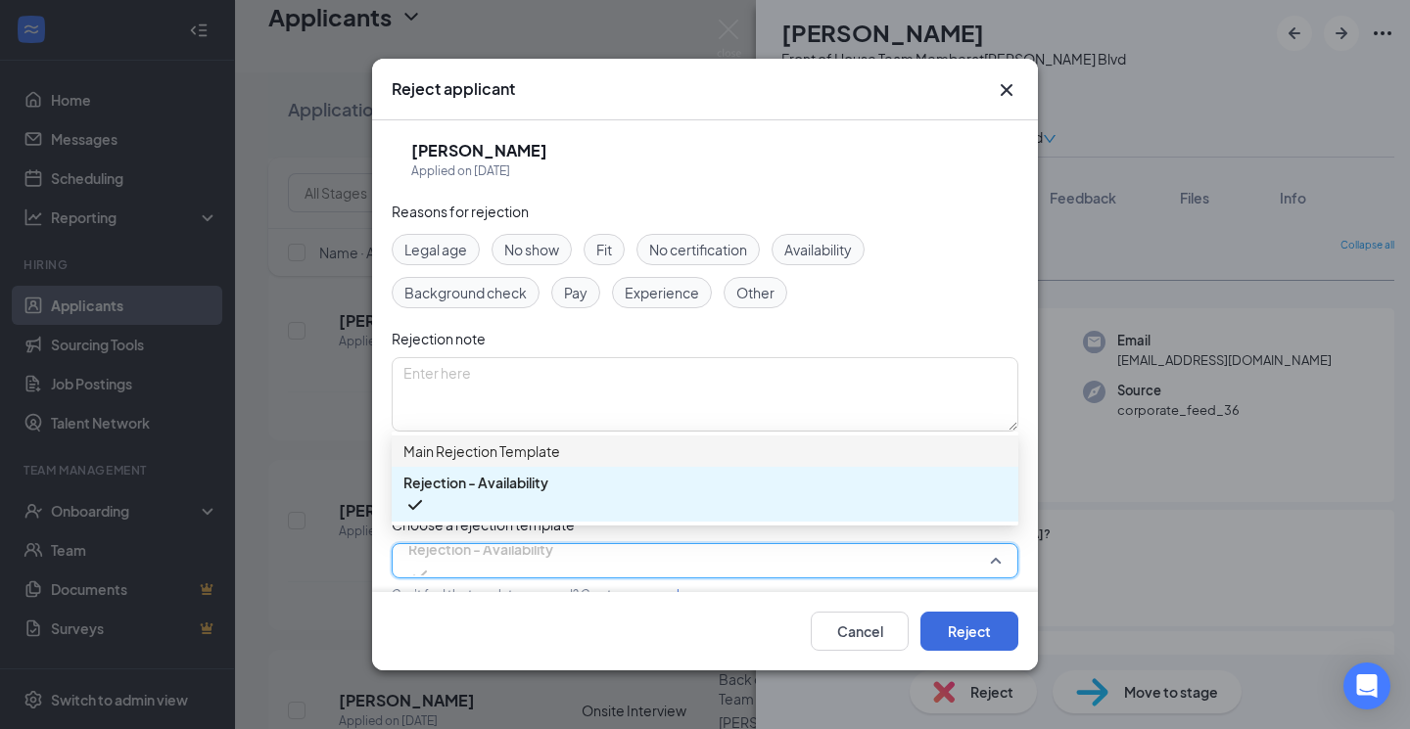
click at [485, 448] on div "Main Rejection Template" at bounding box center [705, 451] width 627 height 31
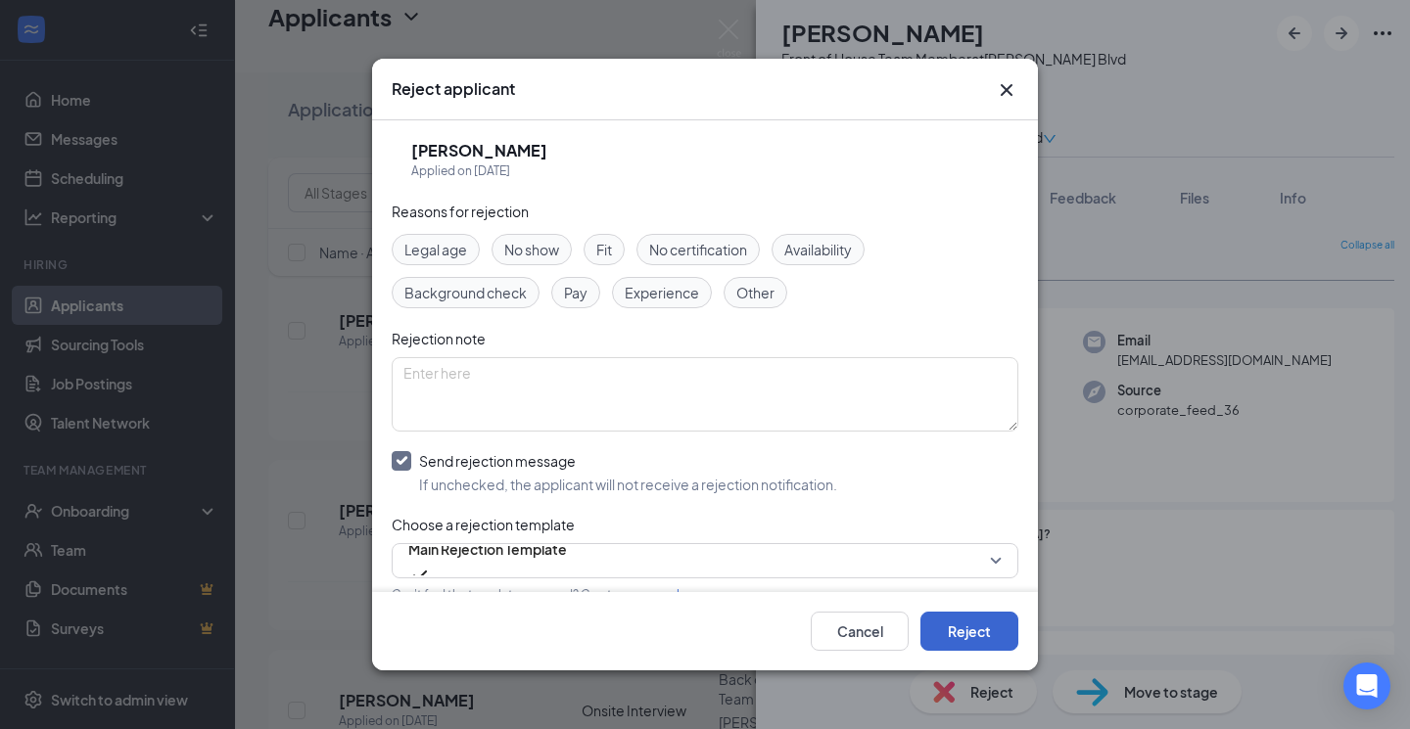
click at [979, 624] on button "Reject" at bounding box center [969, 631] width 98 height 39
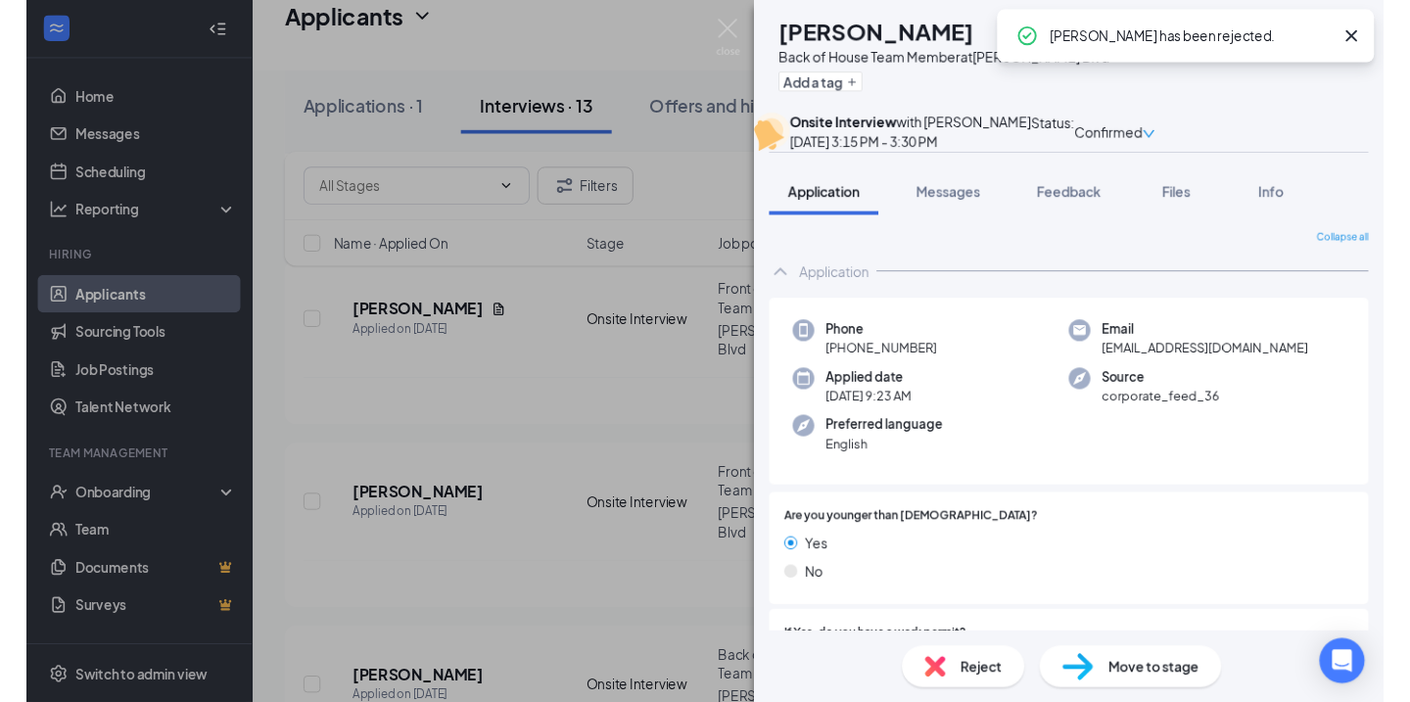
scroll to position [1662, 0]
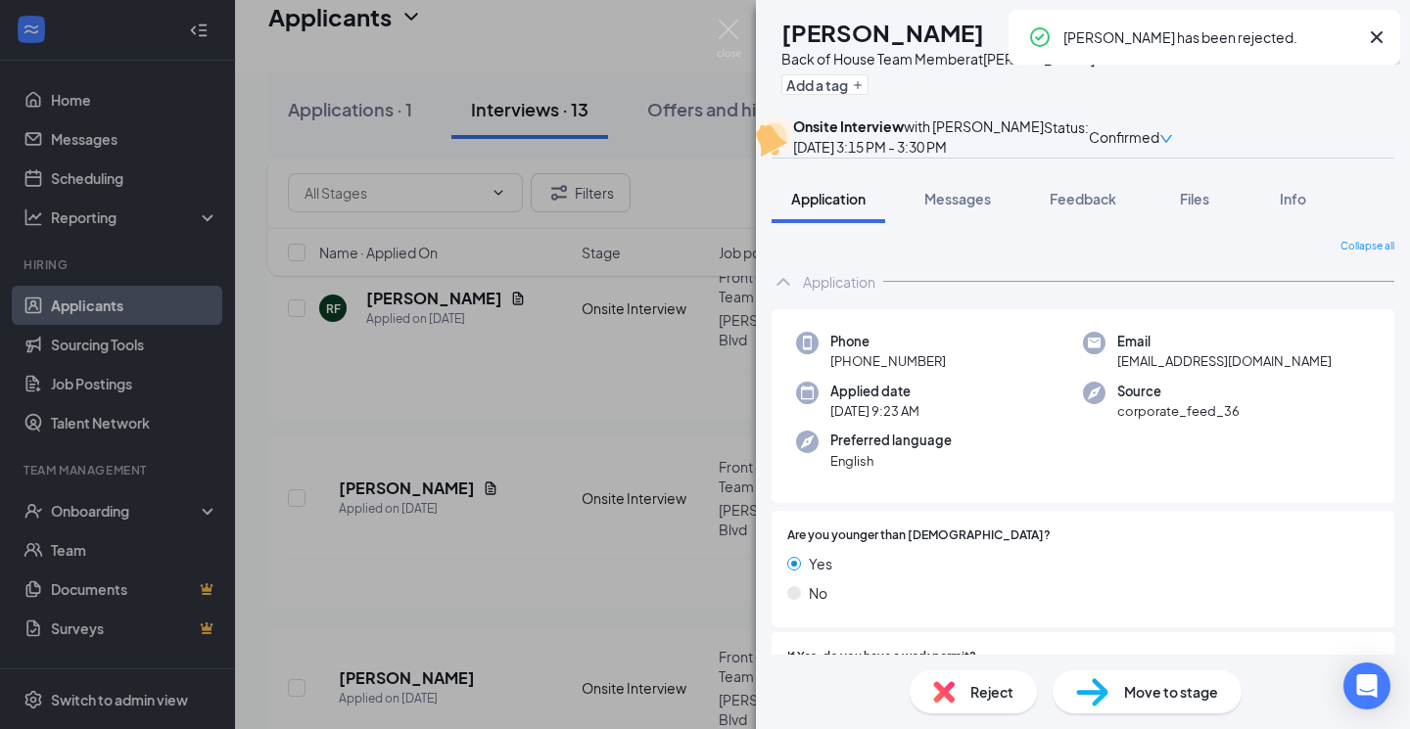
click at [733, 23] on img at bounding box center [729, 39] width 24 height 38
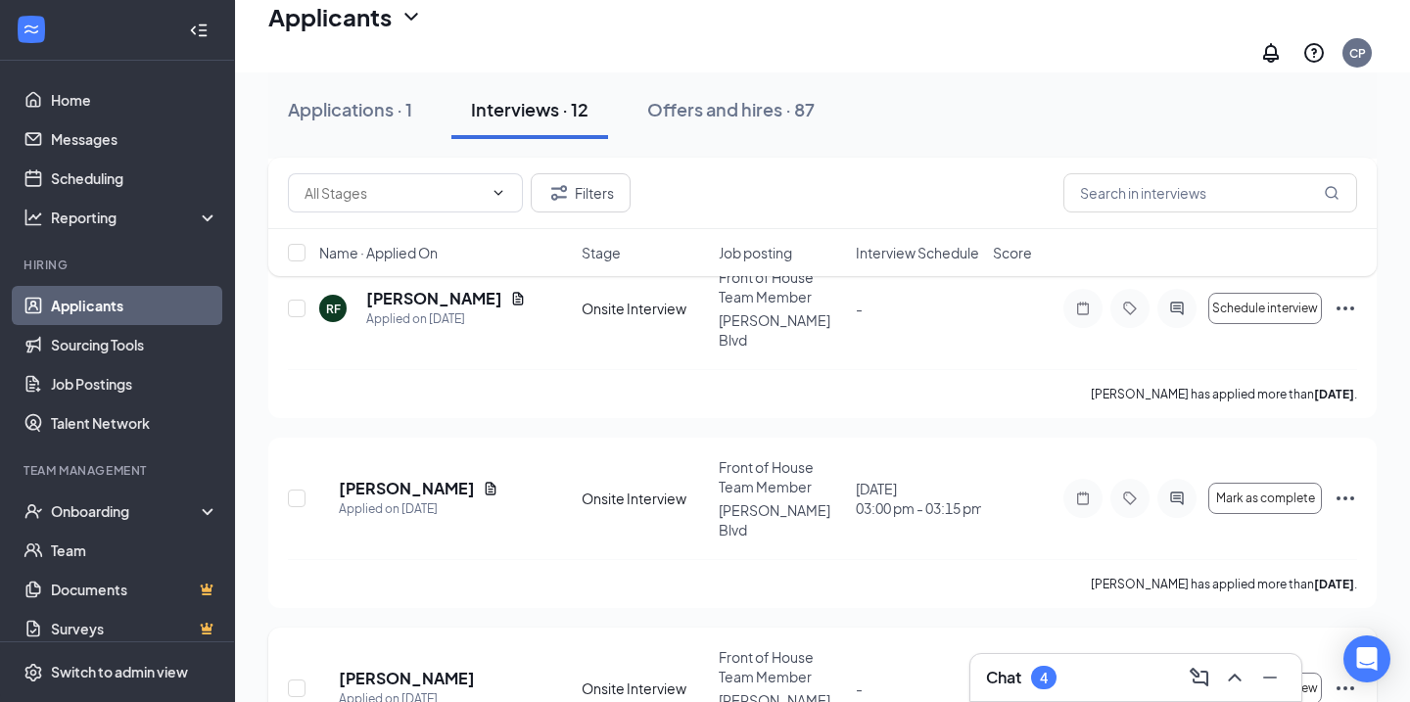
scroll to position [1657, 0]
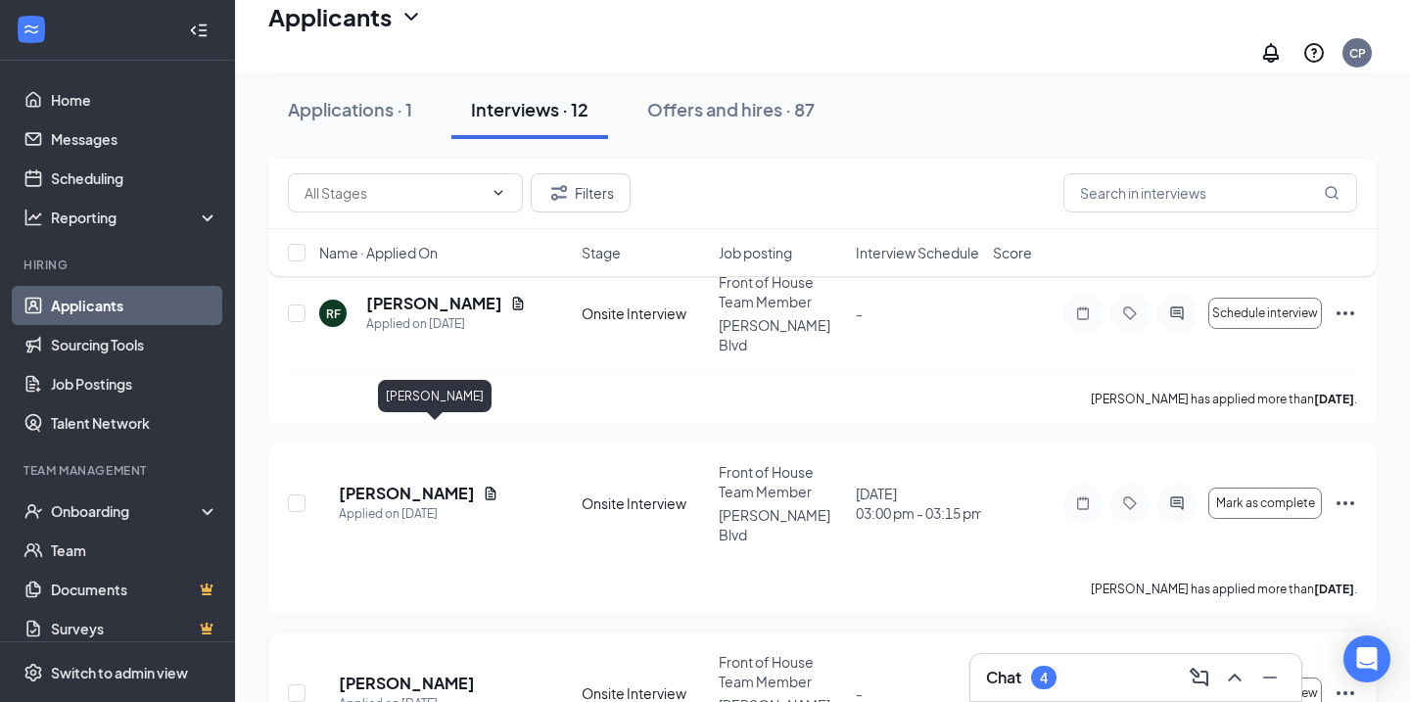
click at [452, 673] on h5 "[PERSON_NAME]" at bounding box center [407, 684] width 136 height 22
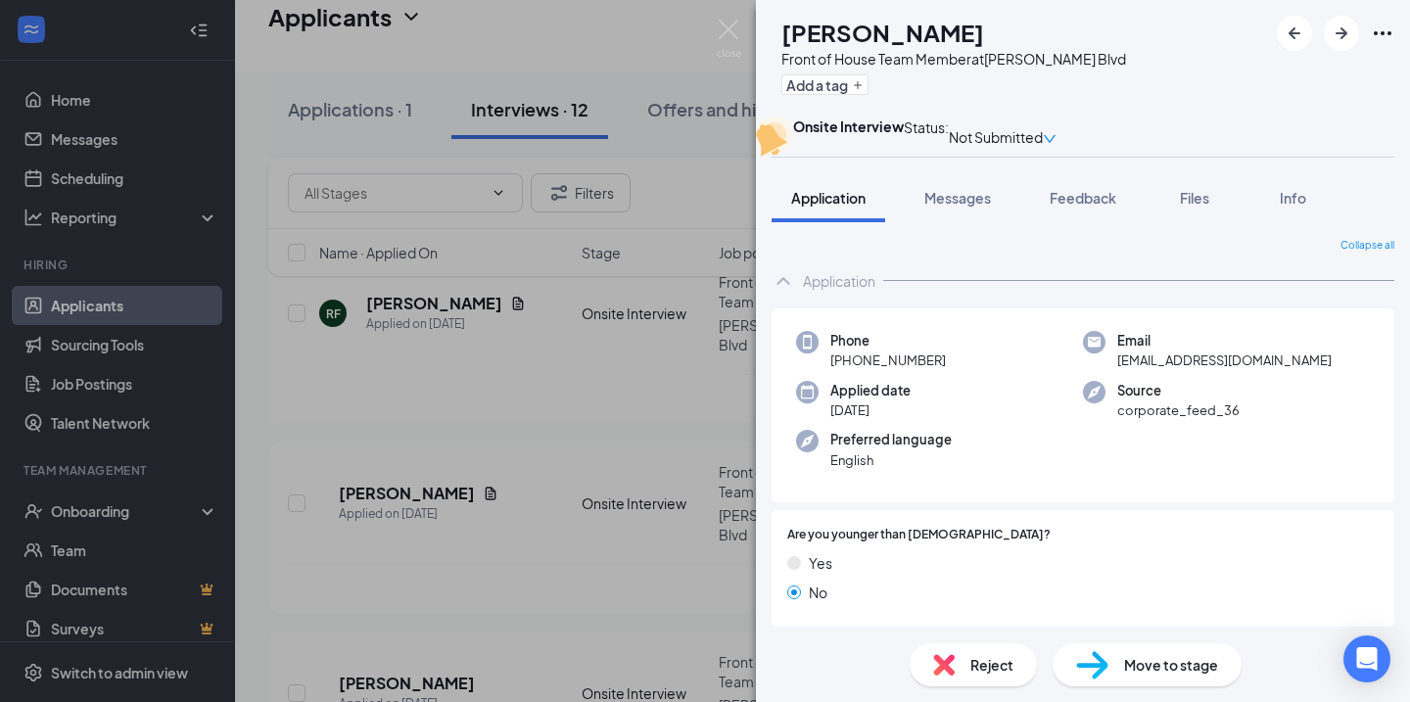
click at [945, 685] on div "Reject" at bounding box center [972, 664] width 127 height 43
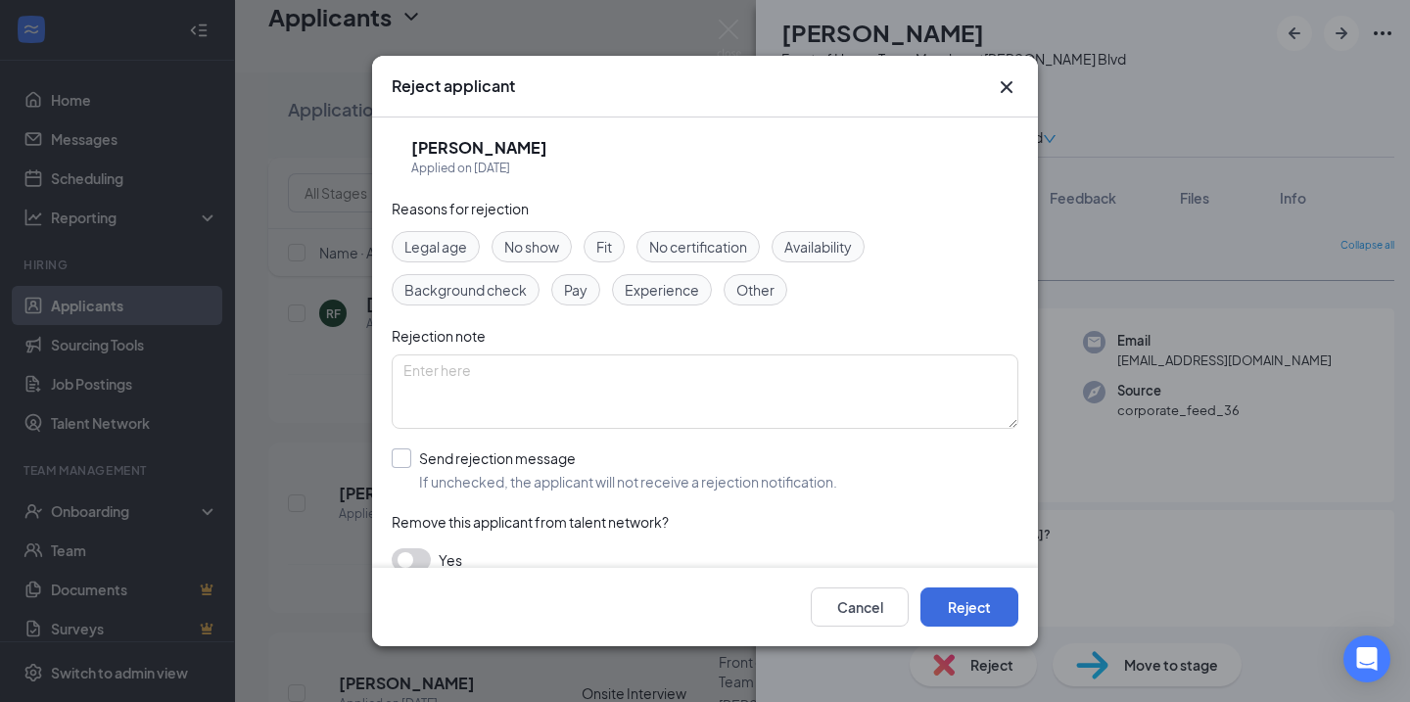
click at [523, 461] on div "Send rejection message" at bounding box center [628, 458] width 418 height 20
click at [523, 461] on input "Send rejection message If unchecked, the applicant will not receive a rejection…" at bounding box center [614, 469] width 445 height 43
checkbox input "true"
click at [500, 546] on span "Rejection - Availability" at bounding box center [480, 546] width 145 height 29
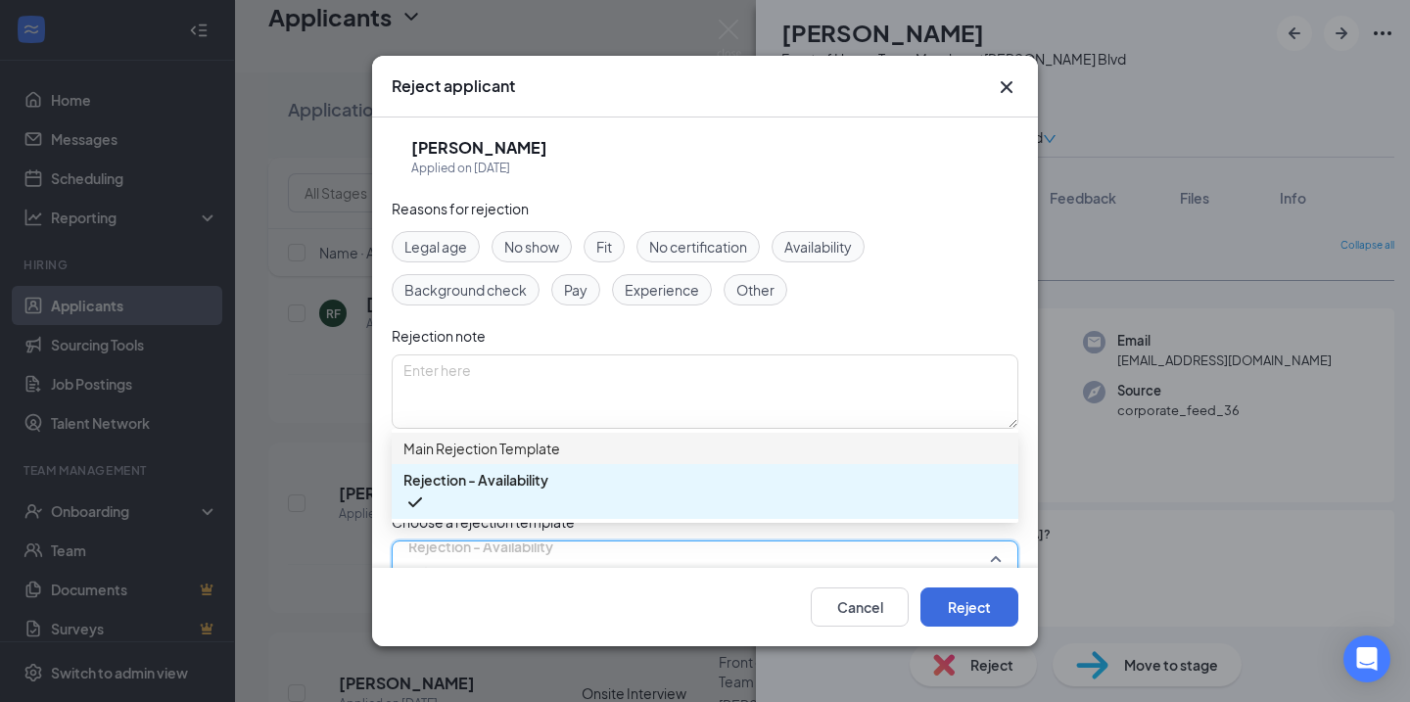
click at [506, 459] on span "Main Rejection Template" at bounding box center [481, 449] width 157 height 22
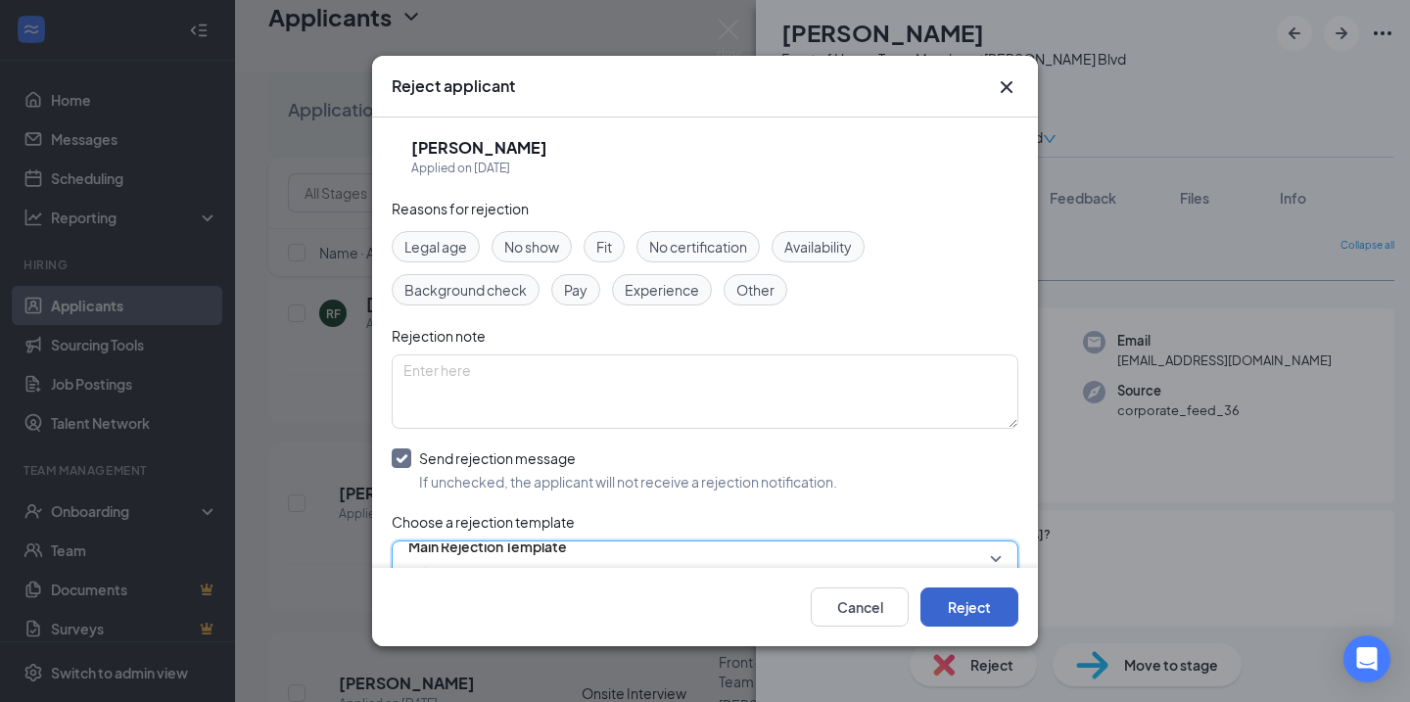
click at [965, 602] on button "Reject" at bounding box center [969, 606] width 98 height 39
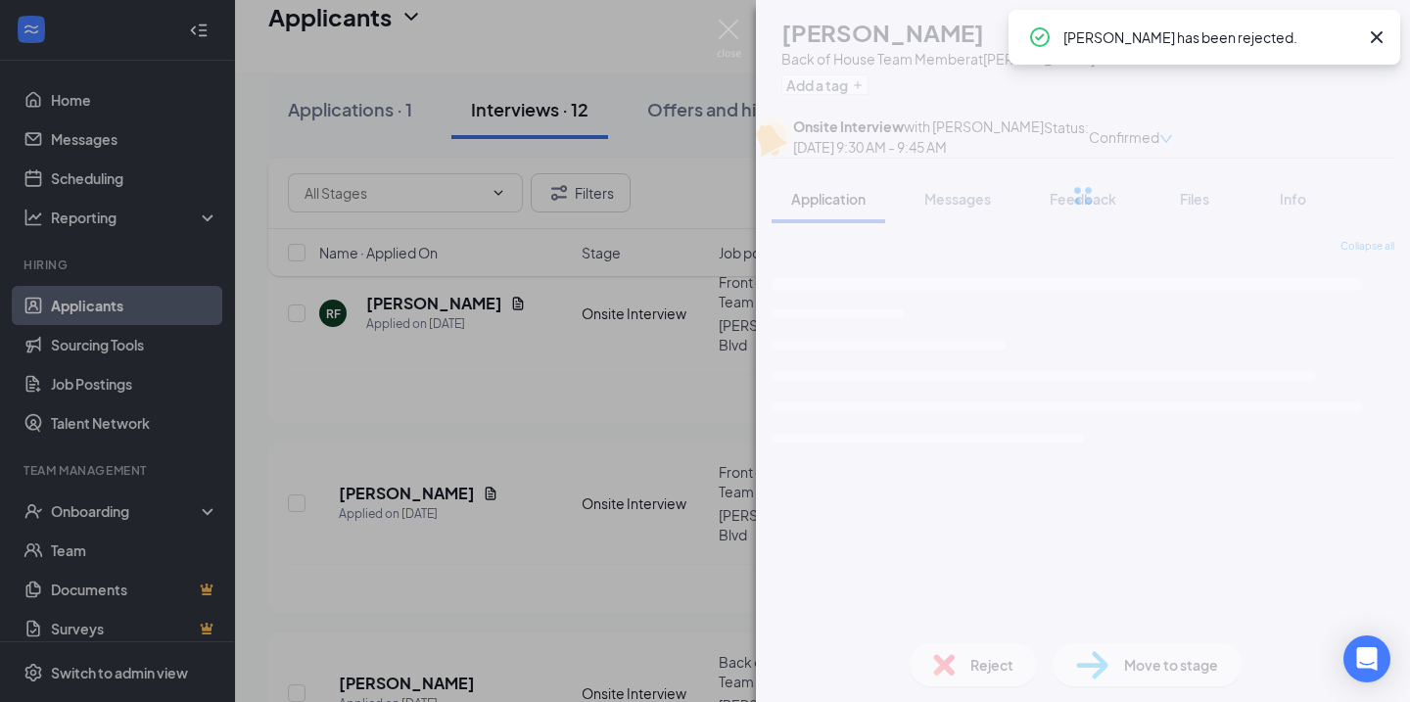
scroll to position [1522, 0]
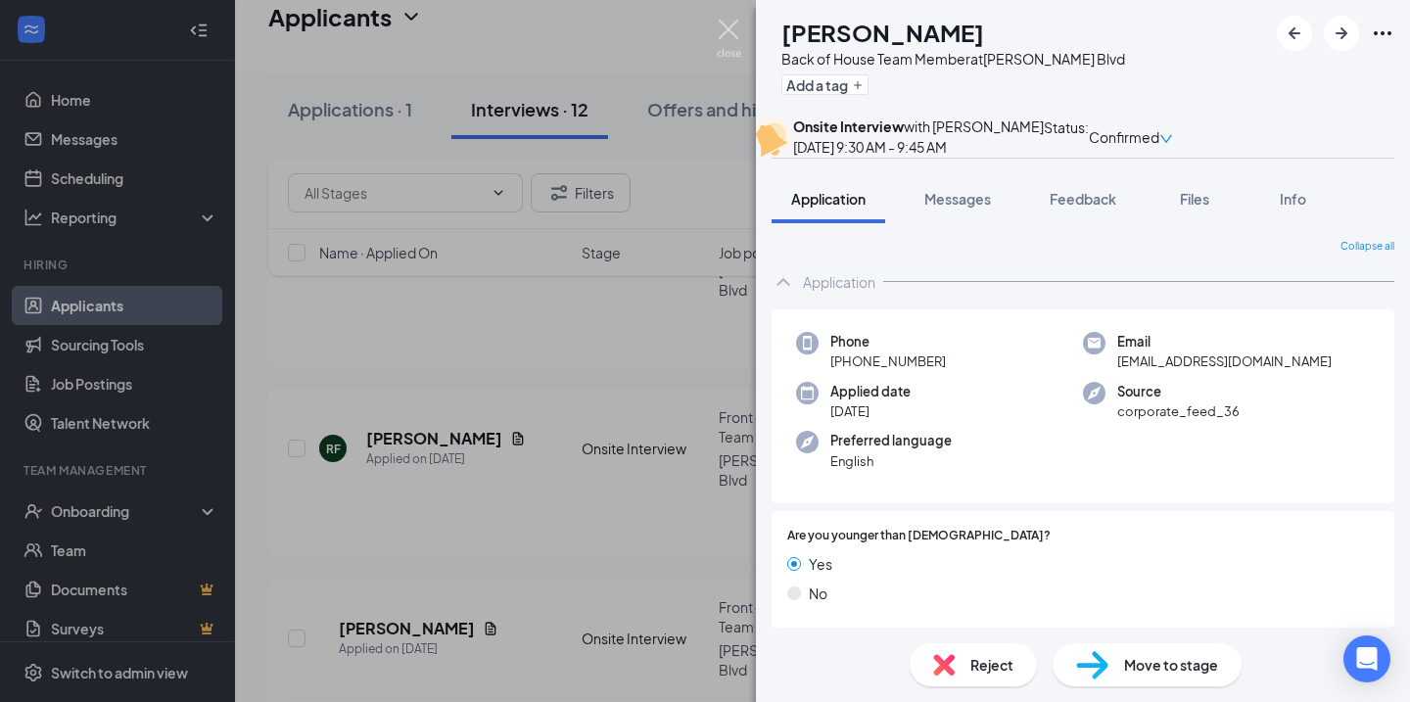
click at [730, 33] on img at bounding box center [729, 39] width 24 height 38
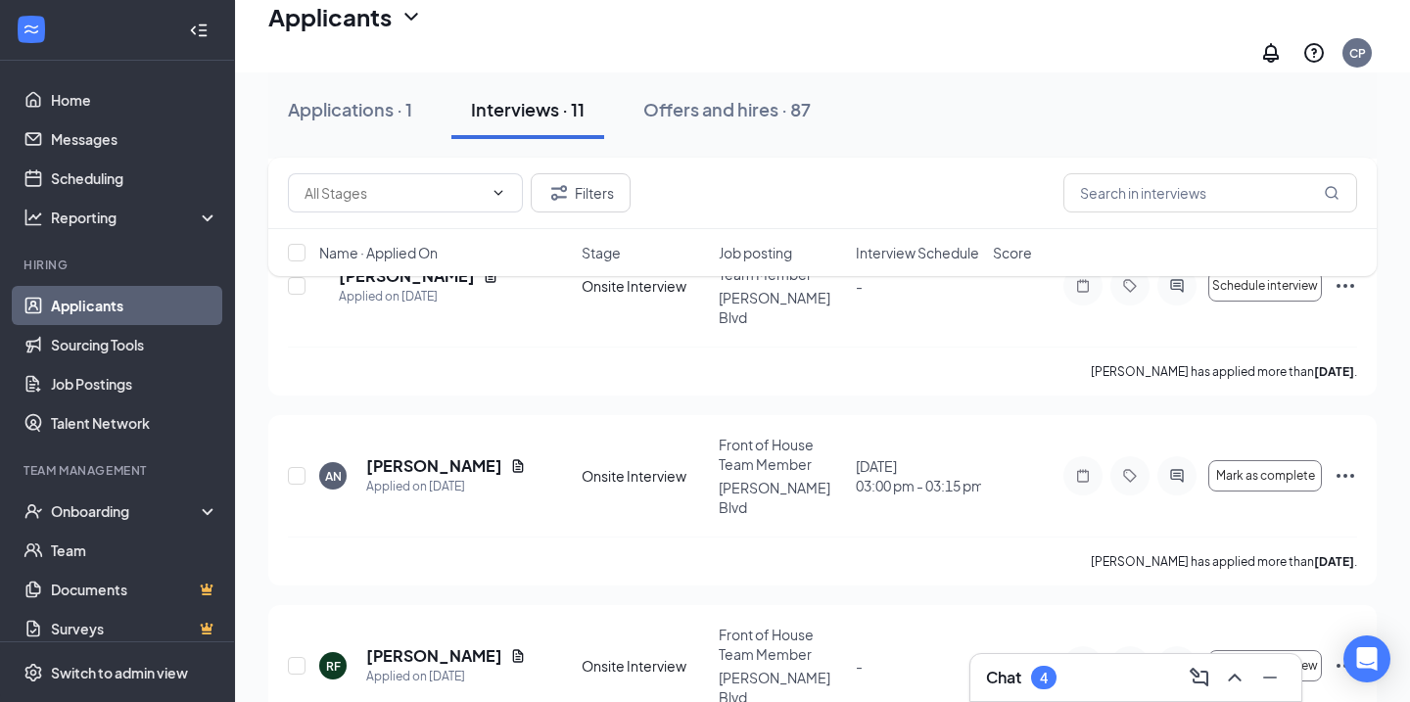
scroll to position [1305, 0]
click at [397, 645] on h5 "[PERSON_NAME]" at bounding box center [434, 656] width 136 height 22
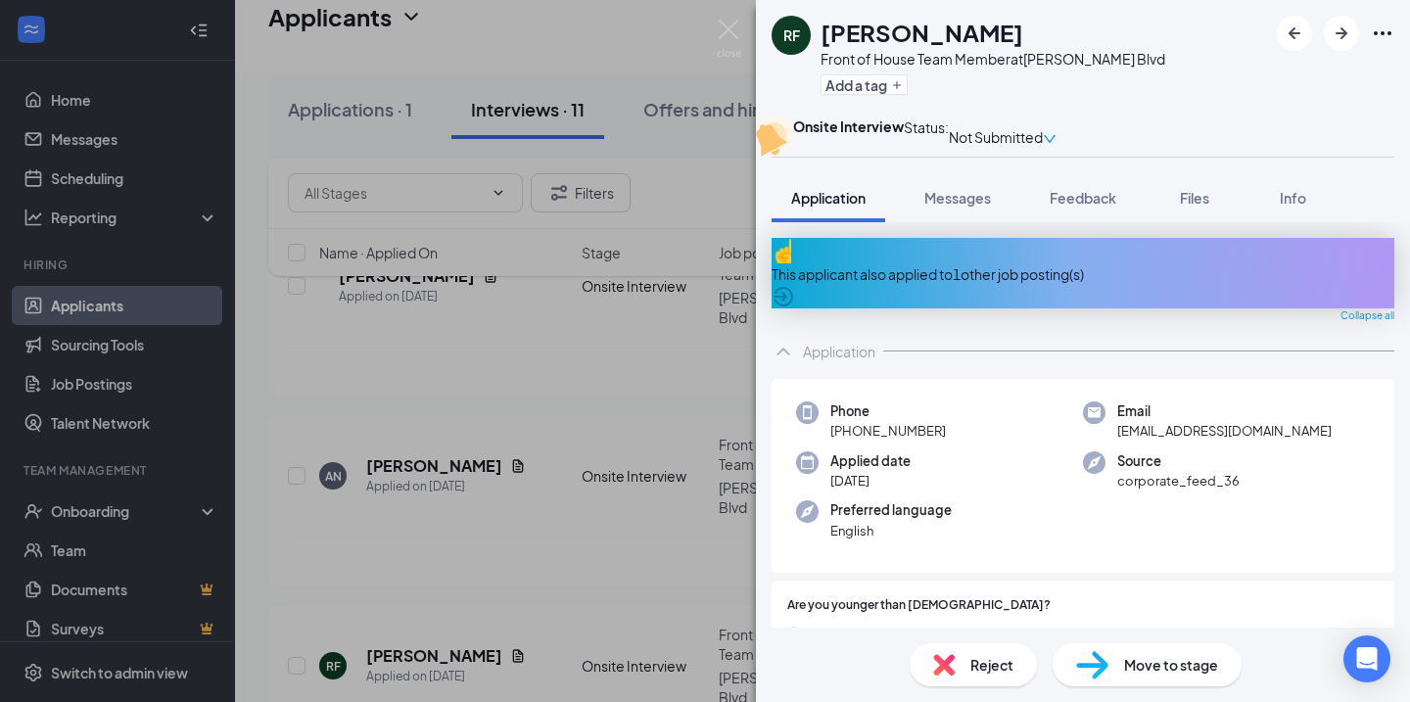
click at [947, 676] on div "Reject" at bounding box center [972, 664] width 127 height 43
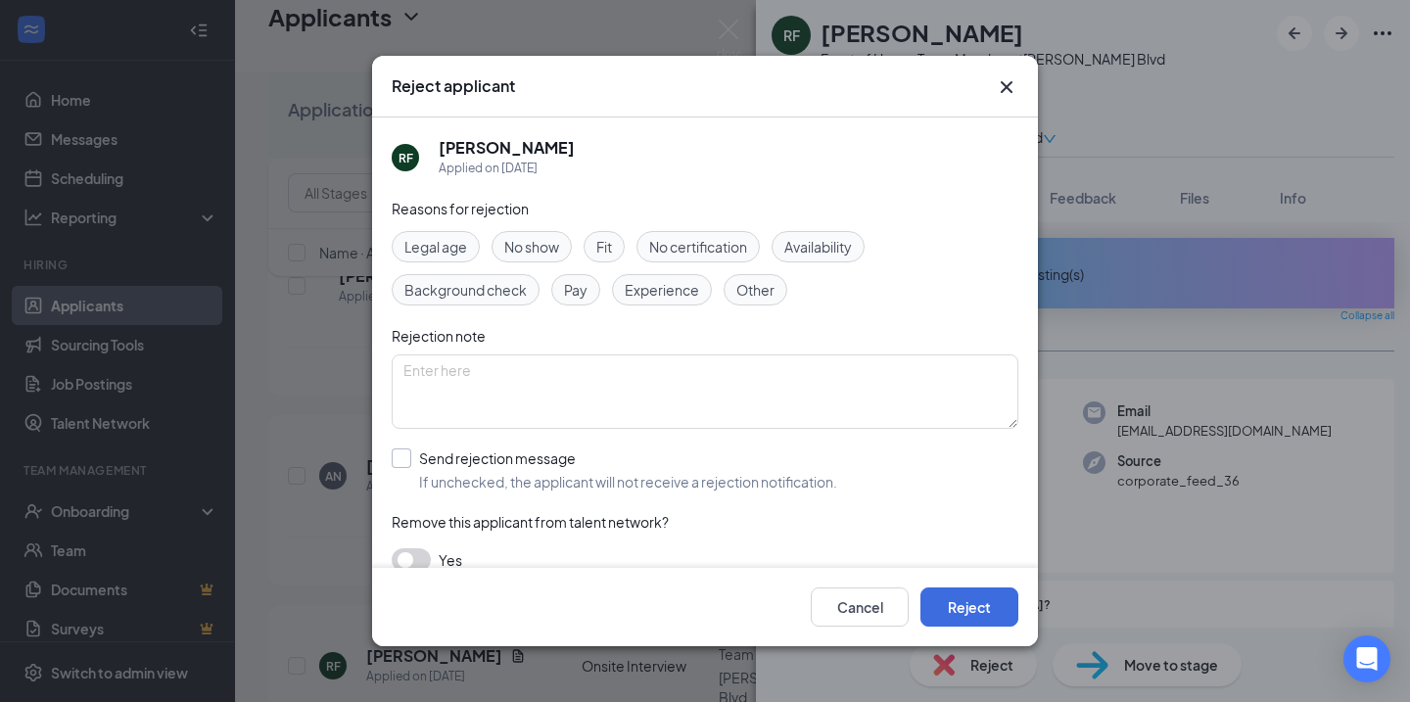
click at [557, 458] on div "Send rejection message" at bounding box center [628, 458] width 418 height 20
click at [557, 458] on input "Send rejection message If unchecked, the applicant will not receive a rejection…" at bounding box center [614, 469] width 445 height 43
checkbox input "true"
click at [553, 555] on span "Rejection - Availability" at bounding box center [480, 558] width 145 height 53
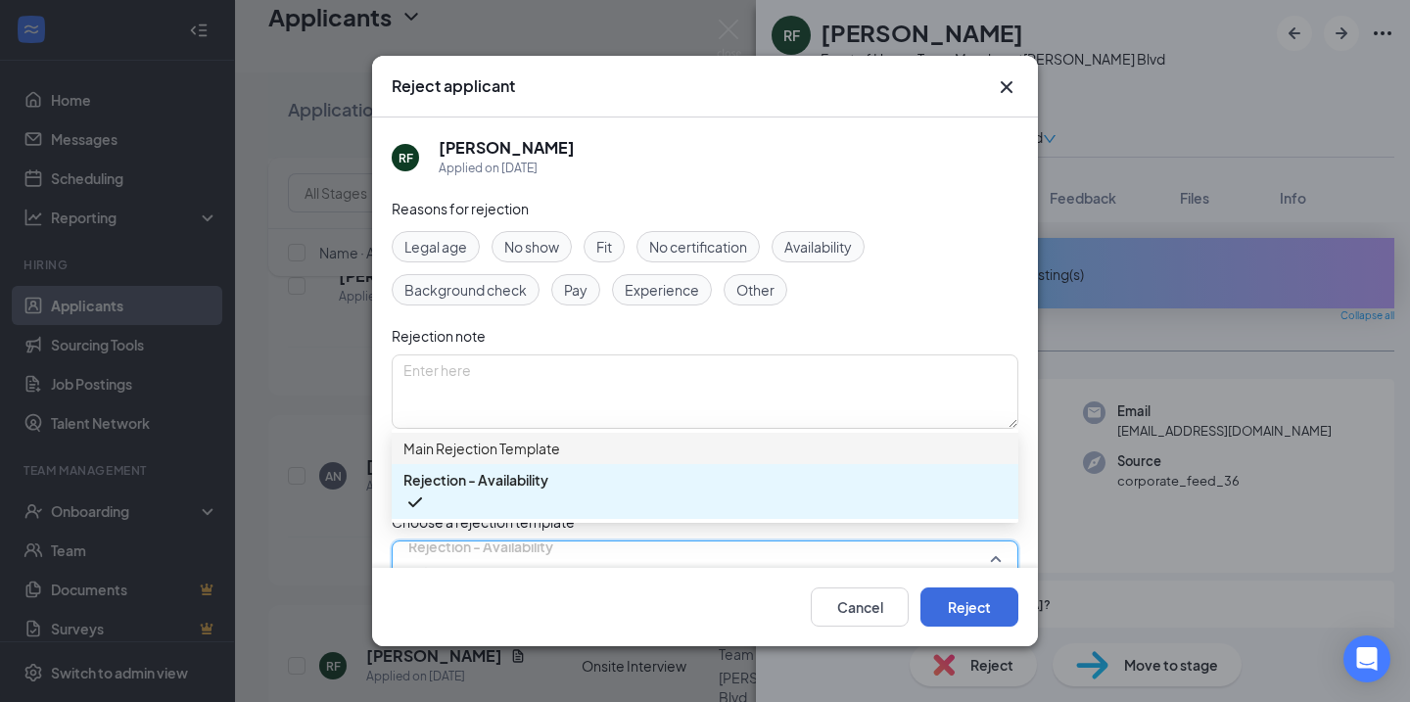
click at [599, 457] on span "Main Rejection Template" at bounding box center [704, 449] width 603 height 22
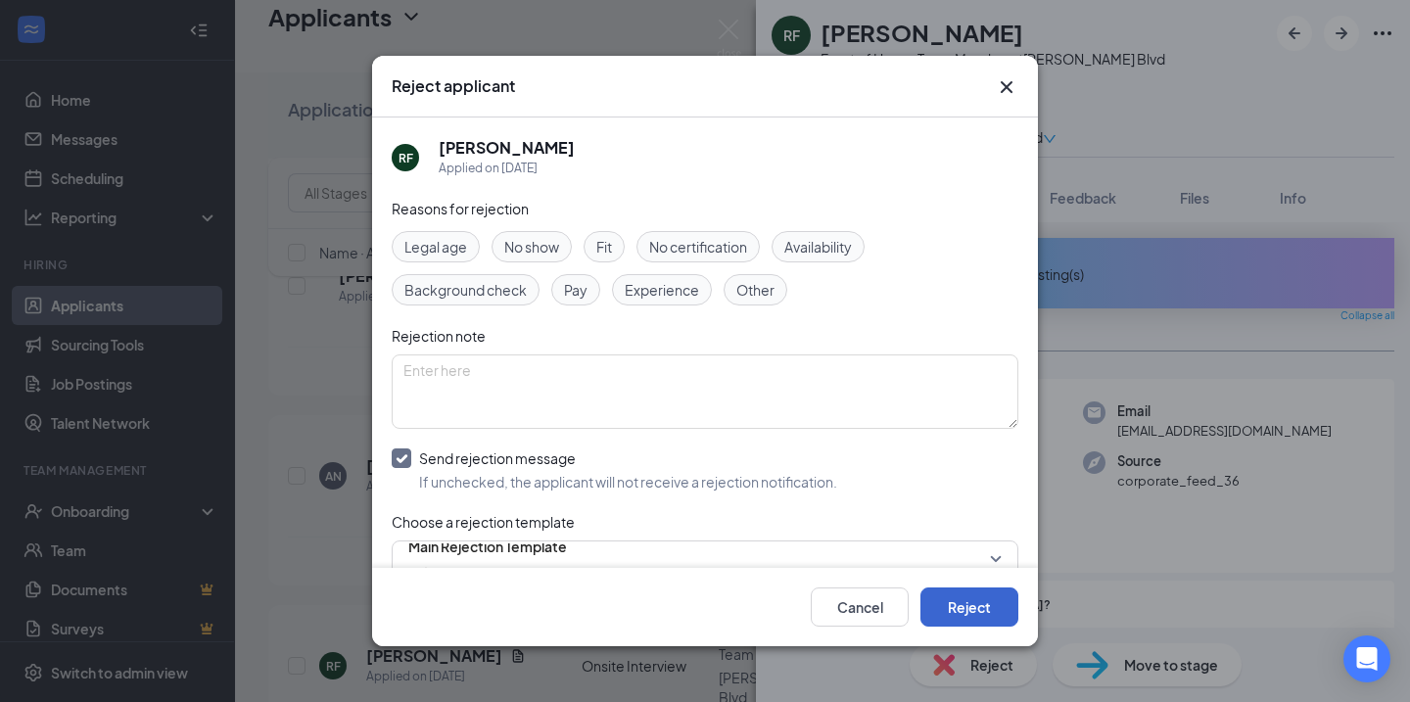
click at [954, 600] on button "Reject" at bounding box center [969, 606] width 98 height 39
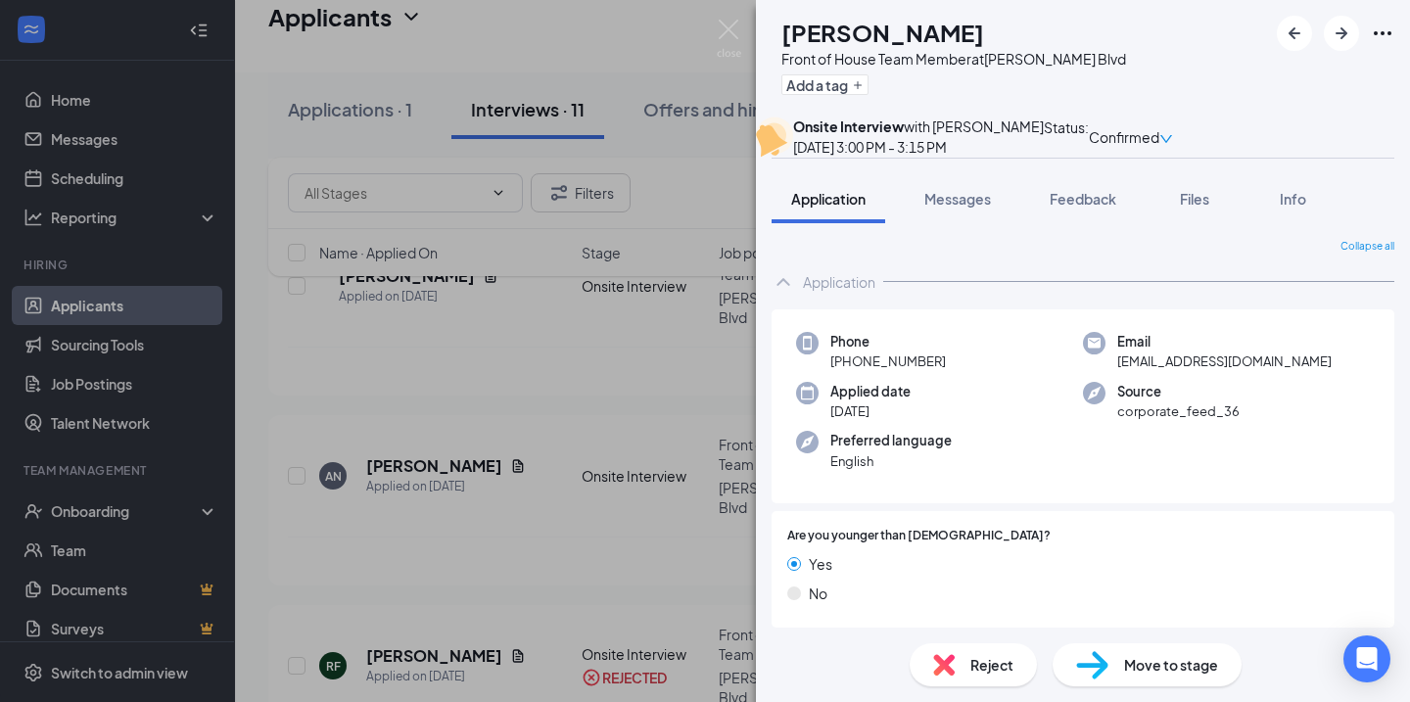
click at [717, 21] on img at bounding box center [729, 39] width 24 height 38
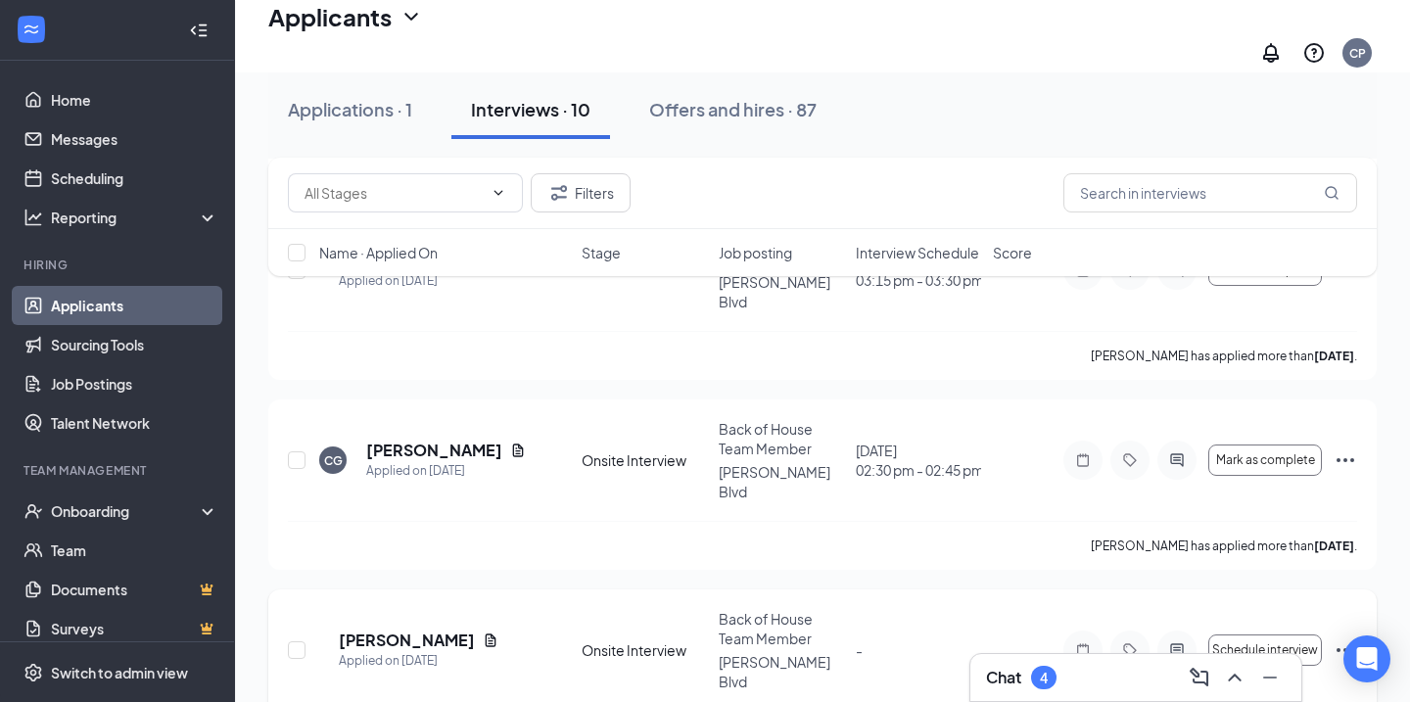
scroll to position [926, 0]
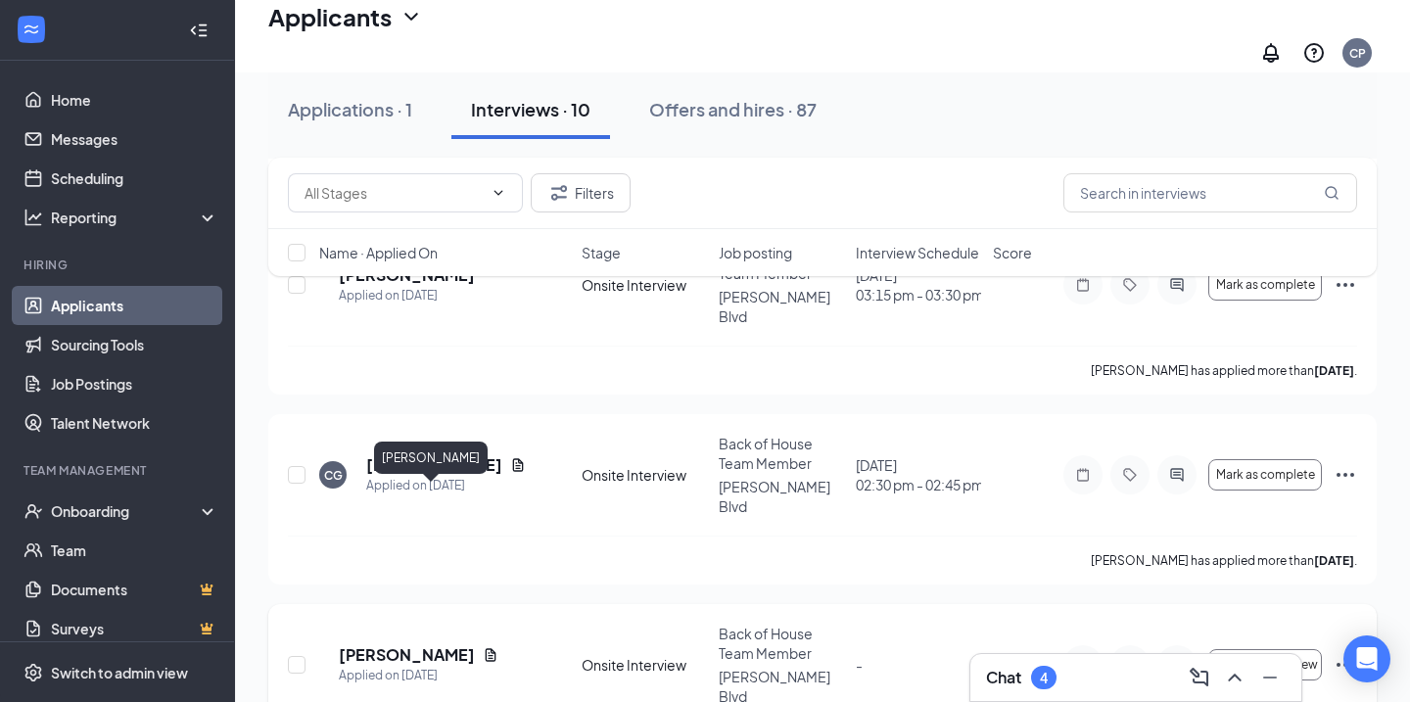
click at [440, 644] on h5 "[PERSON_NAME]" at bounding box center [407, 655] width 136 height 22
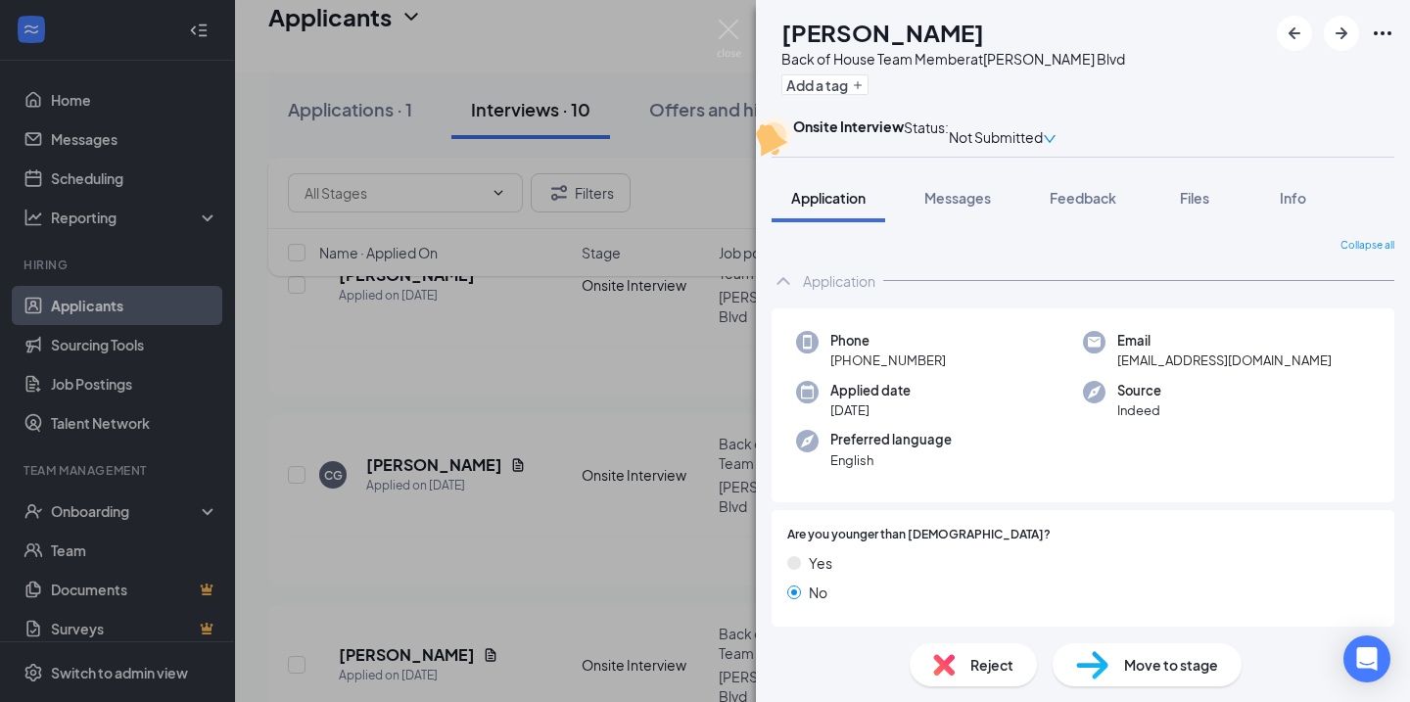
click at [943, 660] on img at bounding box center [944, 665] width 22 height 22
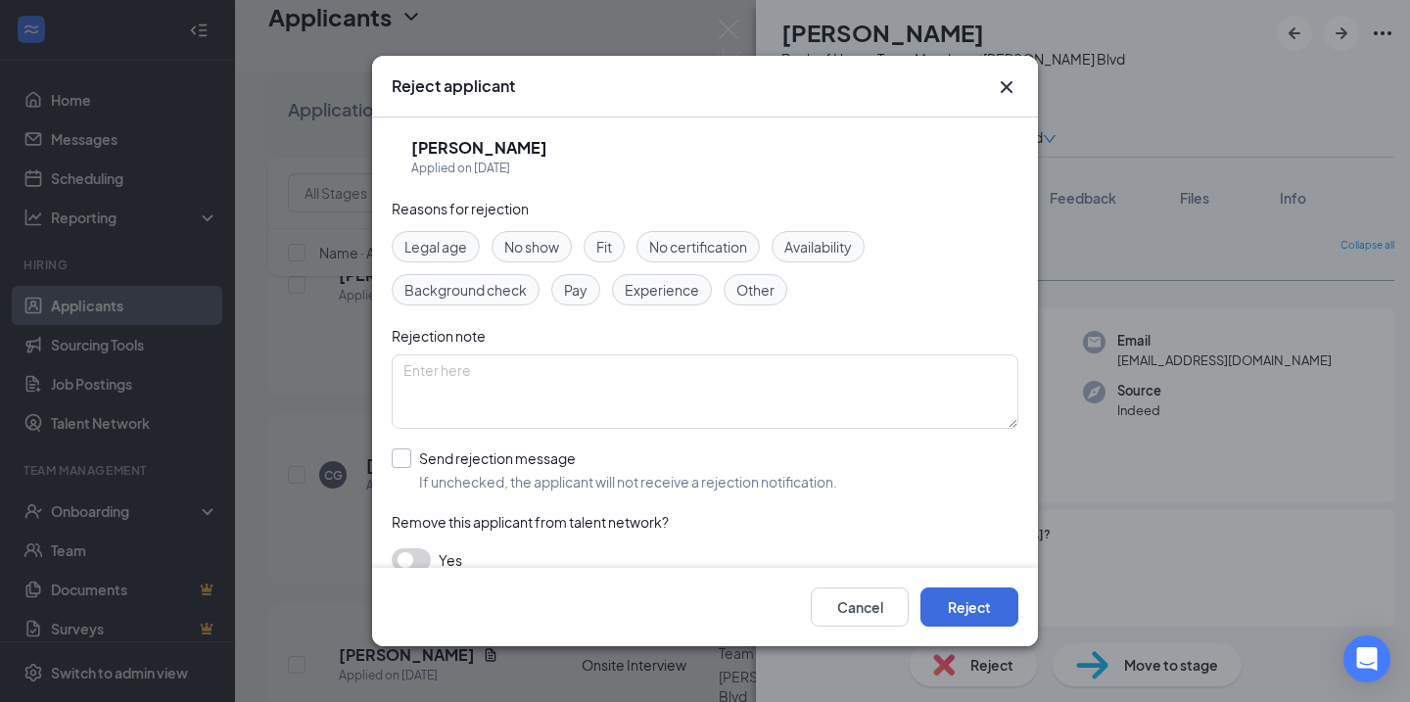
click at [400, 467] on div at bounding box center [402, 458] width 20 height 20
click at [400, 467] on input "Send rejection message If unchecked, the applicant will not receive a rejection…" at bounding box center [614, 469] width 445 height 43
checkbox input "true"
click at [533, 553] on span "Rejection - Availability" at bounding box center [480, 546] width 145 height 29
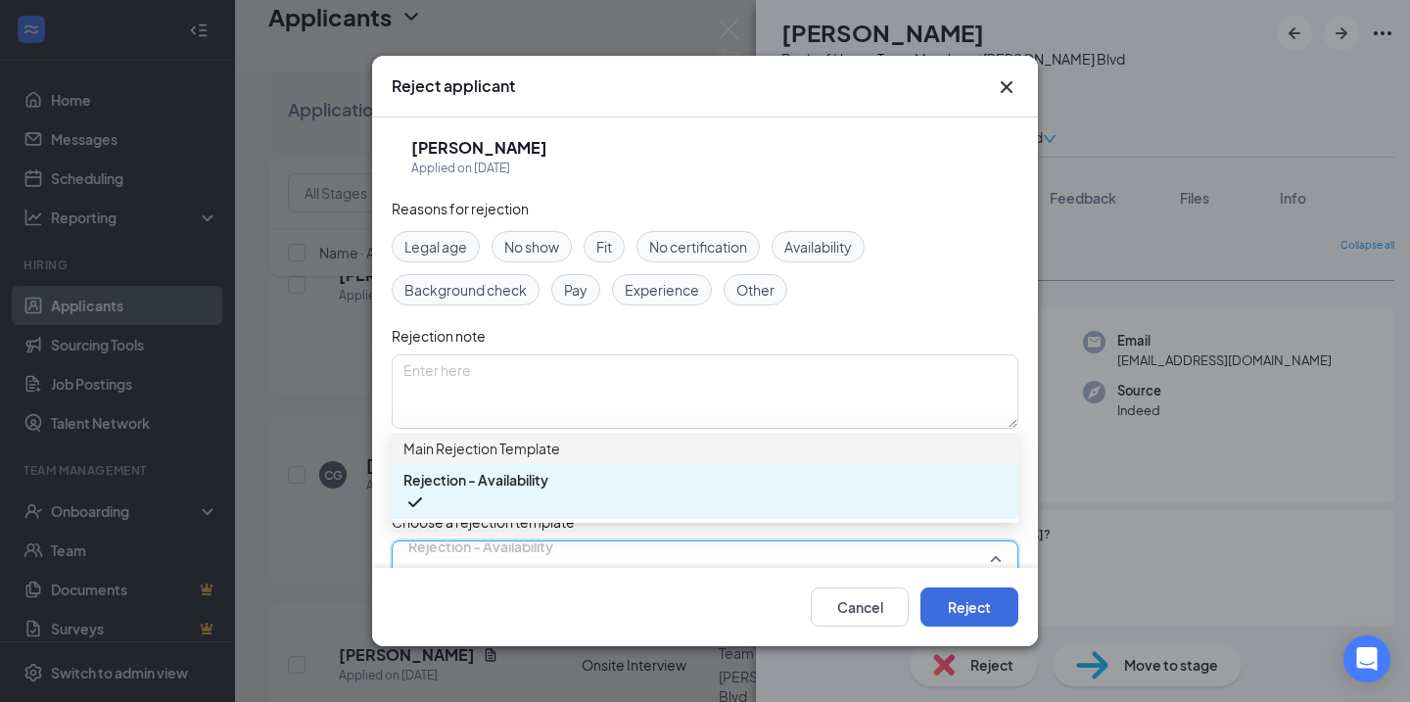
click at [498, 458] on span "Main Rejection Template" at bounding box center [481, 449] width 157 height 22
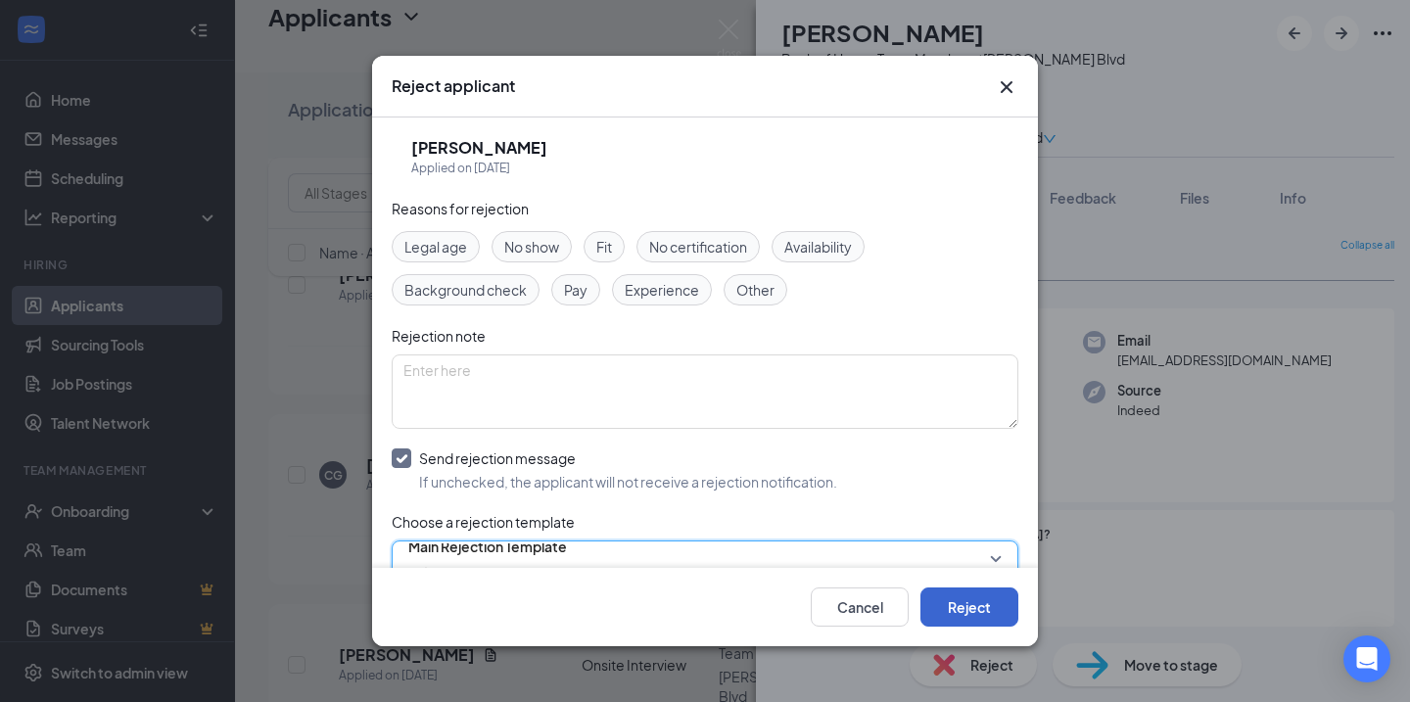
click at [966, 600] on button "Reject" at bounding box center [969, 606] width 98 height 39
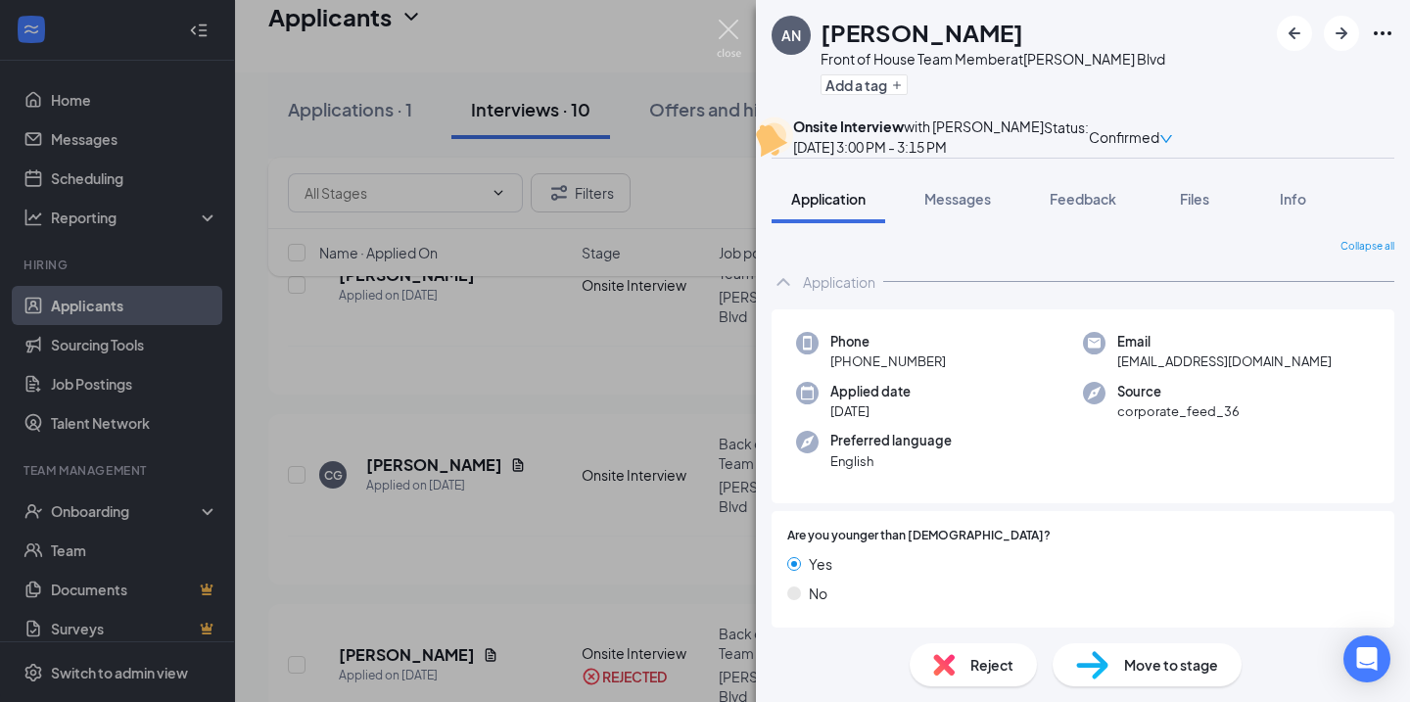
click at [723, 25] on img at bounding box center [729, 39] width 24 height 38
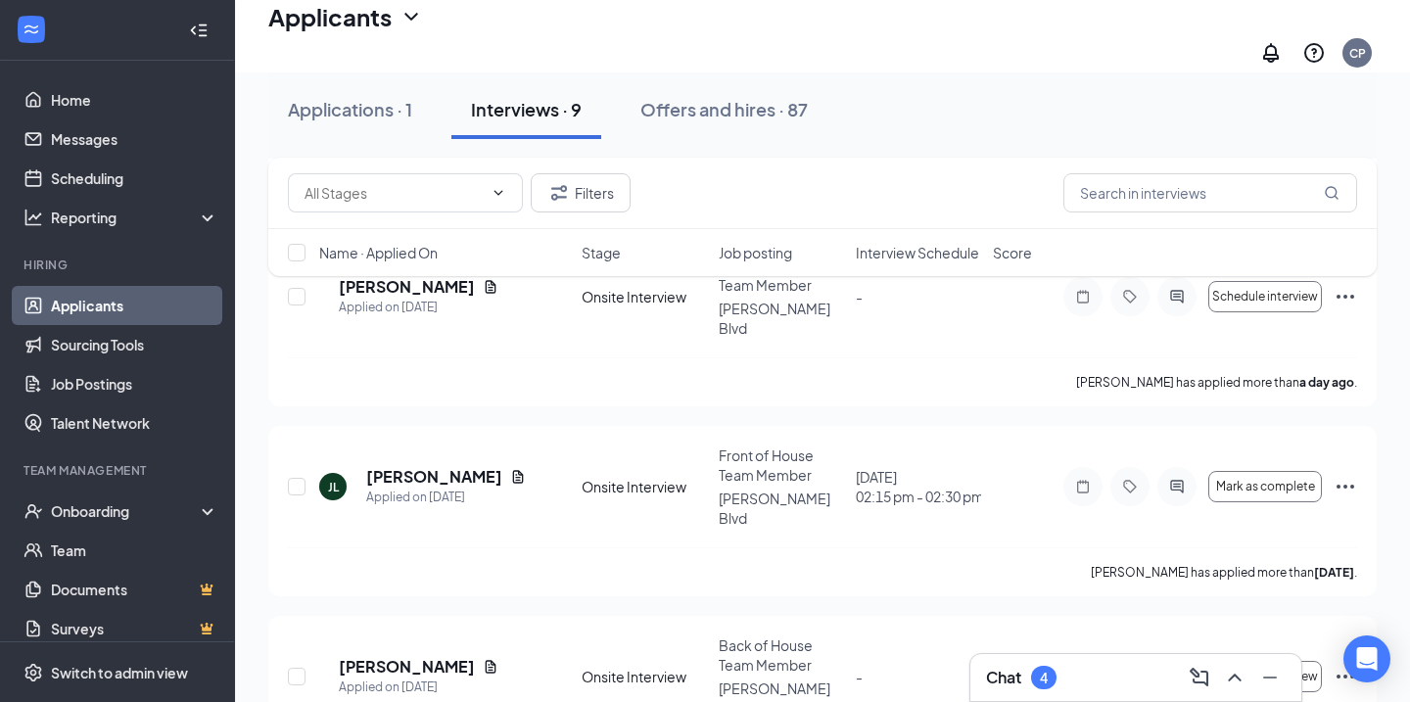
scroll to position [2056, 0]
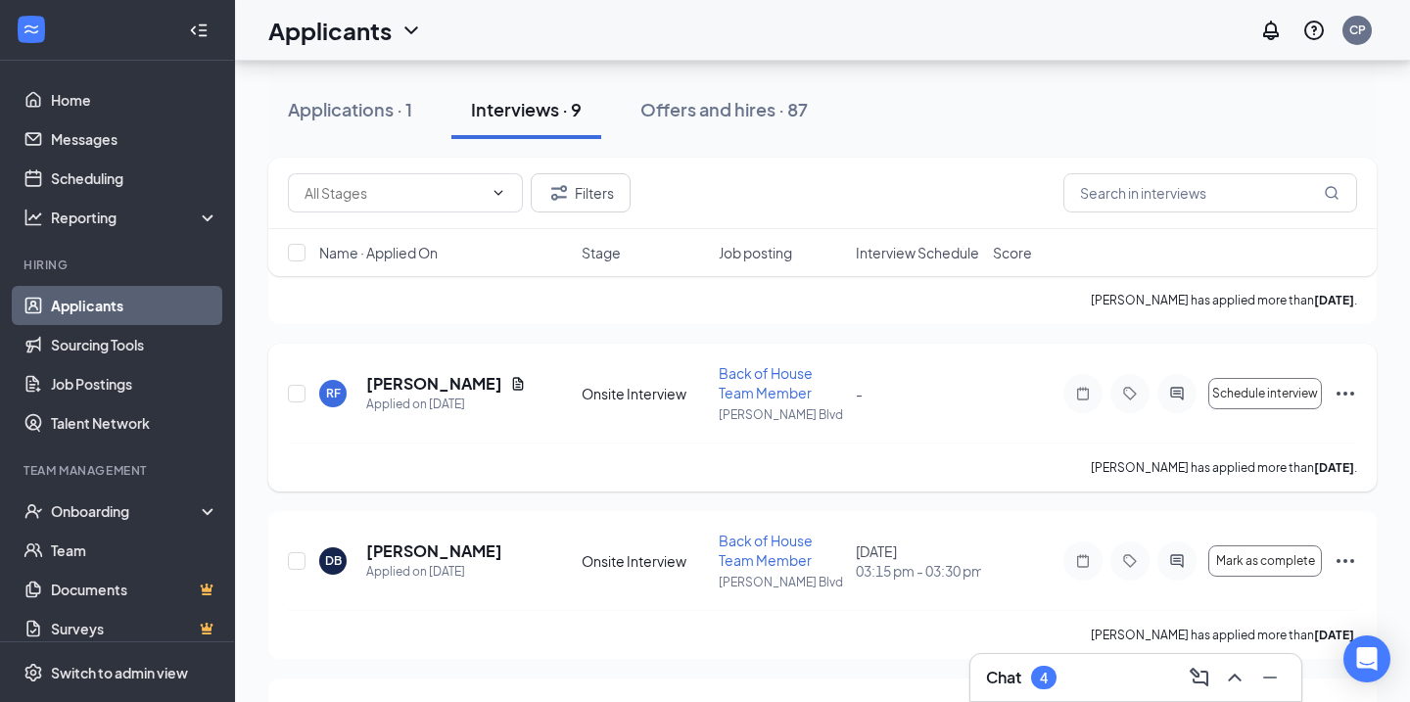
scroll to position [536, 0]
